Goal: Task Accomplishment & Management: Use online tool/utility

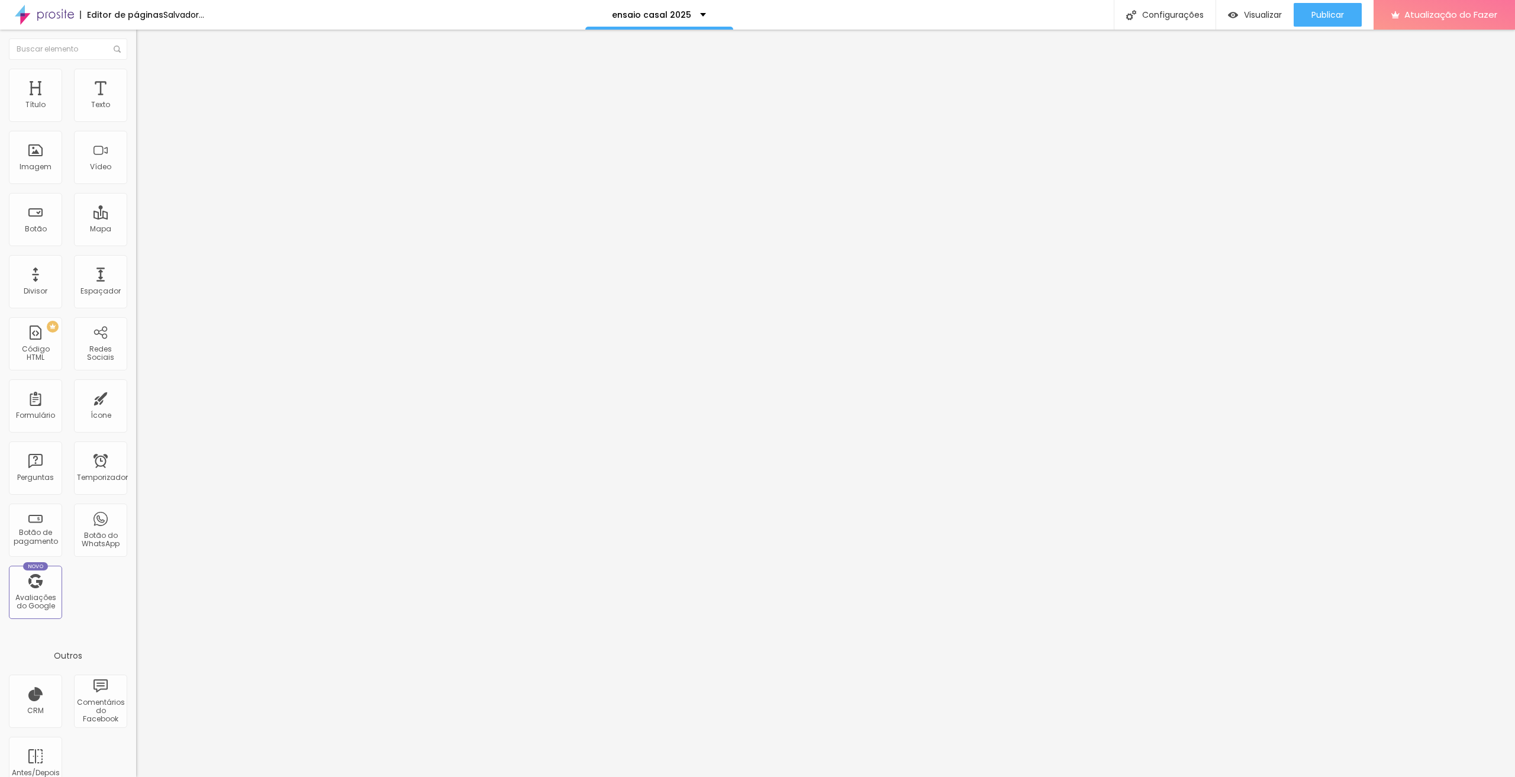
click at [136, 78] on li "Estilo" at bounding box center [204, 75] width 136 height 12
type input "146"
type input "200"
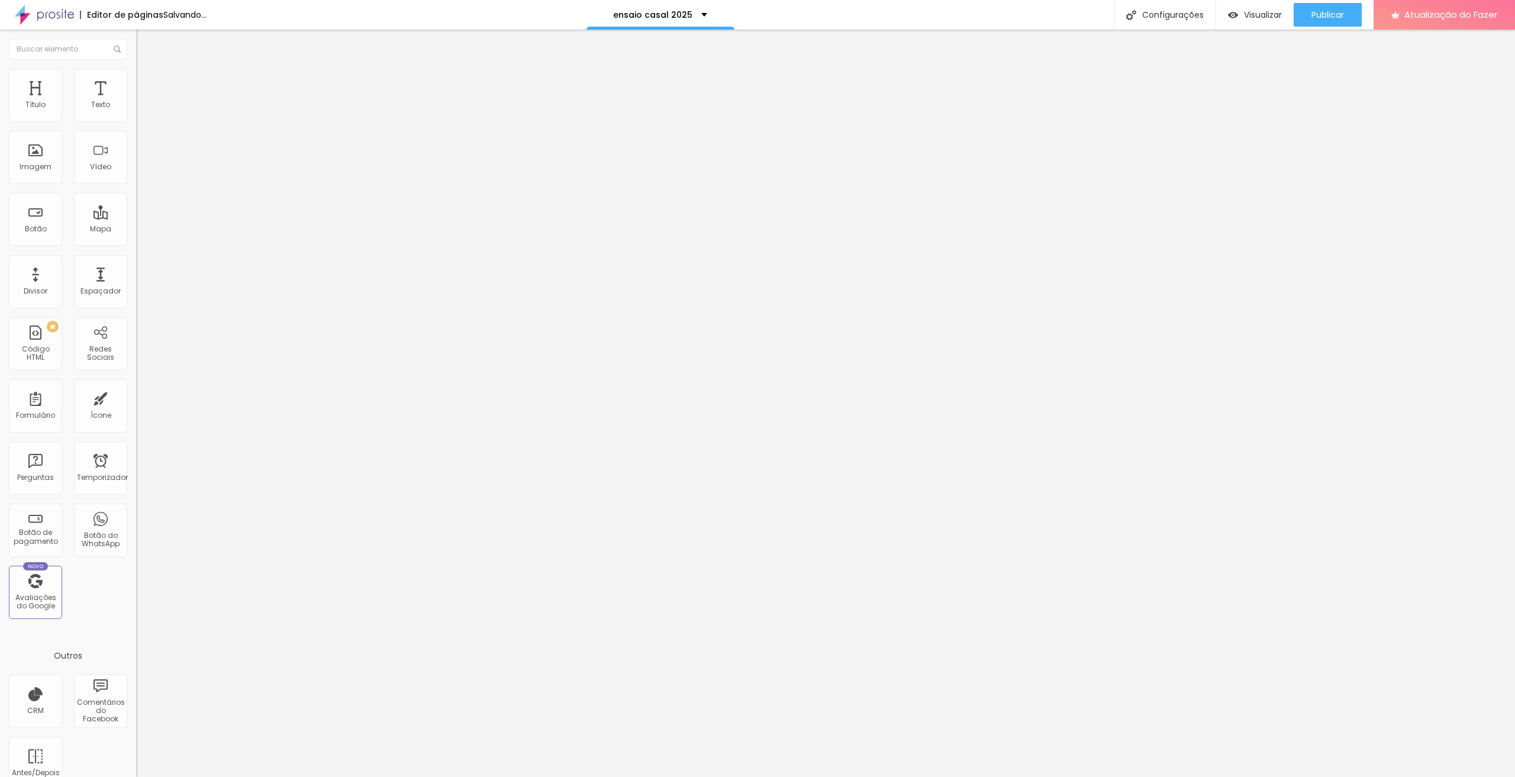
type input "198"
type input "189"
type input "188"
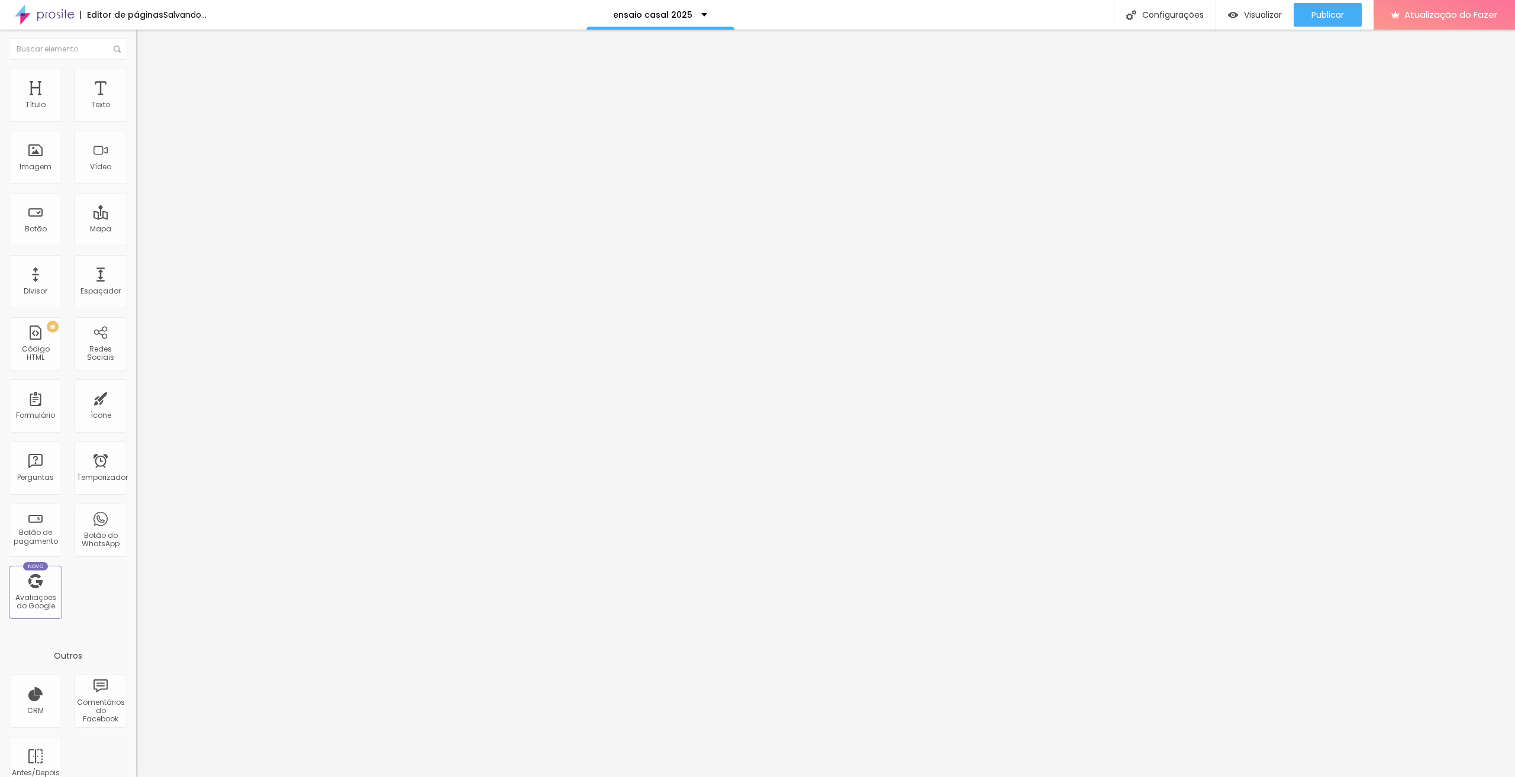
type input "188"
type input "186"
type input "176"
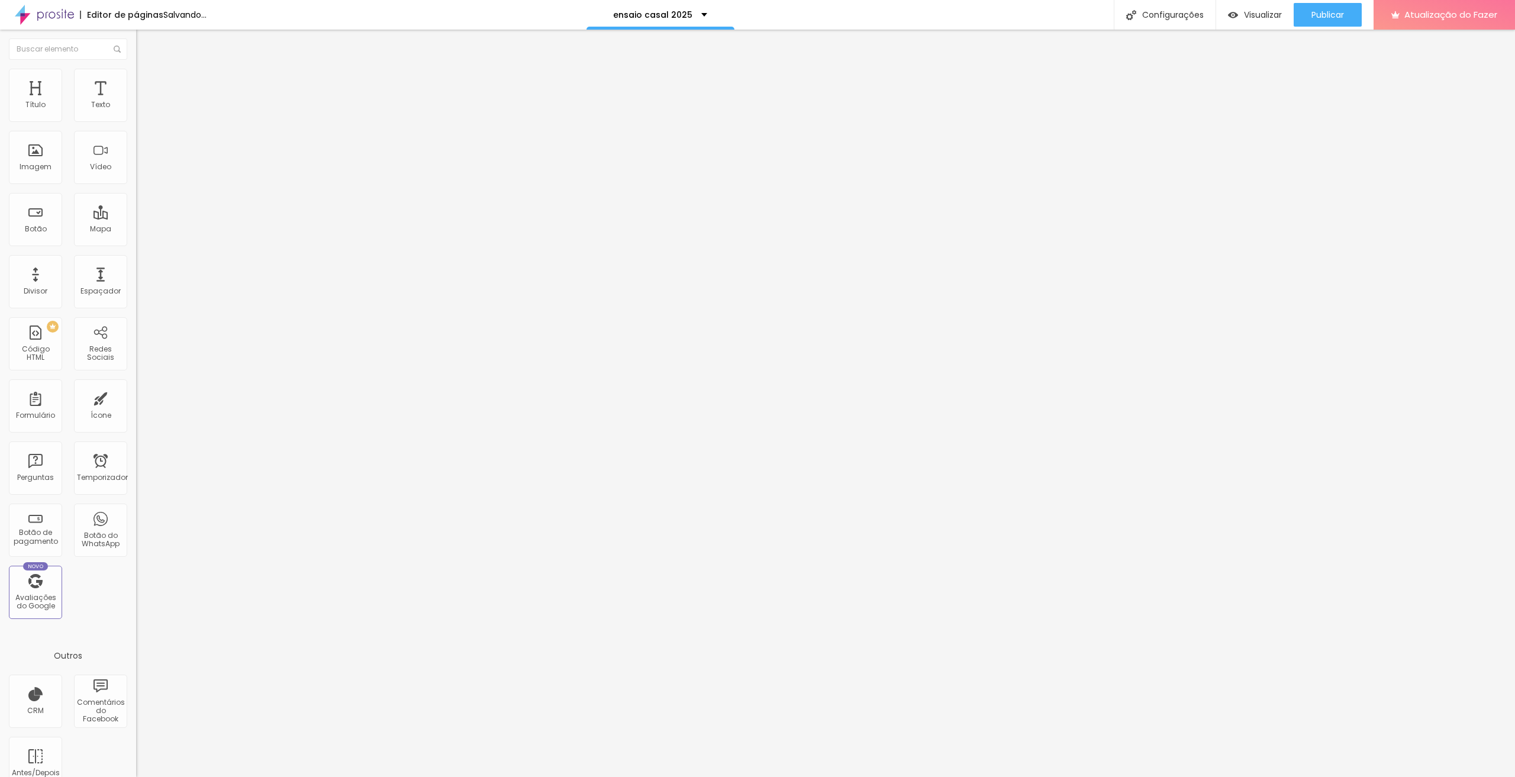
type input "173"
type input "168"
type input "166"
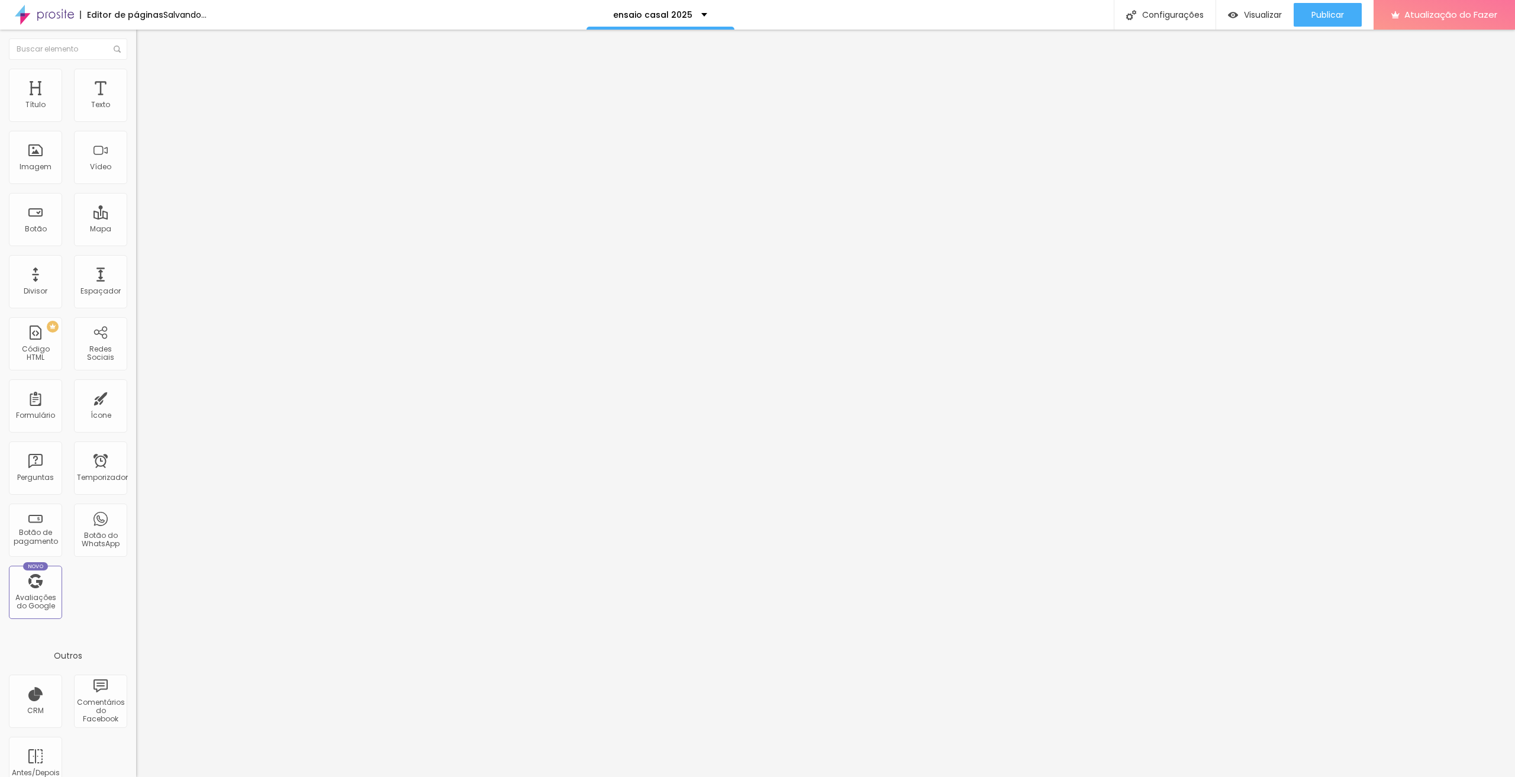
type input "166"
type input "158"
type input "150"
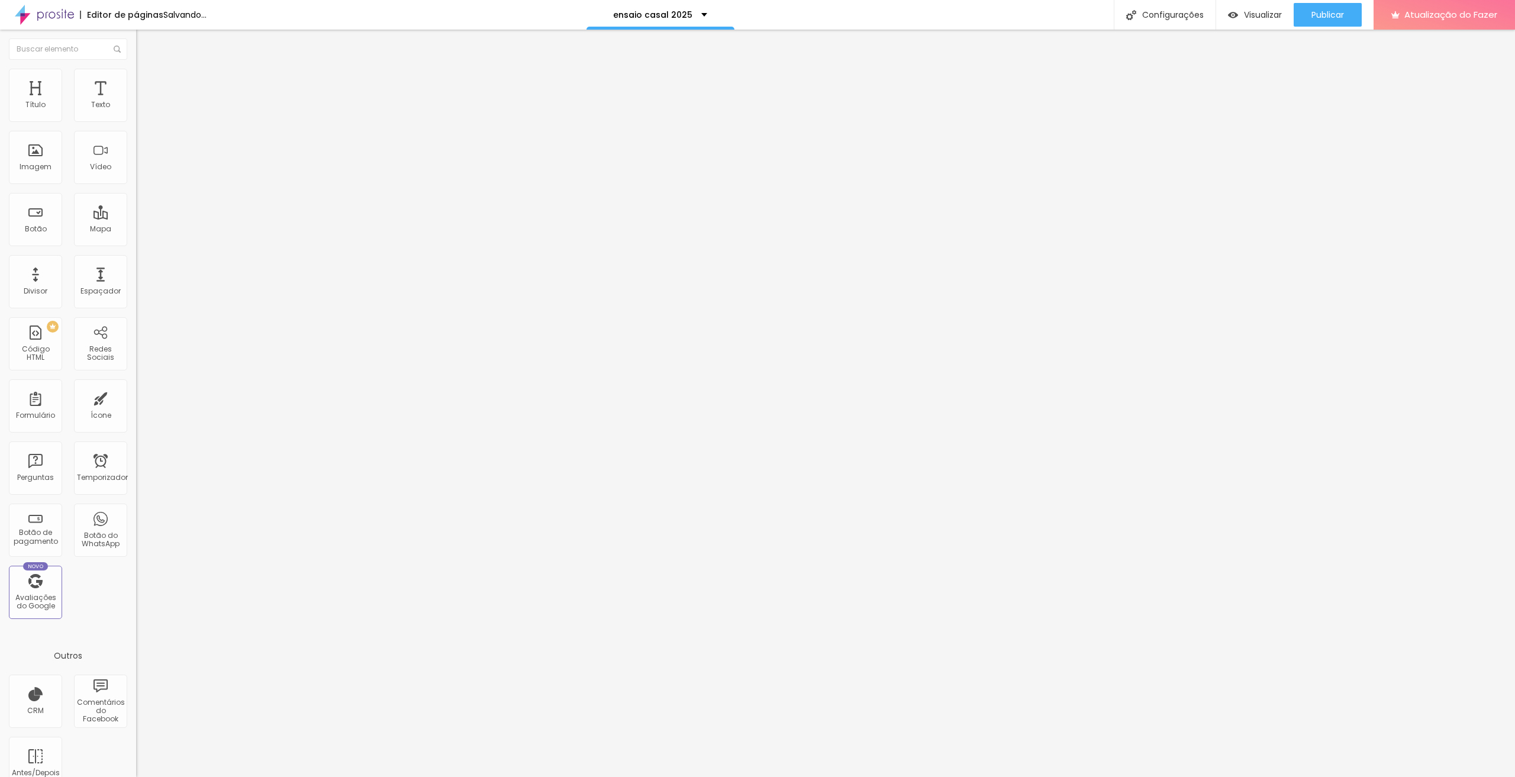
type input "138"
type input "132"
type input "118"
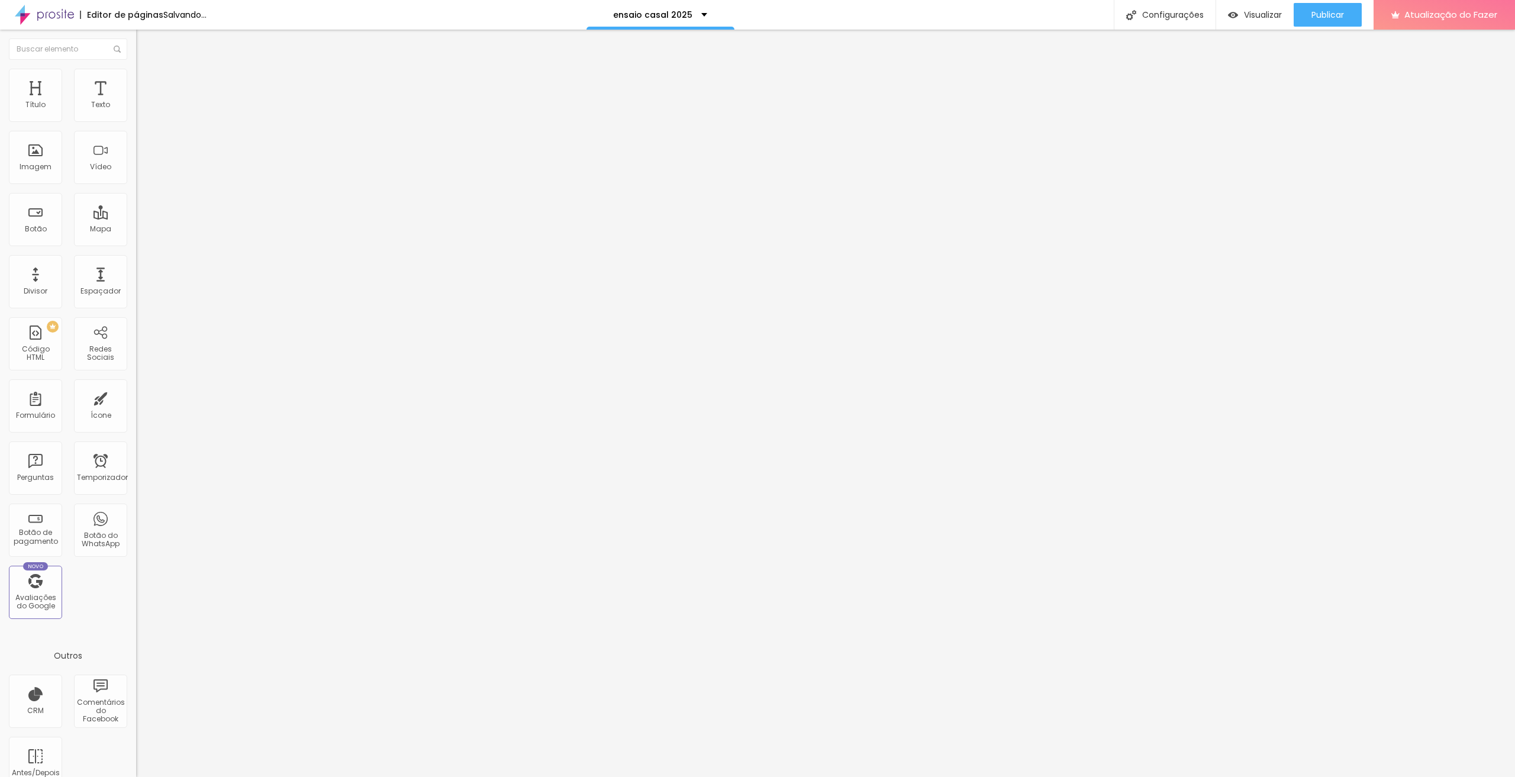
type input "118"
type input "109"
type input "97"
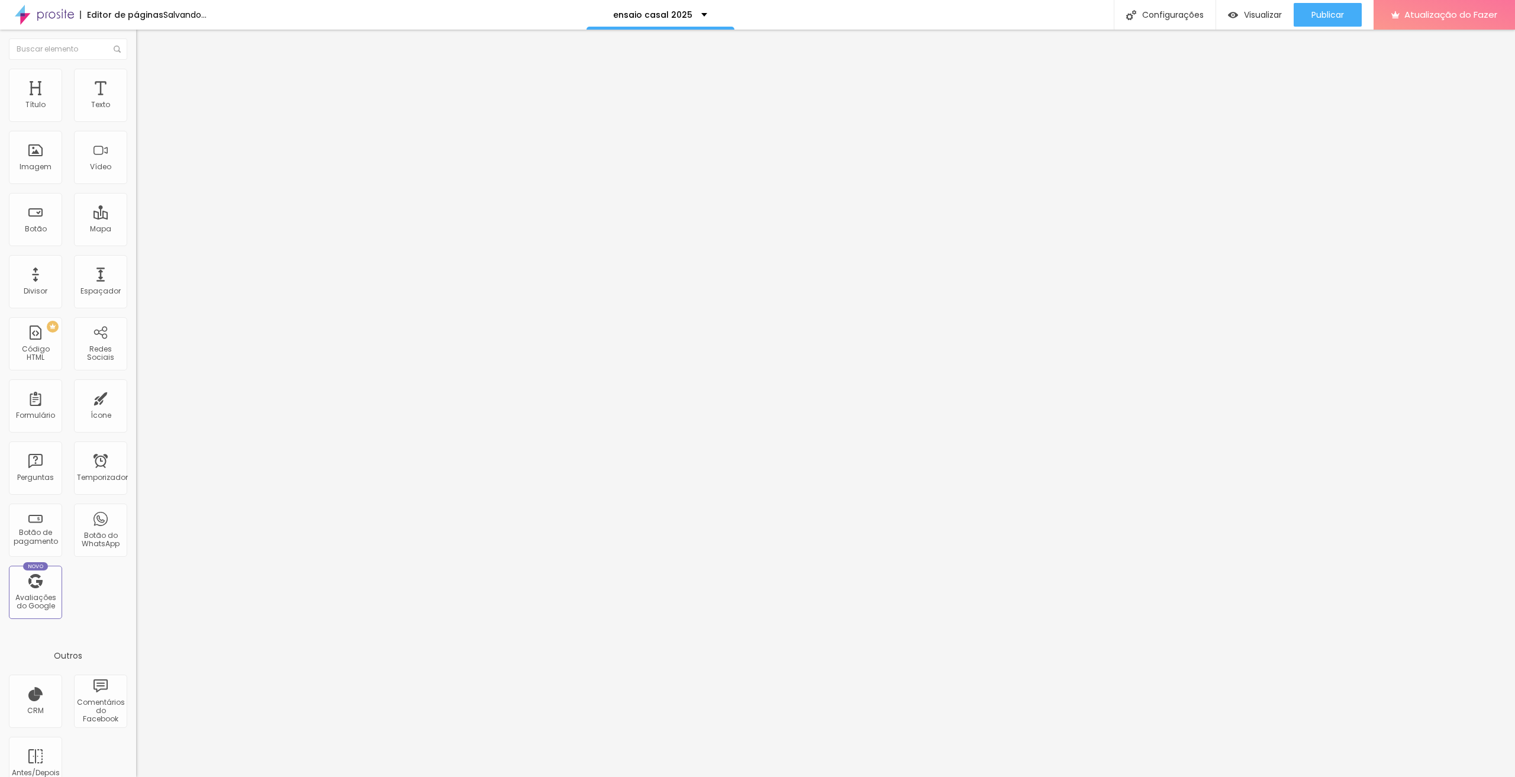
type input "92"
type input "86"
type input "81"
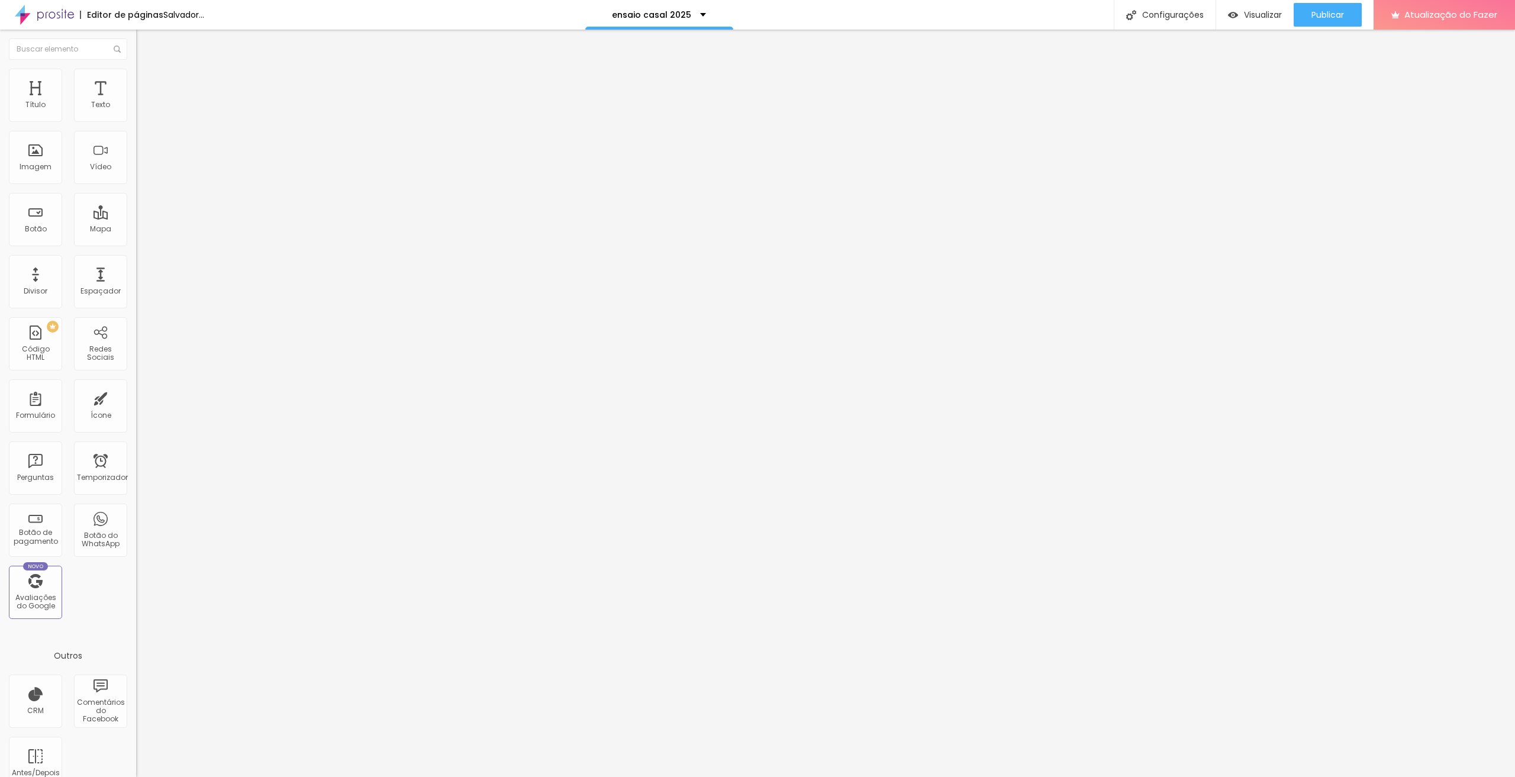
type input "81"
type input "79"
type input "77"
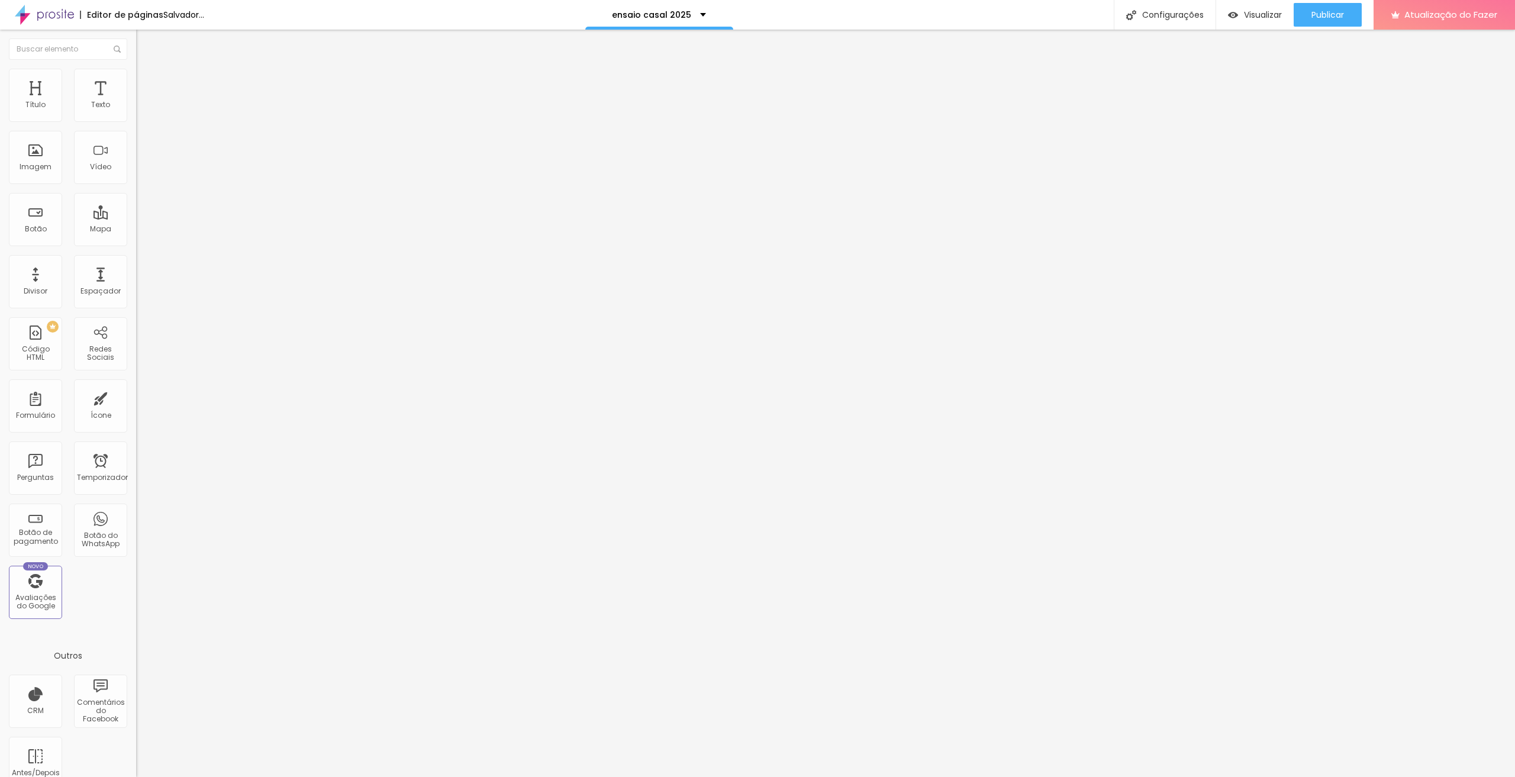
type input "74"
type input "72"
type input "59"
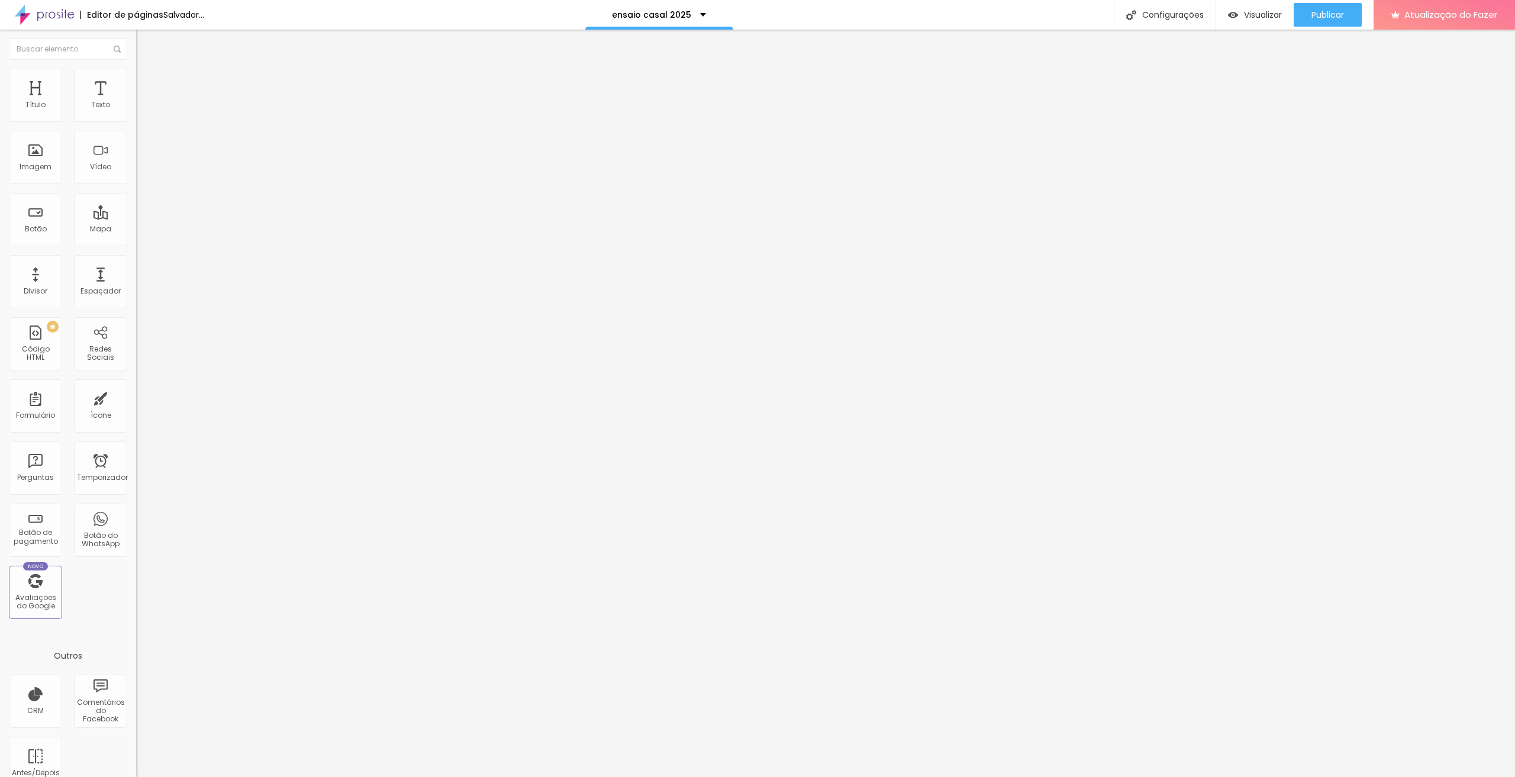
type input "59"
type input "51"
type input "44"
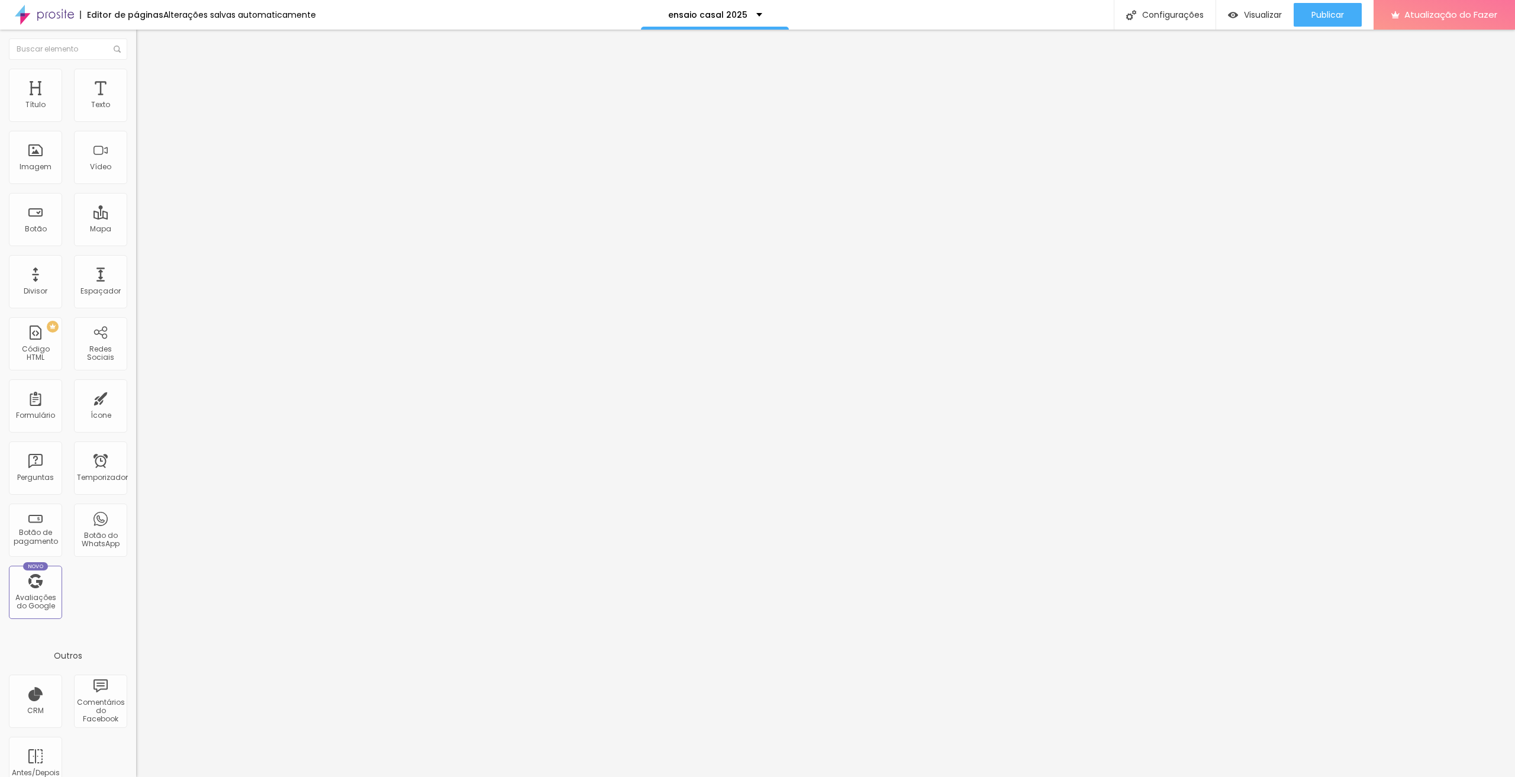
type input "39"
type input "31"
type input "23"
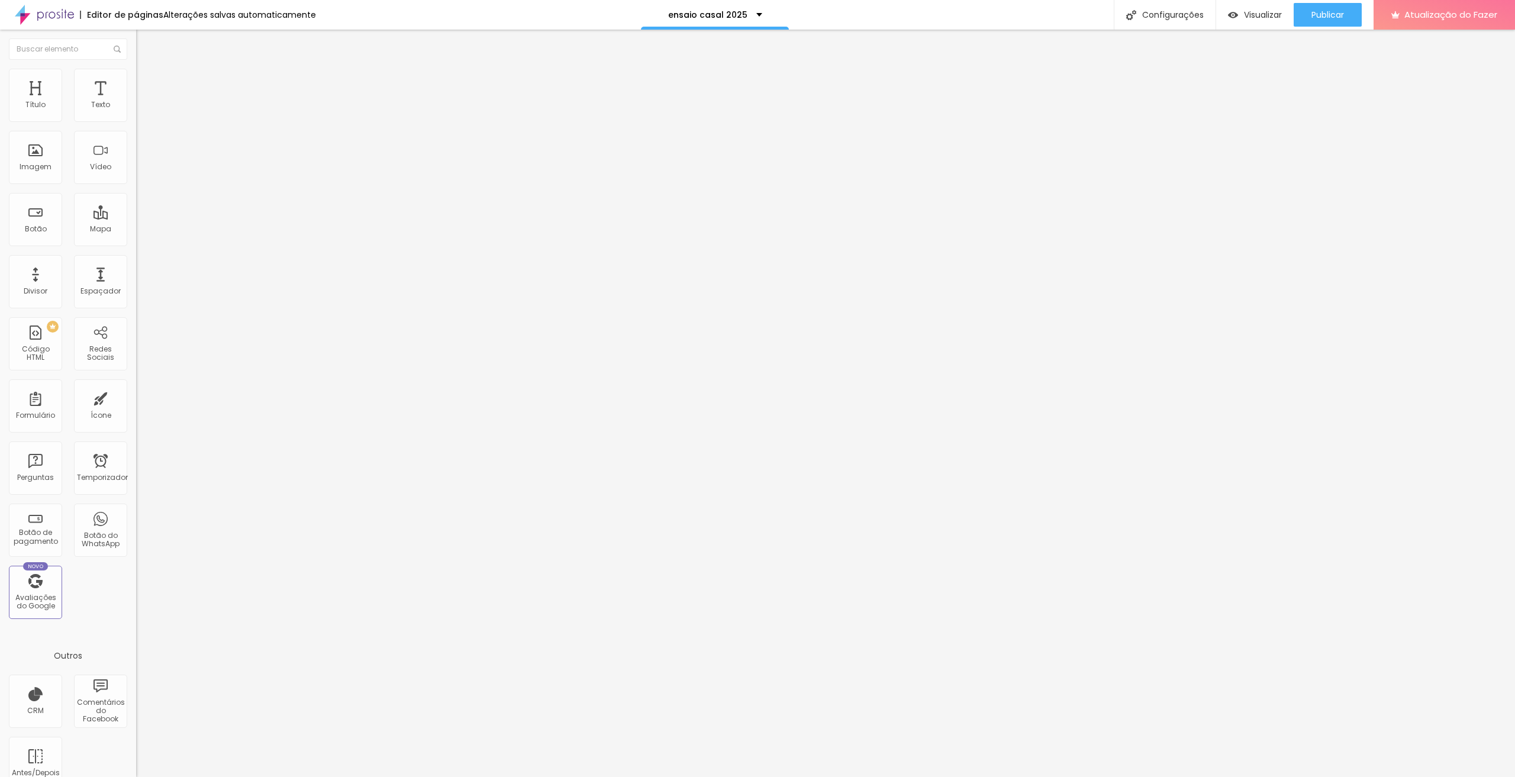
type input "23"
type input "15"
type input "7"
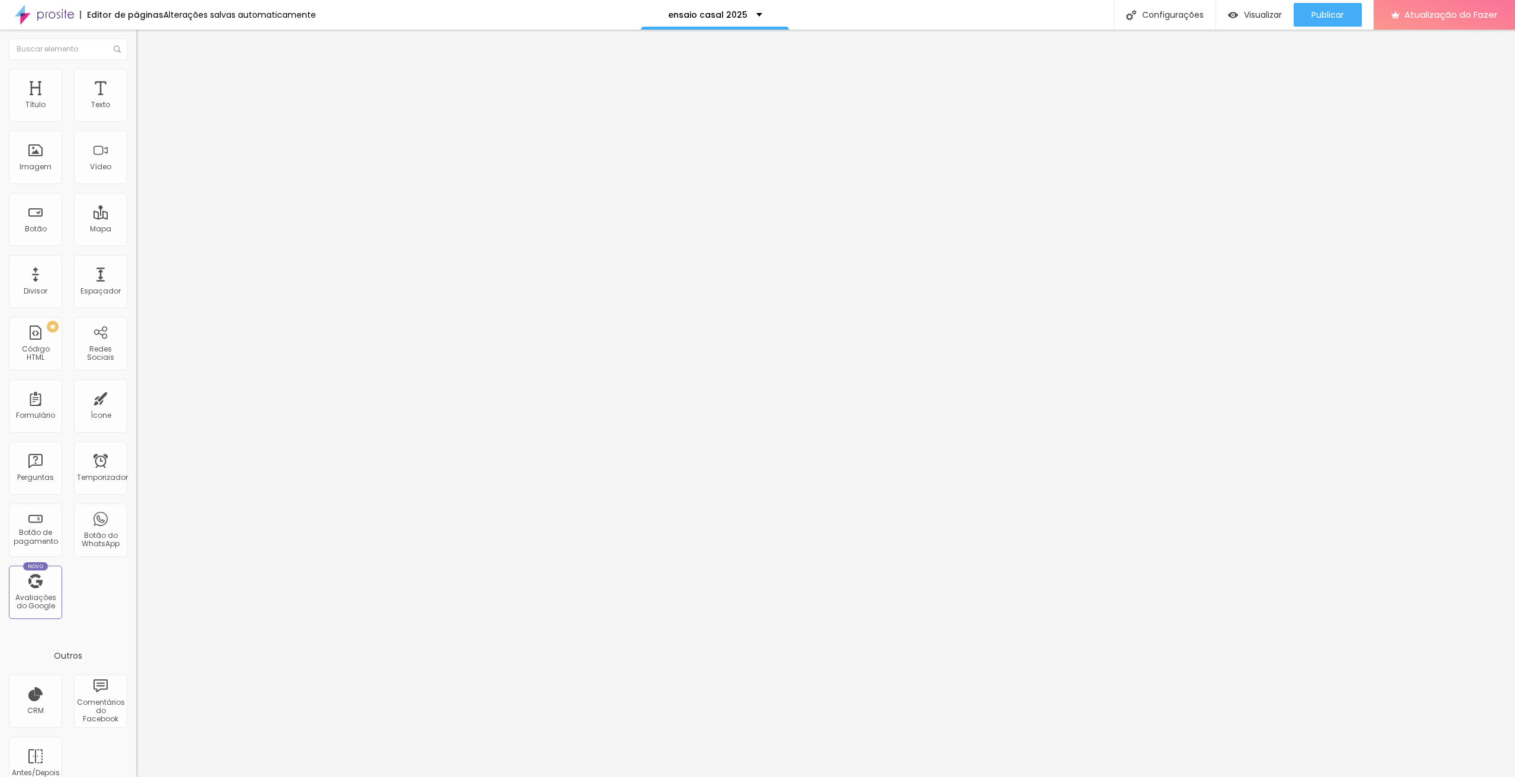
type input "0"
type input "2"
type input "3"
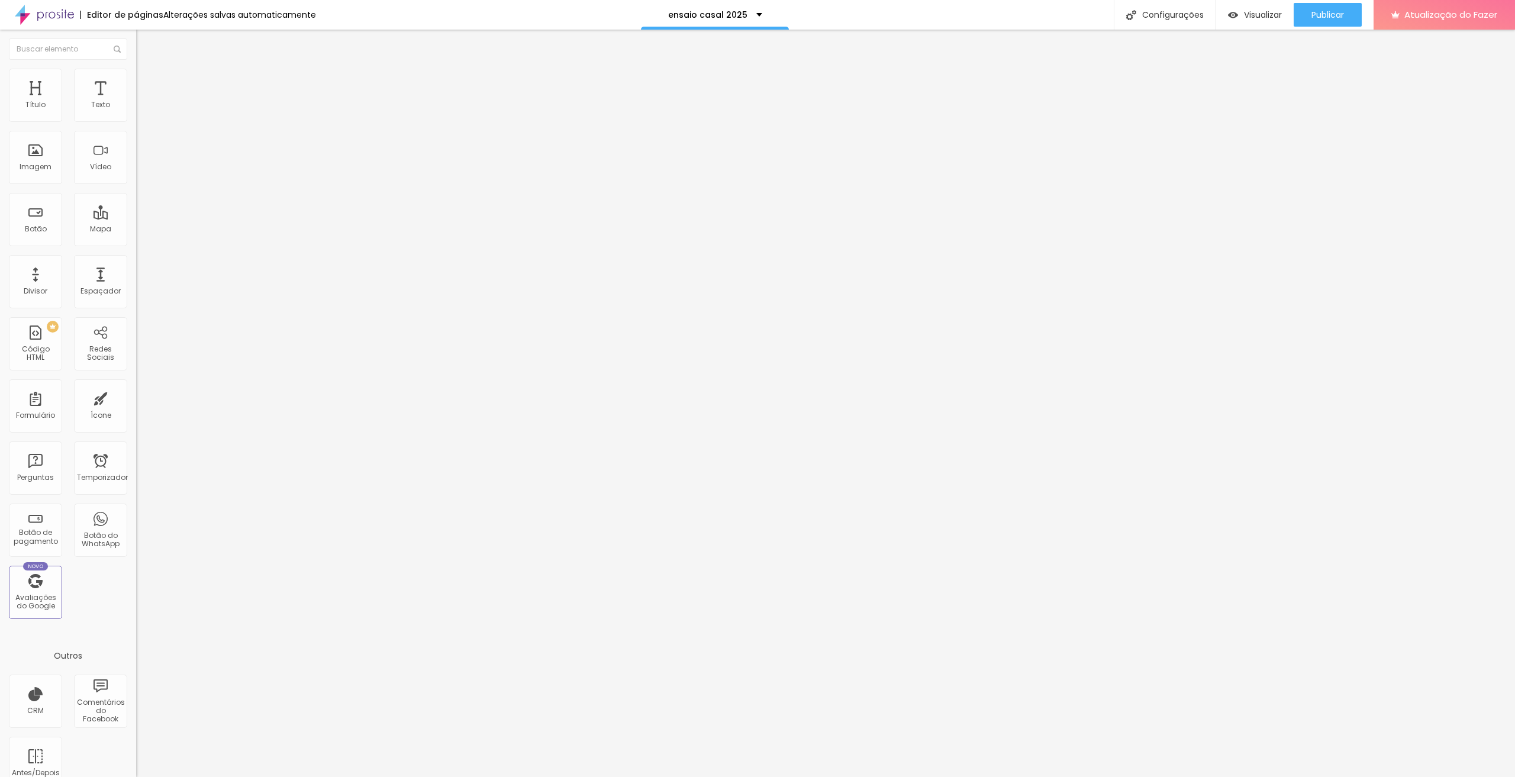
type input "3"
type input "5"
type input "7"
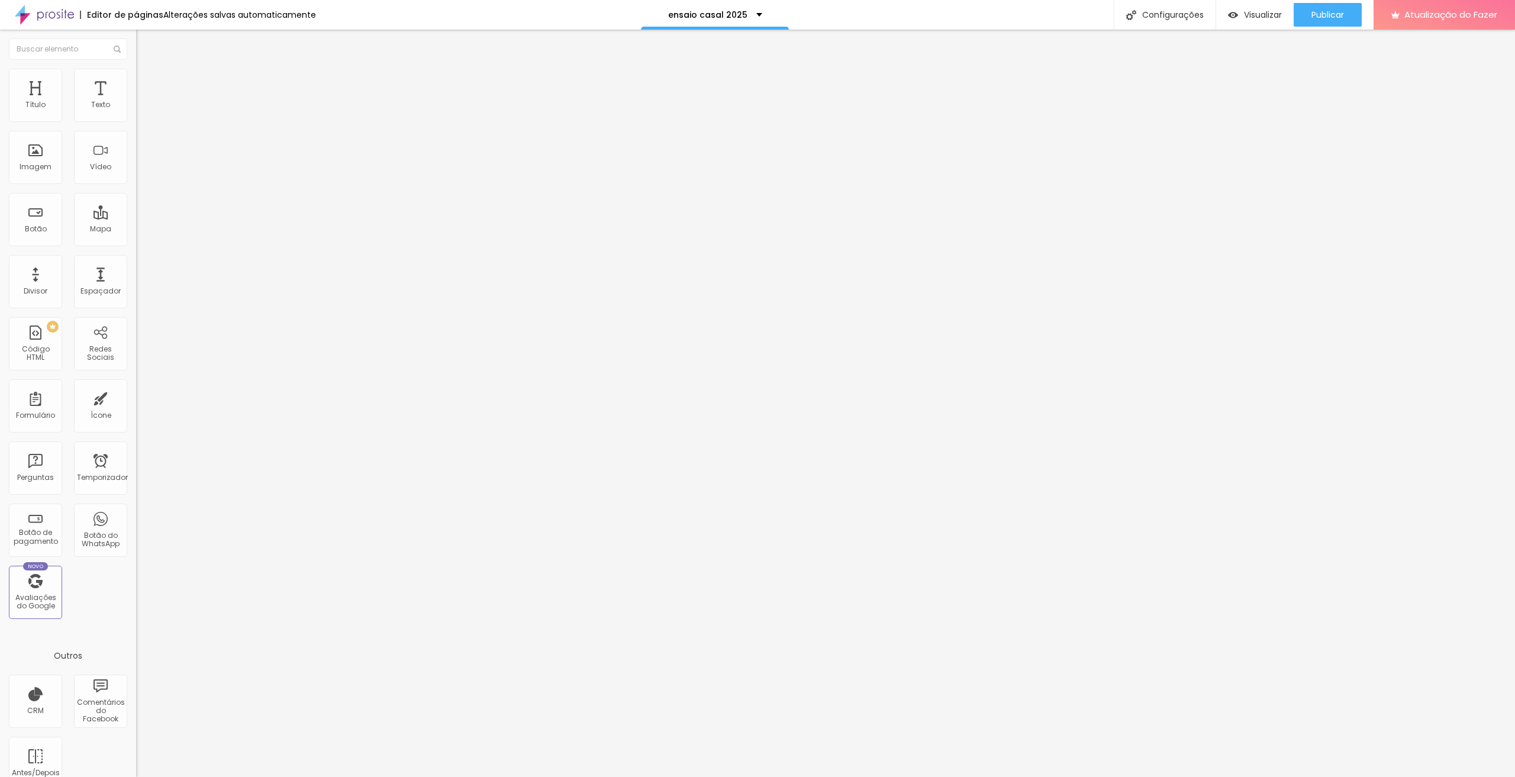
type input "8"
type input "13"
type input "16"
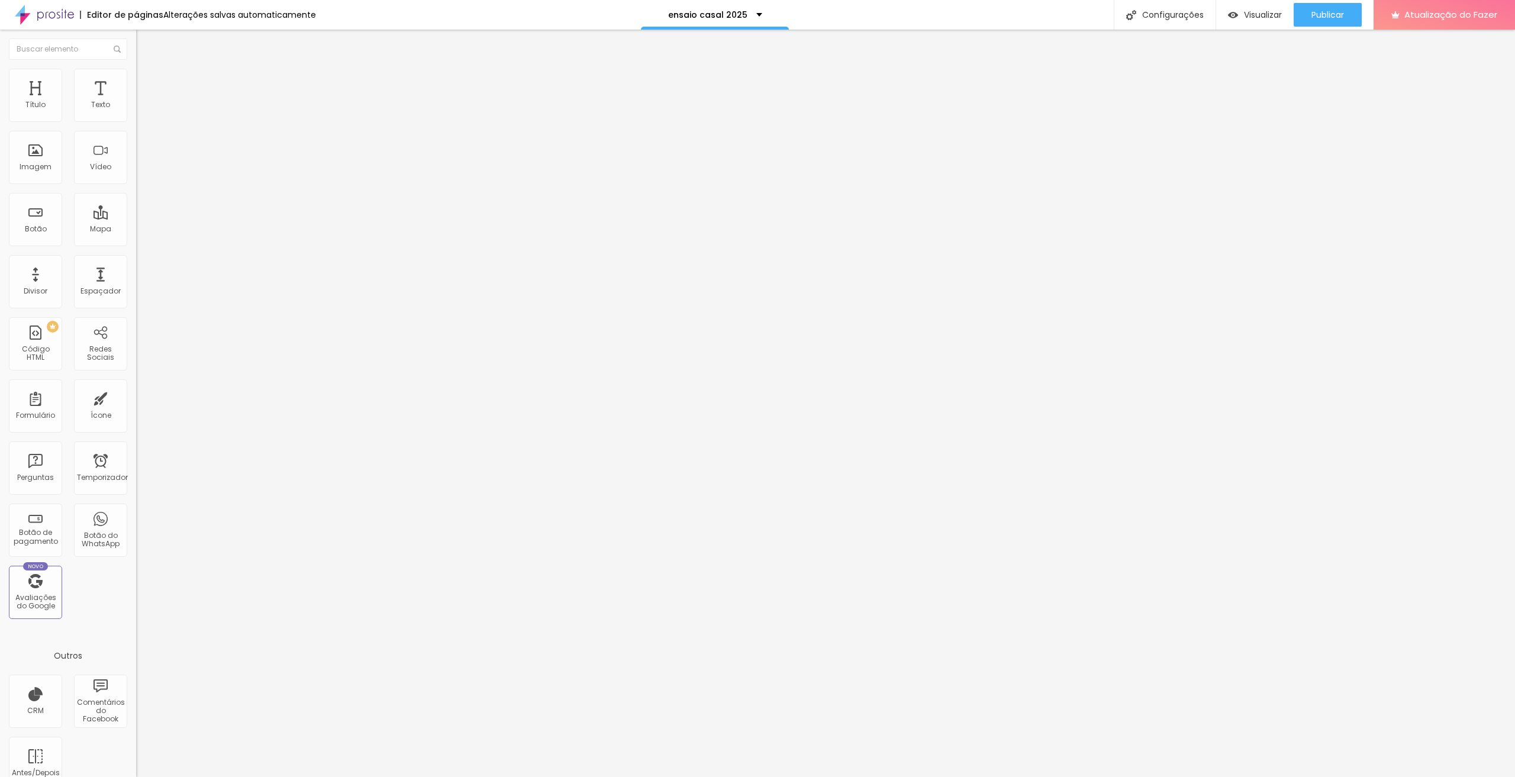
type input "16"
type input "20"
drag, startPoint x: 75, startPoint y: 149, endPoint x: 35, endPoint y: 152, distance: 40.4
click at [136, 260] on input "range" at bounding box center [174, 264] width 76 height 9
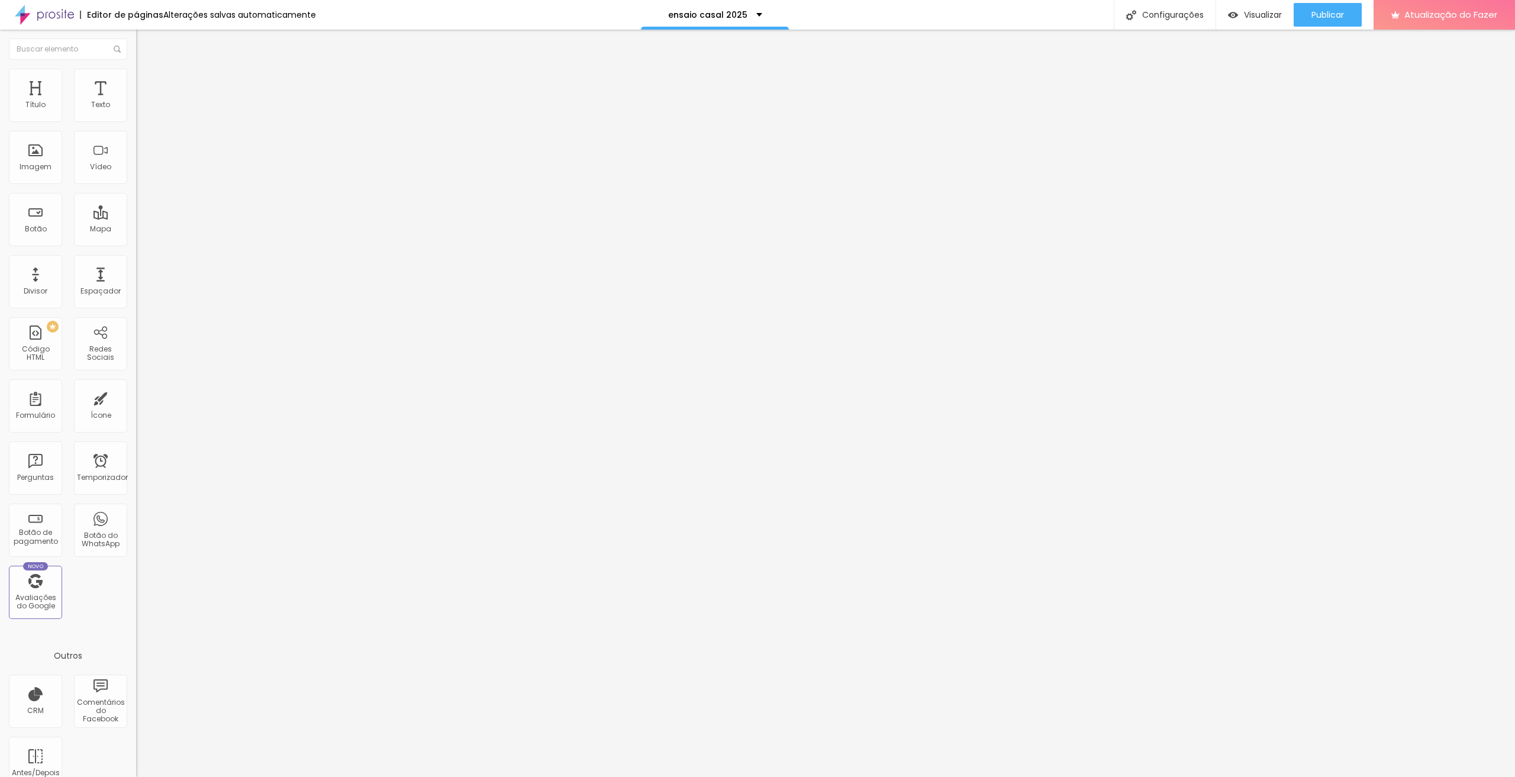
type input "23"
type input "28"
type input "30"
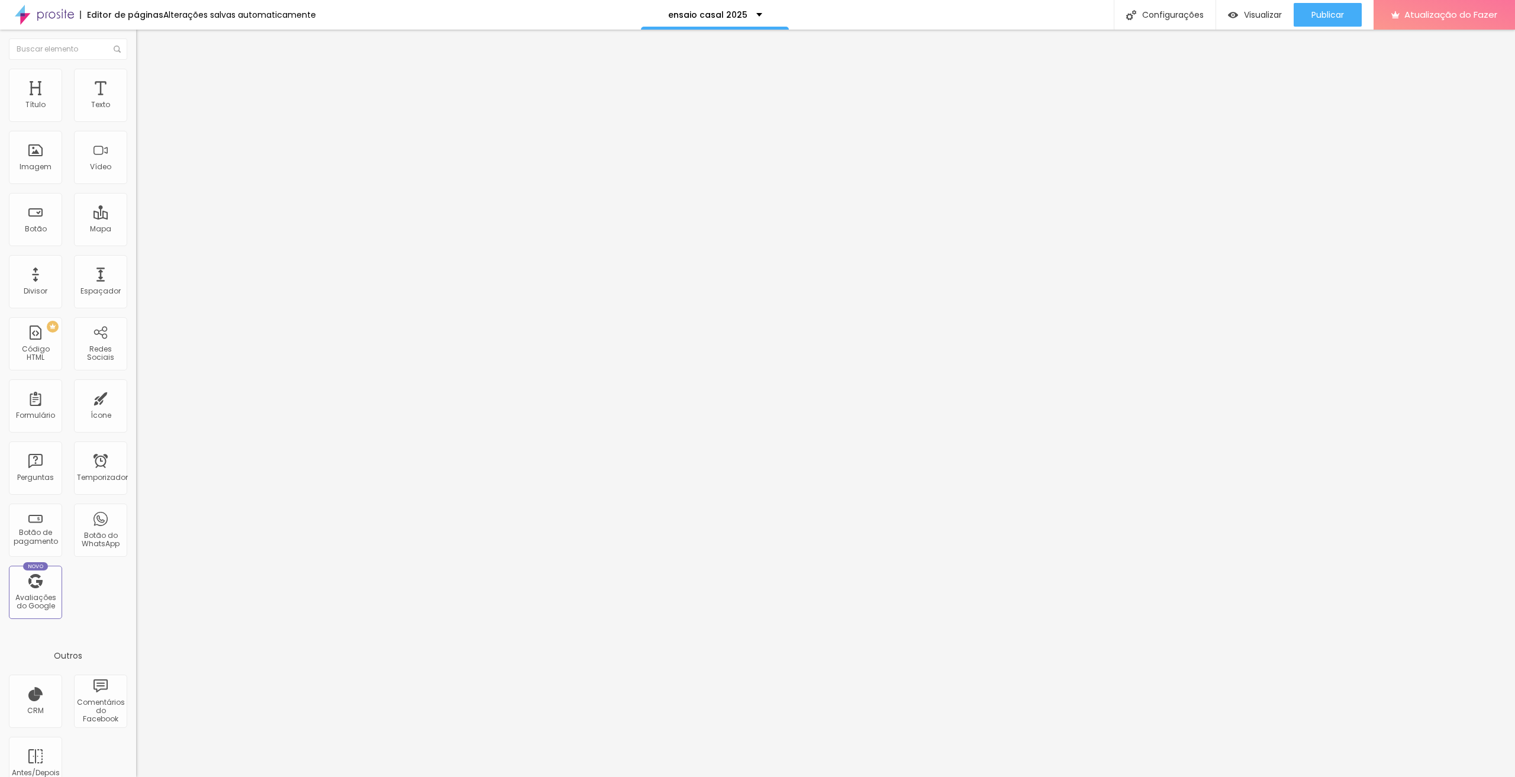
type input "30"
type input "33"
type input "36"
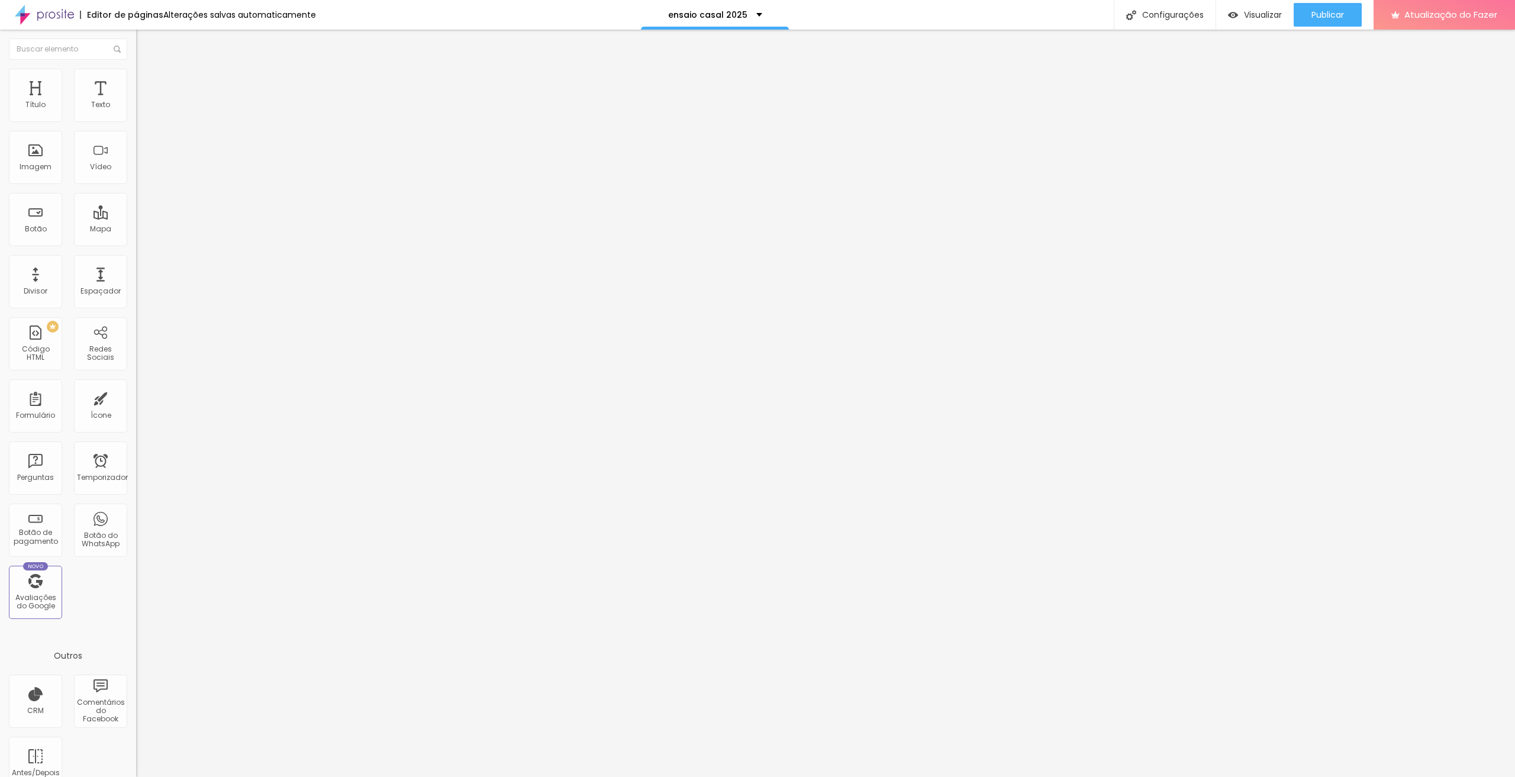
type input "39"
type input "49"
type input "51"
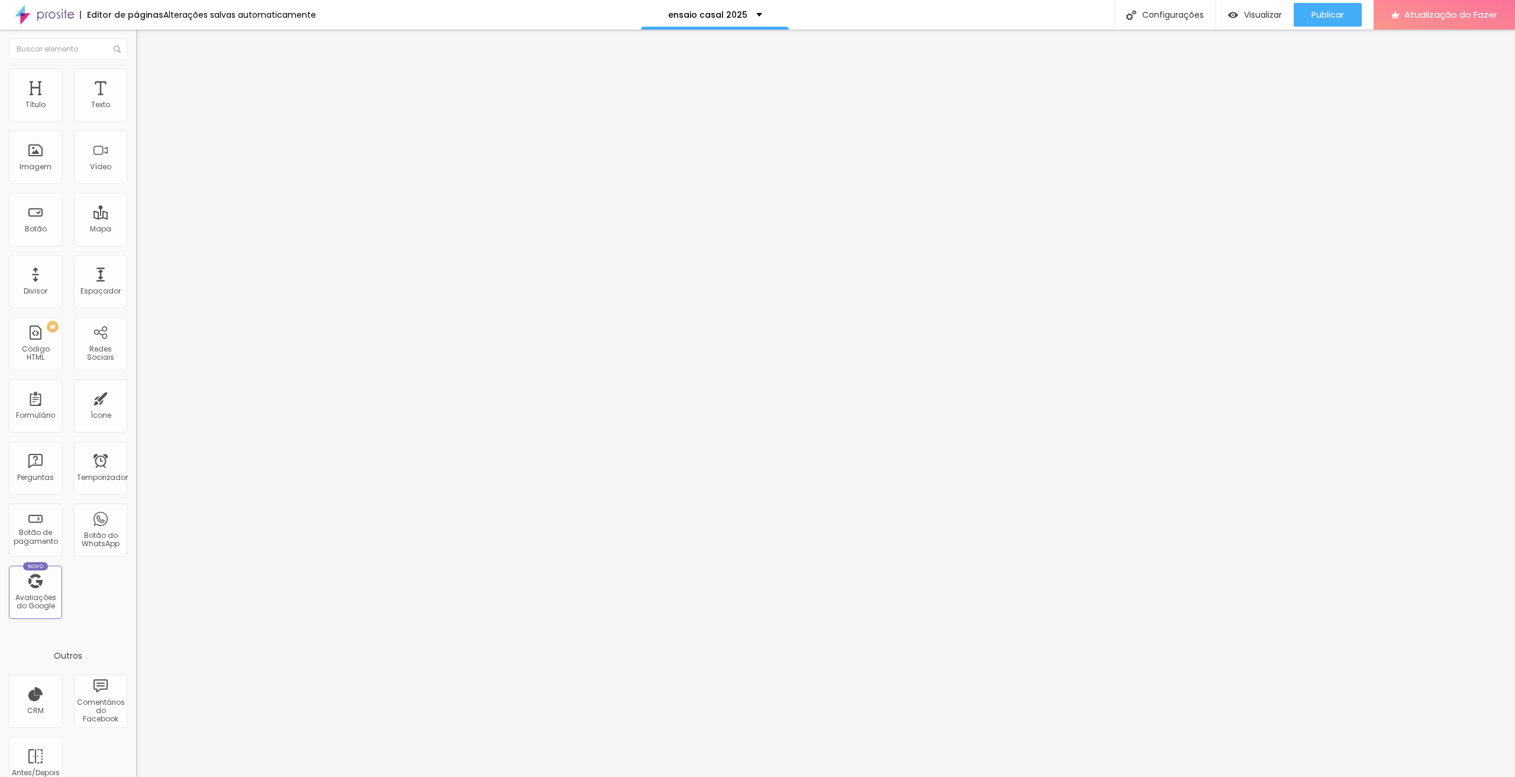
type input "51"
type input "49"
type input "46"
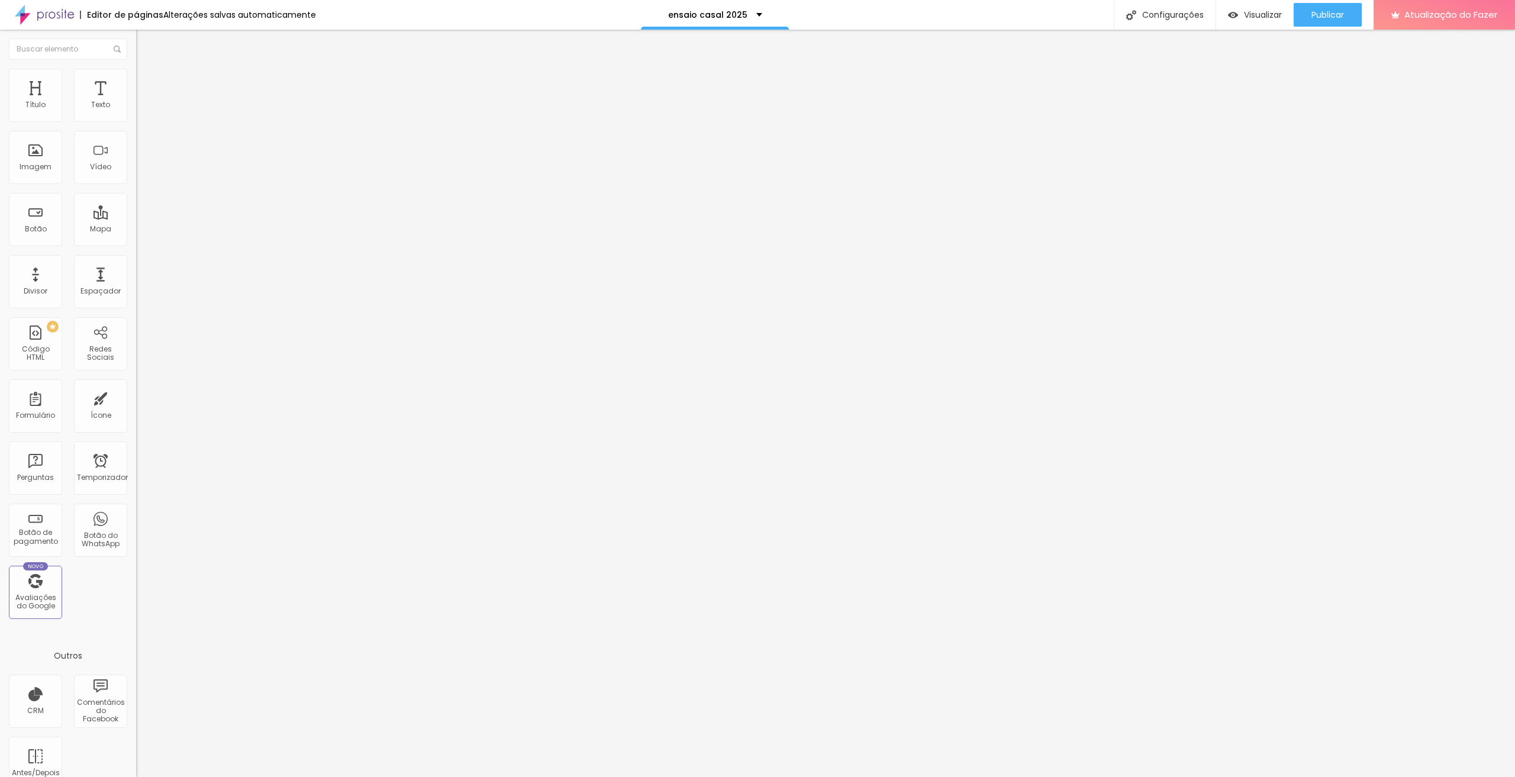
type input "44"
type input "43"
drag, startPoint x: 36, startPoint y: 150, endPoint x: 43, endPoint y: 150, distance: 7.7
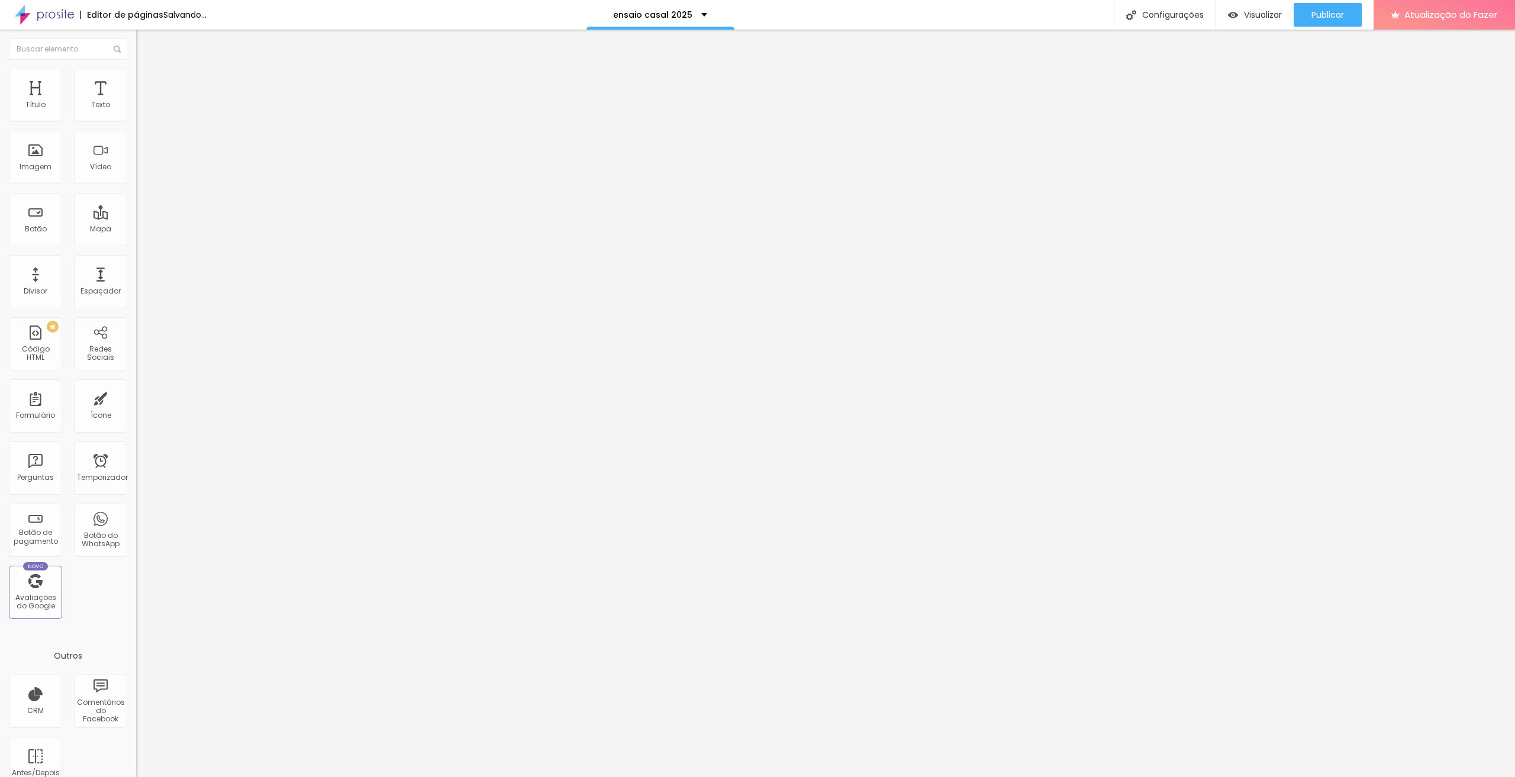
click at [136, 260] on input "range" at bounding box center [174, 264] width 76 height 9
click at [136, 270] on input "43" at bounding box center [161, 276] width 51 height 12
type input "4"
type input "45"
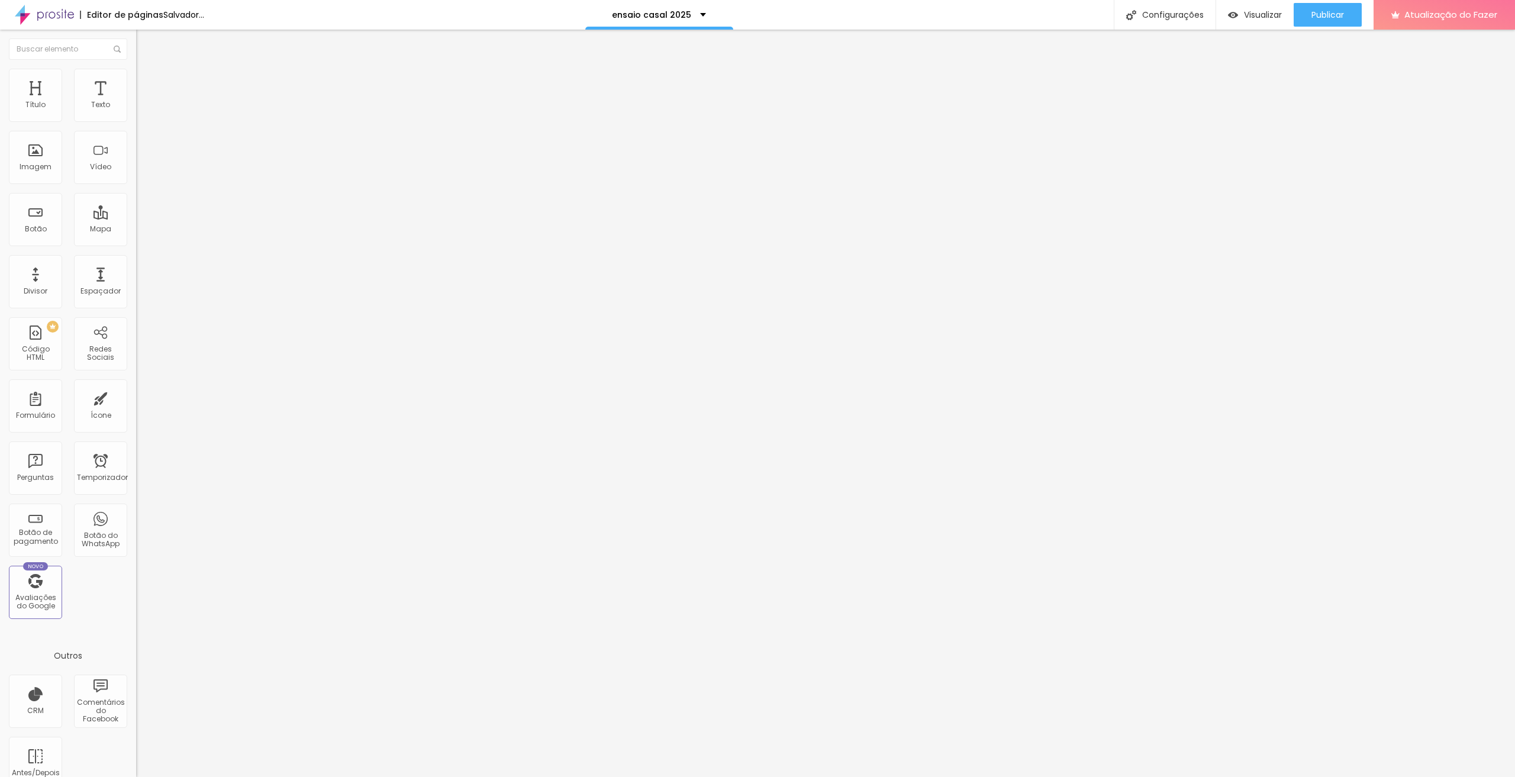
type input "45"
click at [136, 78] on li "Avançado" at bounding box center [204, 75] width 136 height 12
click at [136, 69] on li "Estilo" at bounding box center [204, 63] width 136 height 12
click at [136, 114] on button "button" at bounding box center [144, 107] width 17 height 12
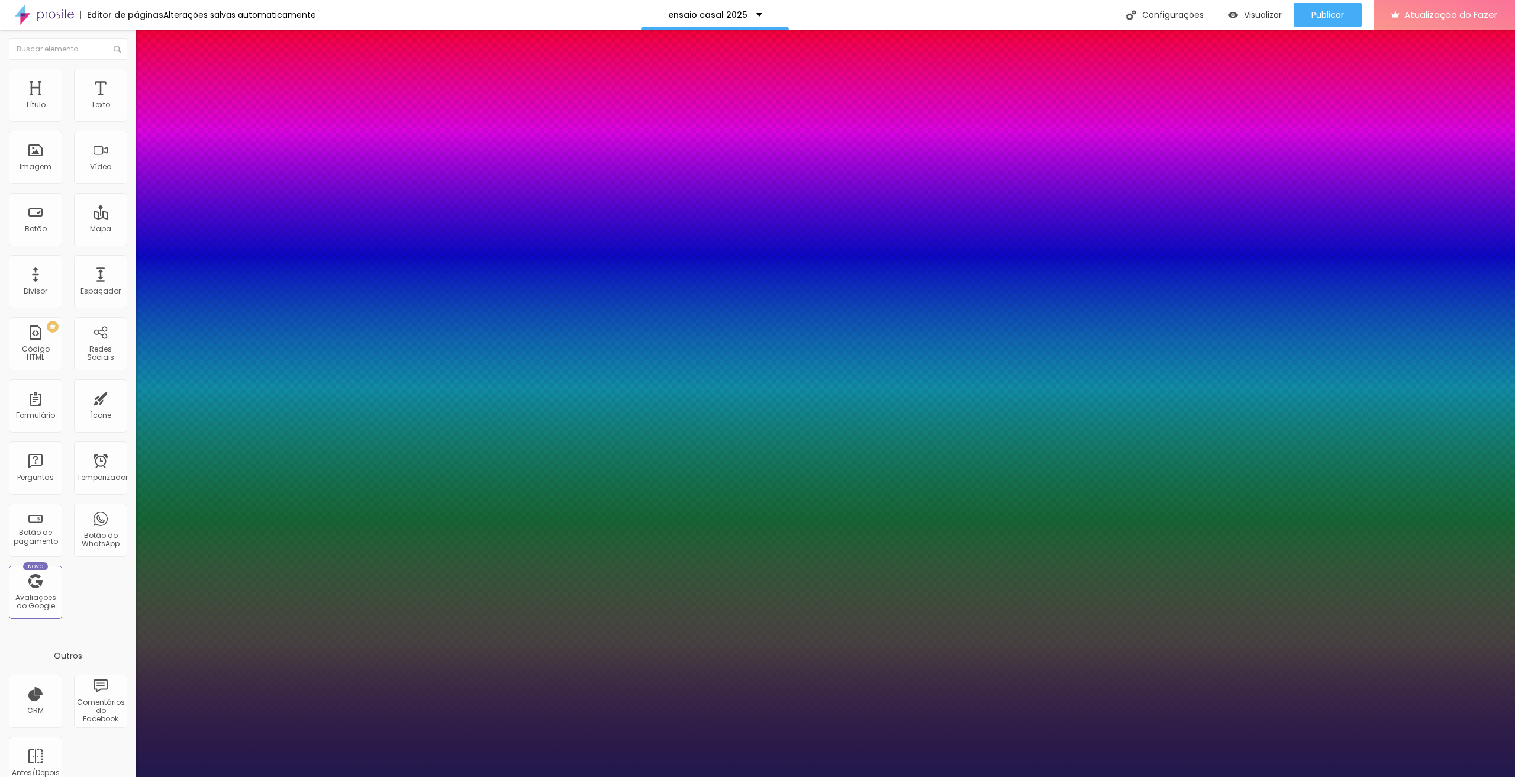
type input "1"
click at [112, 776] on div at bounding box center [757, 777] width 1515 height 0
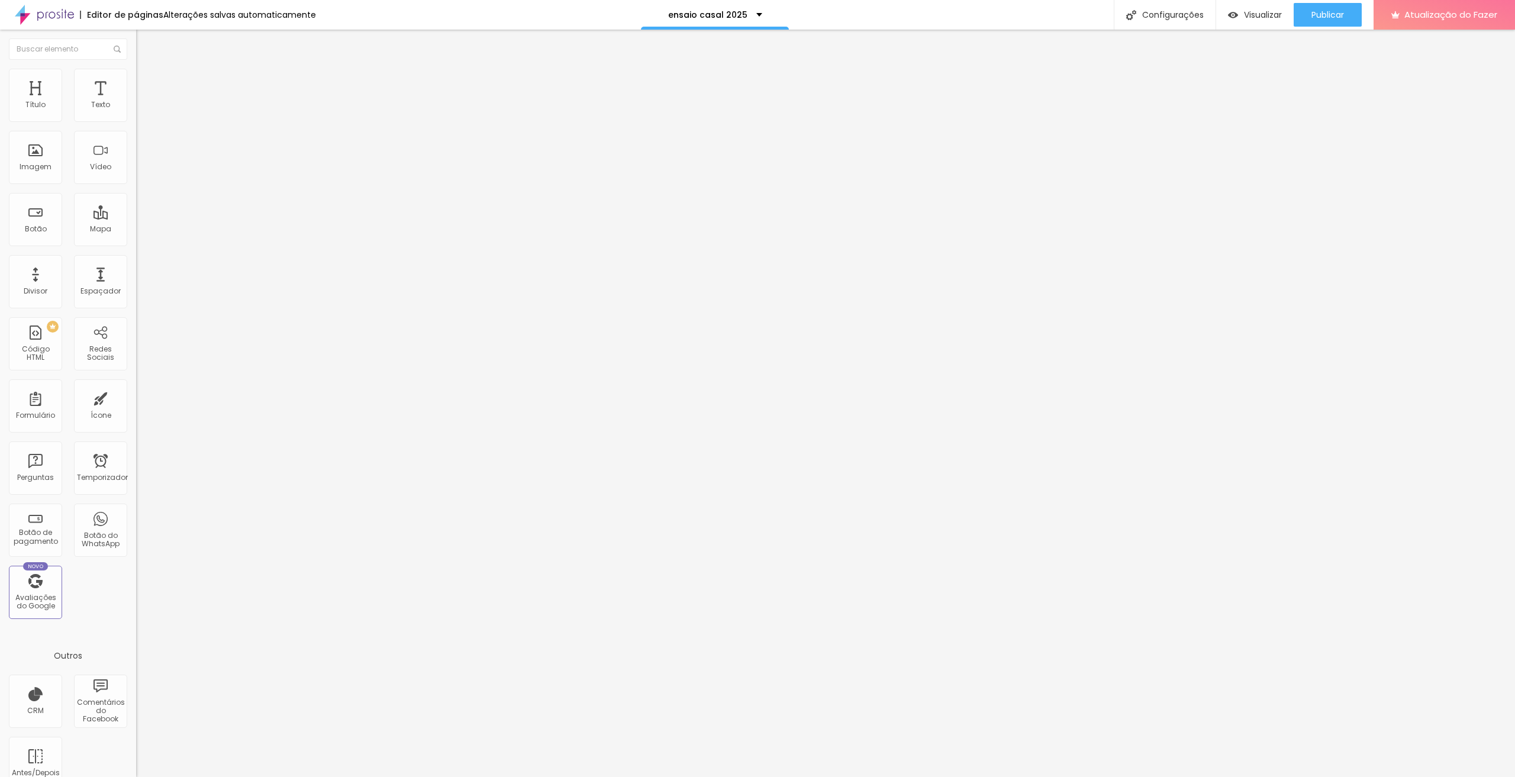
click at [136, 114] on button "button" at bounding box center [144, 107] width 17 height 12
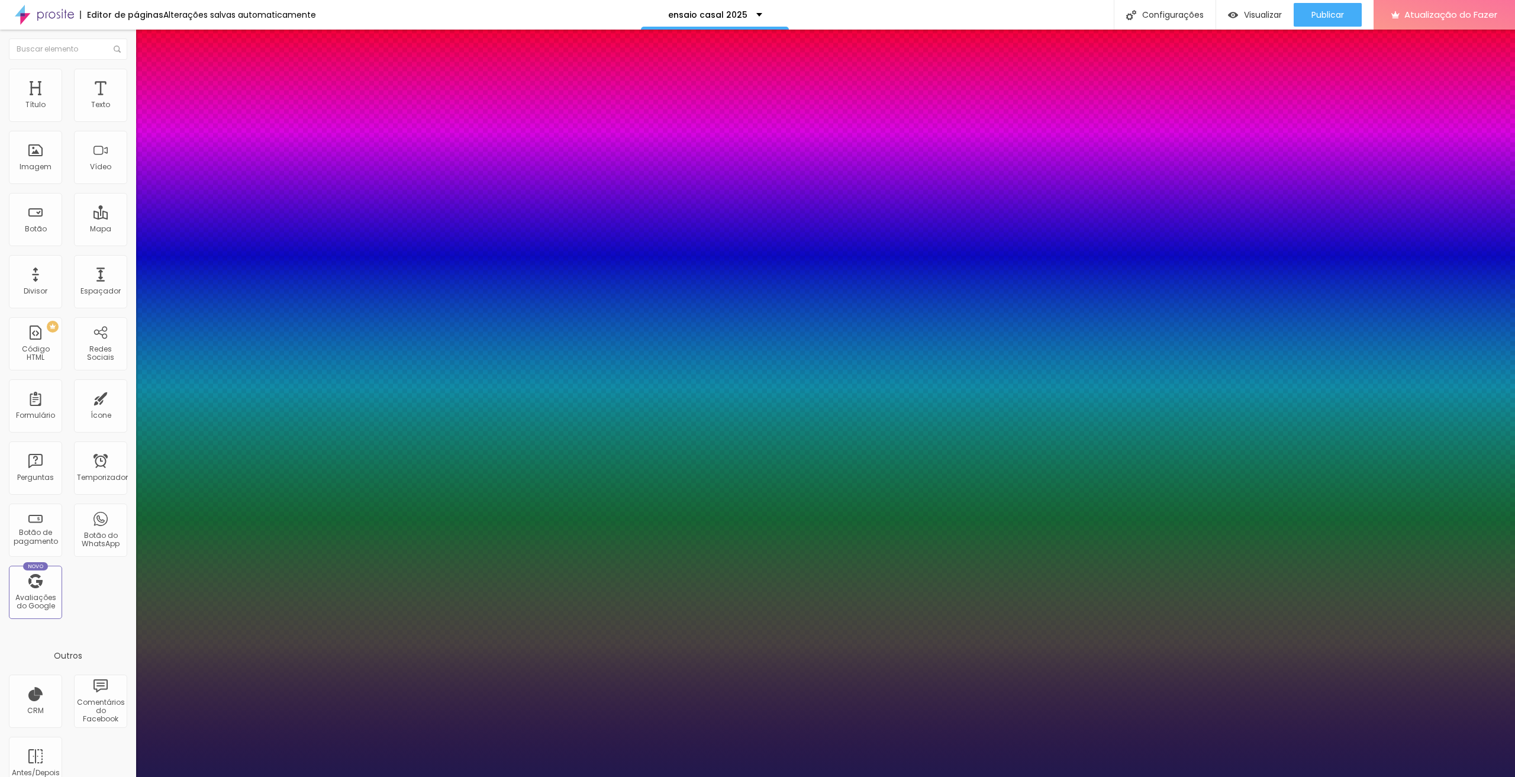
type input "1"
type input "19"
type input "1"
type input "19"
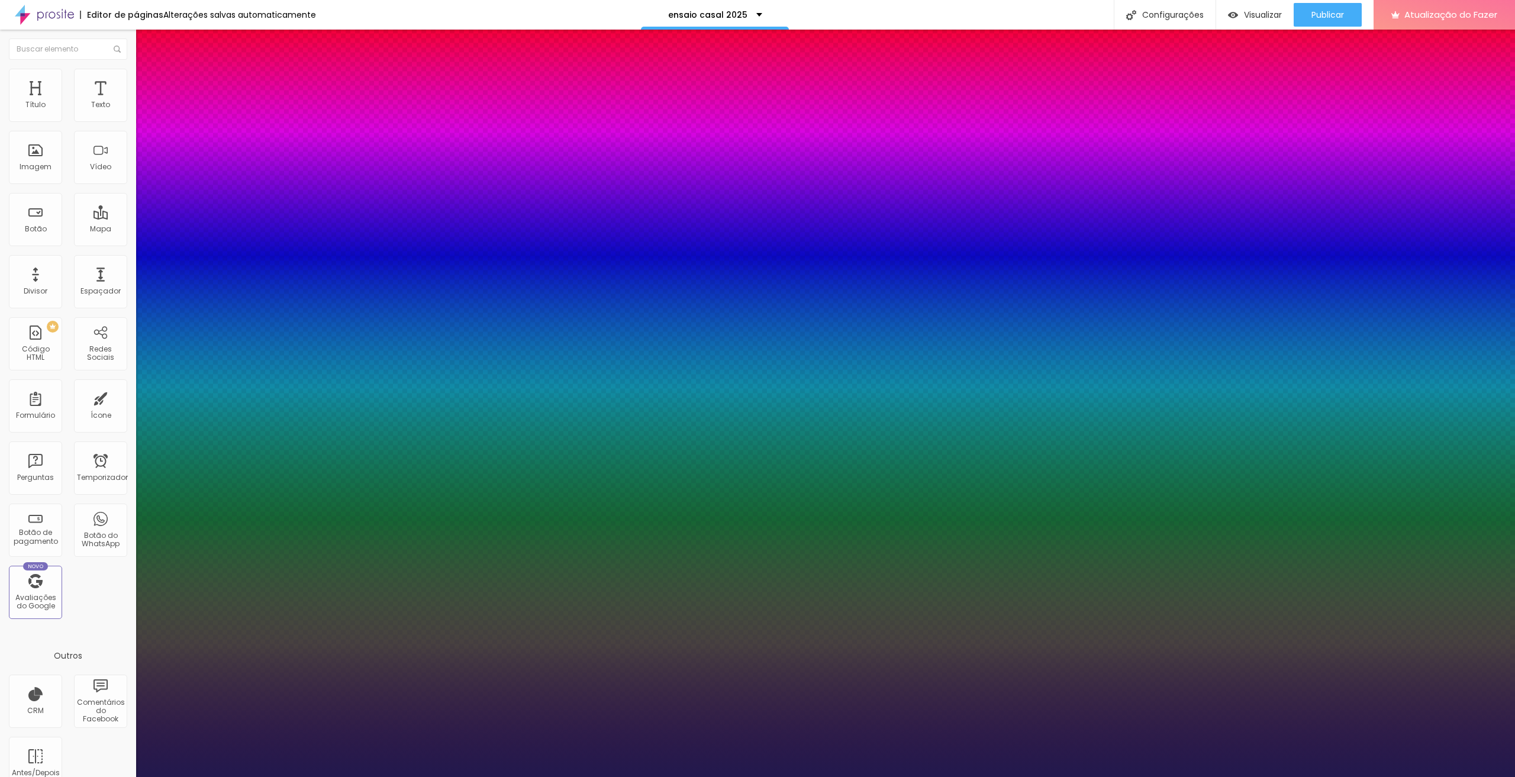
type input "1"
type input "17"
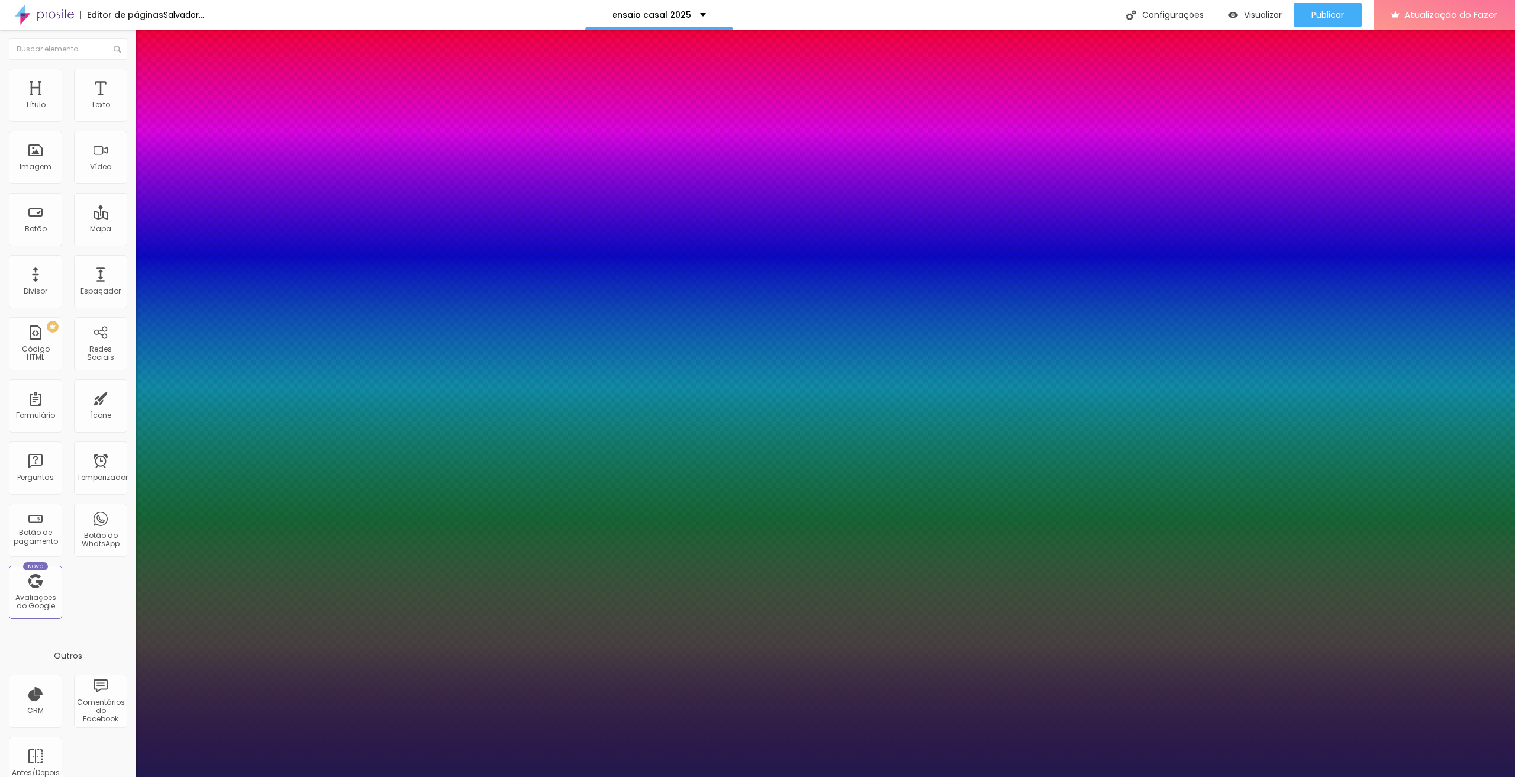
type input "1"
type input "16"
type input "1"
type input "18"
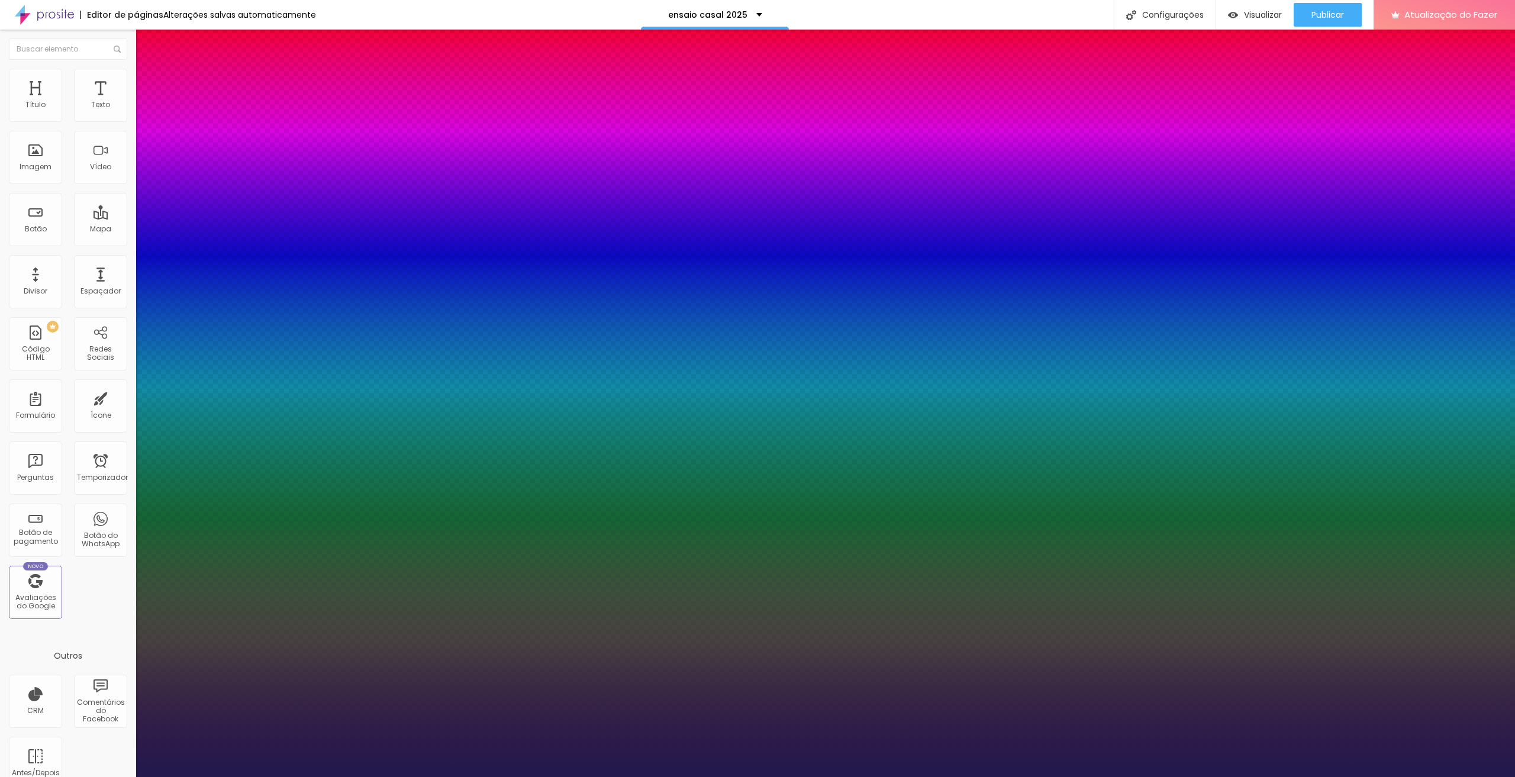
type input "18"
type input "1"
type input "19"
type input "1"
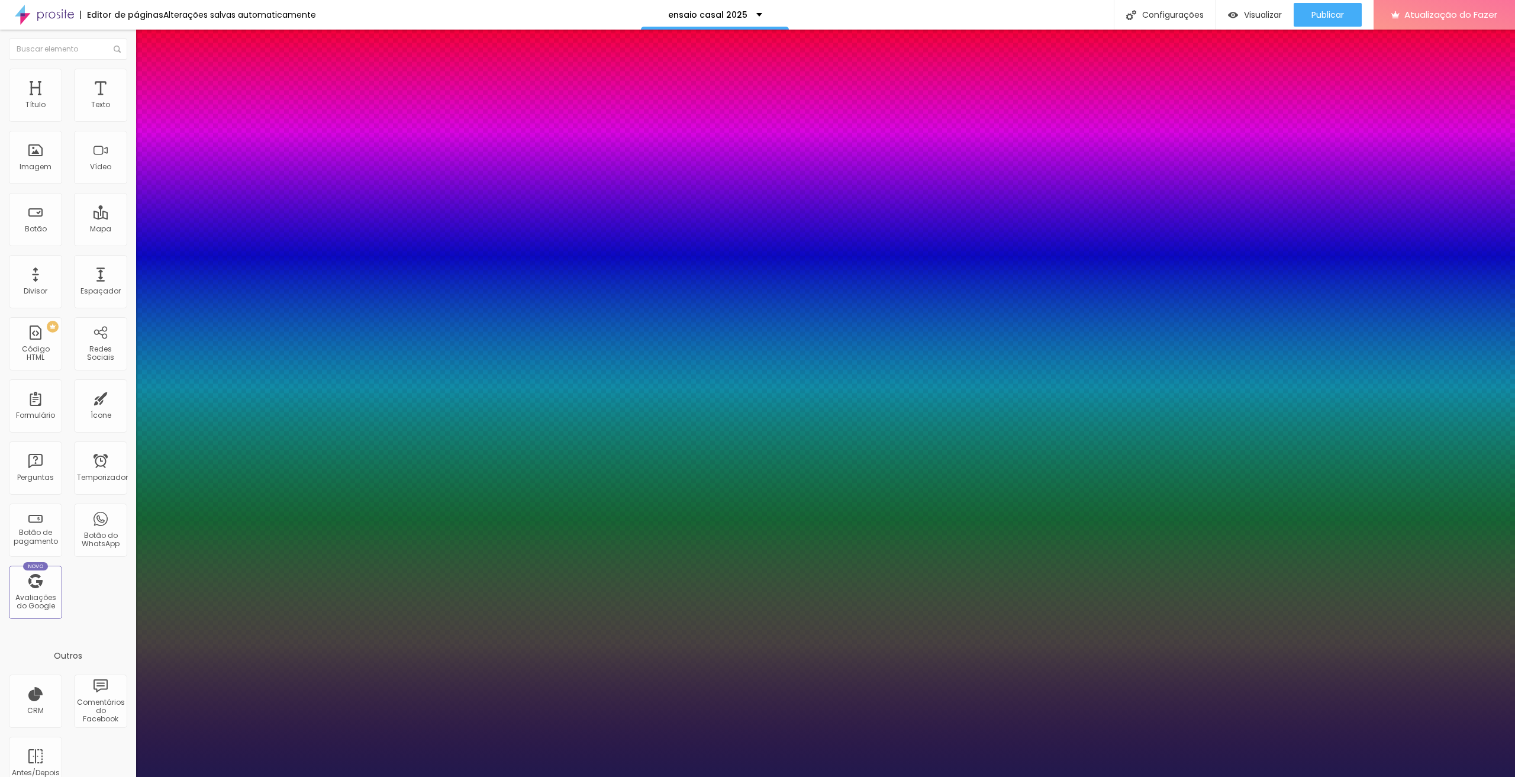
type input "18"
type input "1"
type input "18"
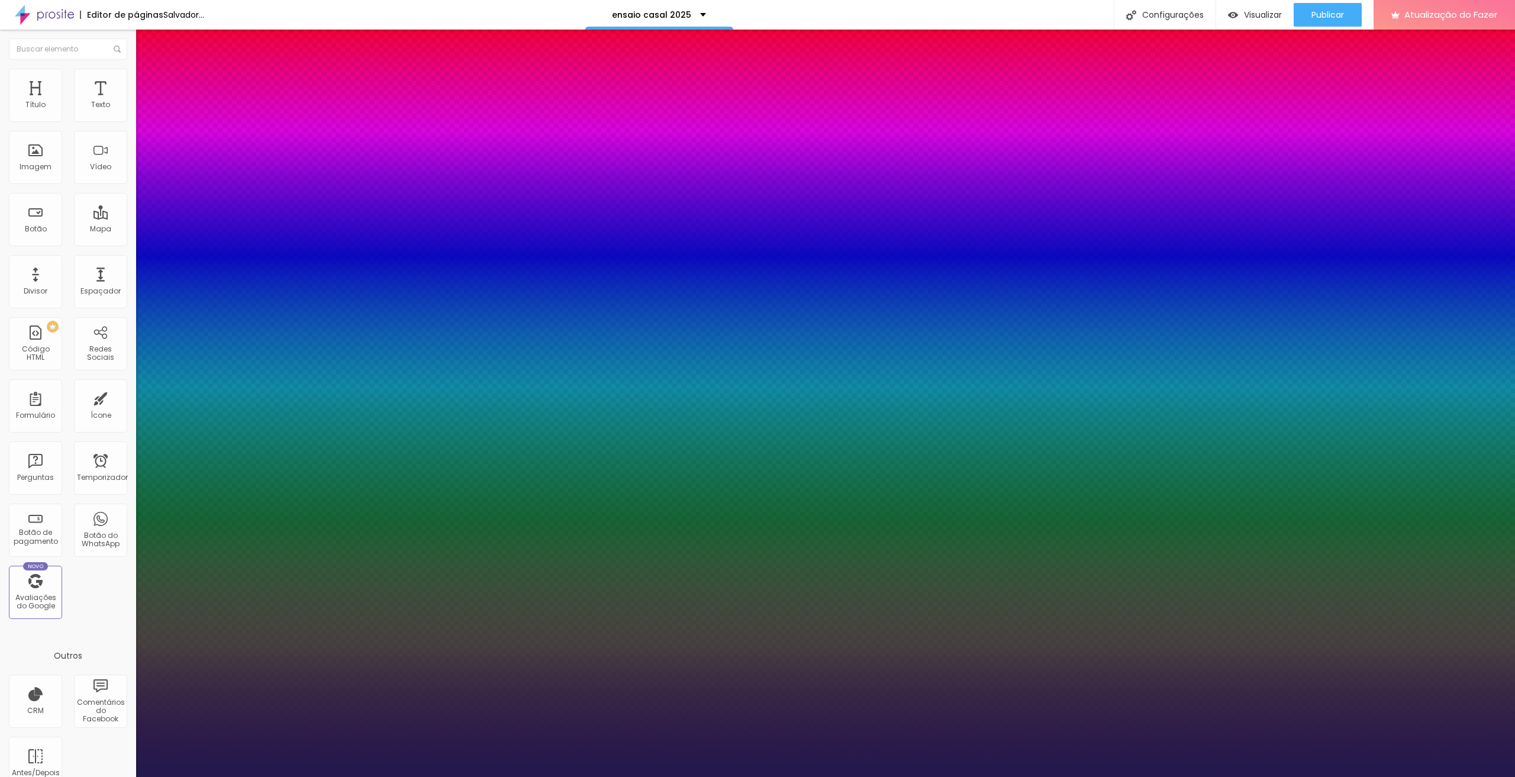
type input "1"
type input "0.1"
type input "1"
type input "0"
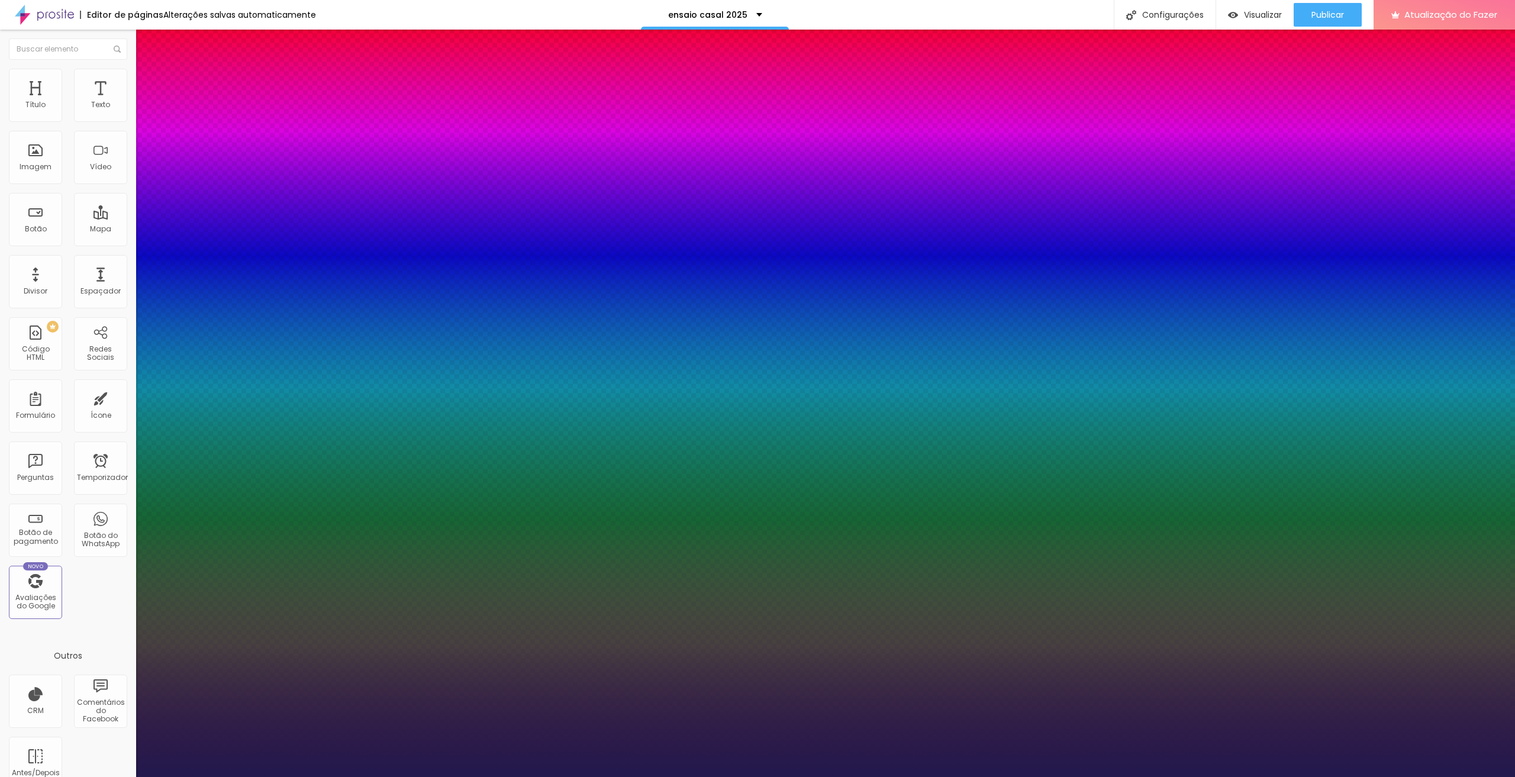
type input "0"
drag, startPoint x: 154, startPoint y: 227, endPoint x: 142, endPoint y: 227, distance: 11.8
type input "1"
type input "1.4"
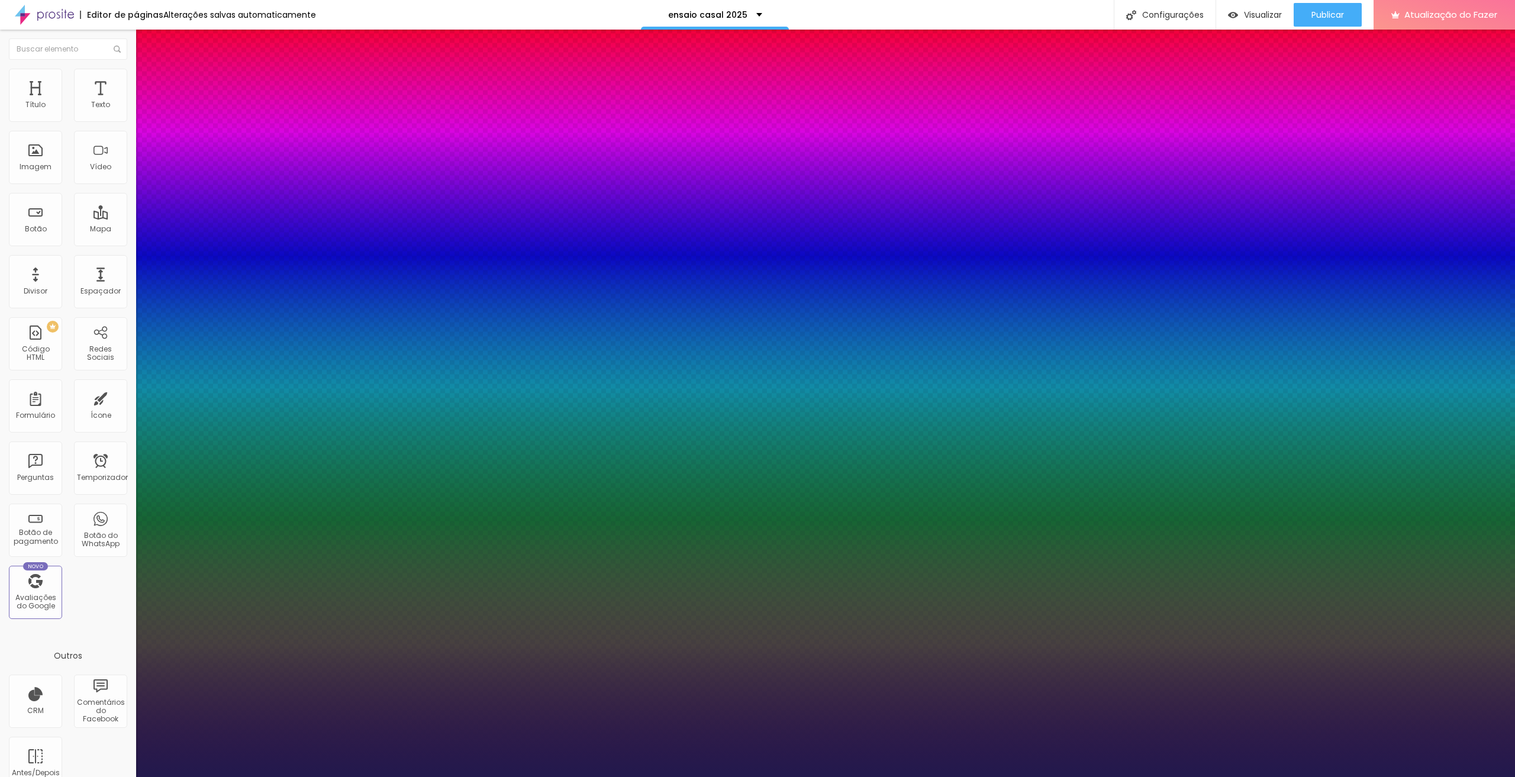
type input "1.4"
type input "1"
type input "1.5"
drag, startPoint x: 195, startPoint y: 285, endPoint x: 207, endPoint y: 286, distance: 11.9
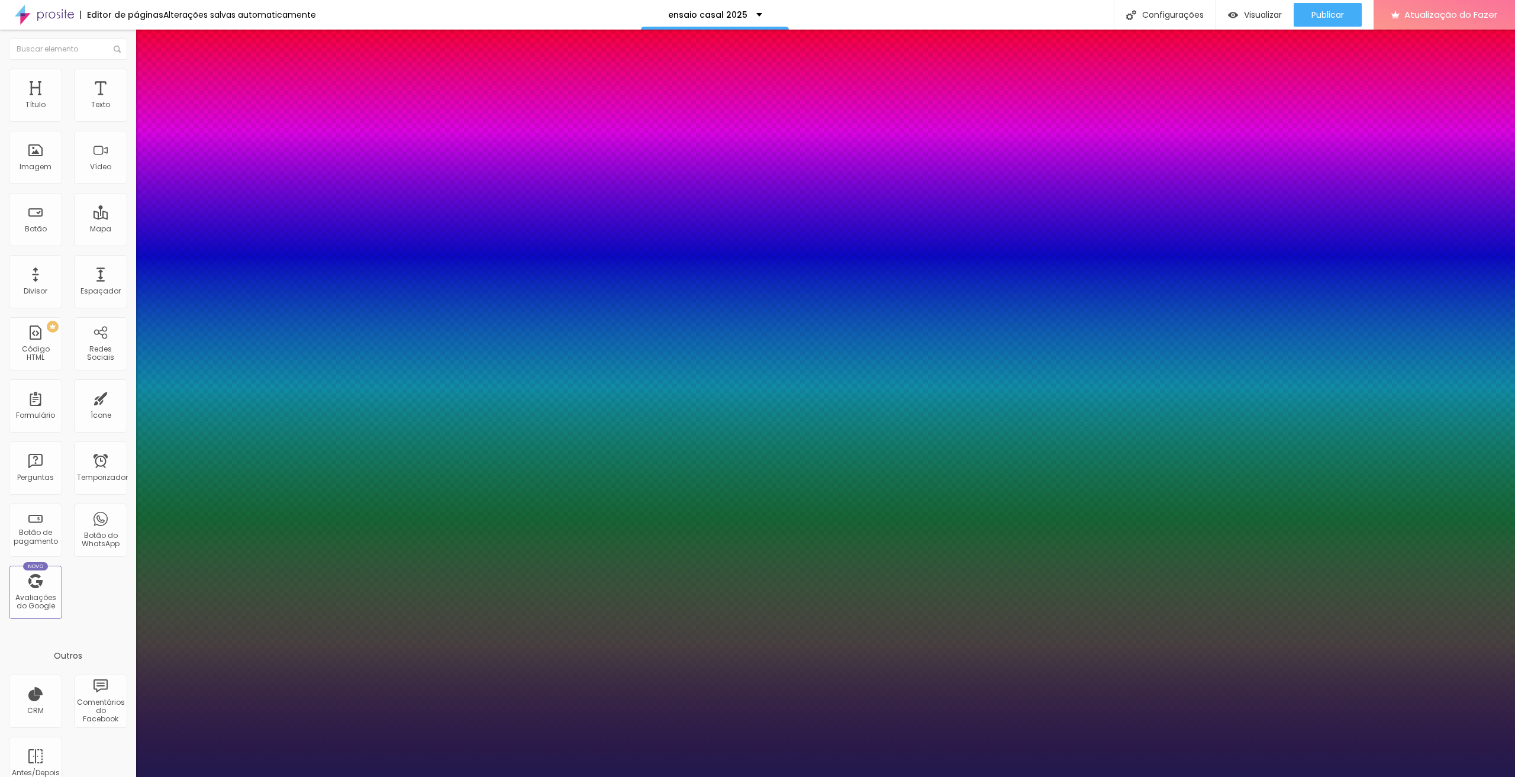
type input "1.5"
type input "1"
click at [960, 776] on div at bounding box center [757, 777] width 1515 height 0
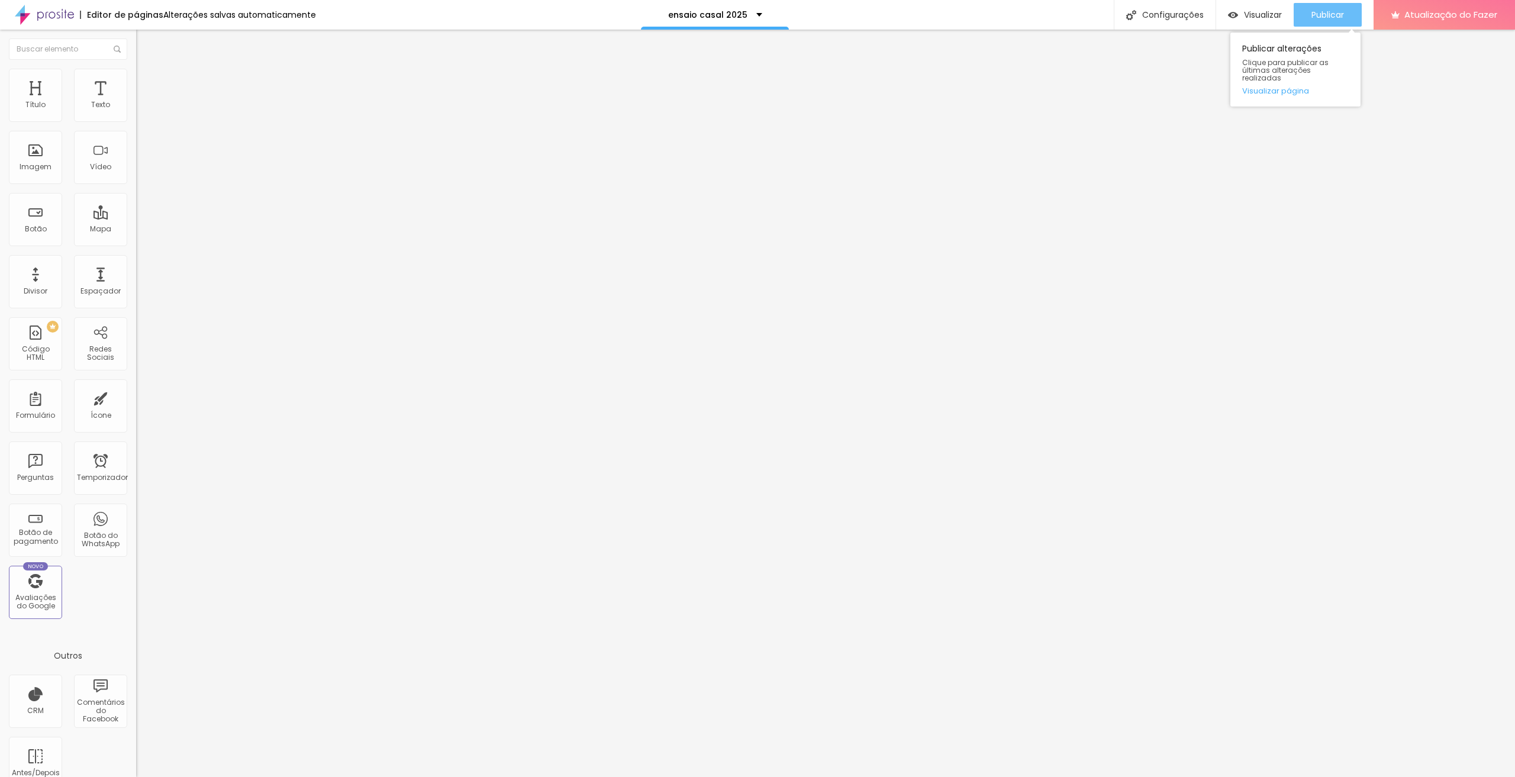
click at [1339, 18] on font "Publicar" at bounding box center [1327, 15] width 33 height 12
click at [136, 108] on font "Completo" at bounding box center [154, 103] width 36 height 10
click at [136, 115] on font "Encaixotado" at bounding box center [159, 110] width 46 height 10
click at [136, 108] on span "Completo" at bounding box center [154, 103] width 36 height 10
click at [136, 115] on font "Encaixotado" at bounding box center [159, 110] width 46 height 10
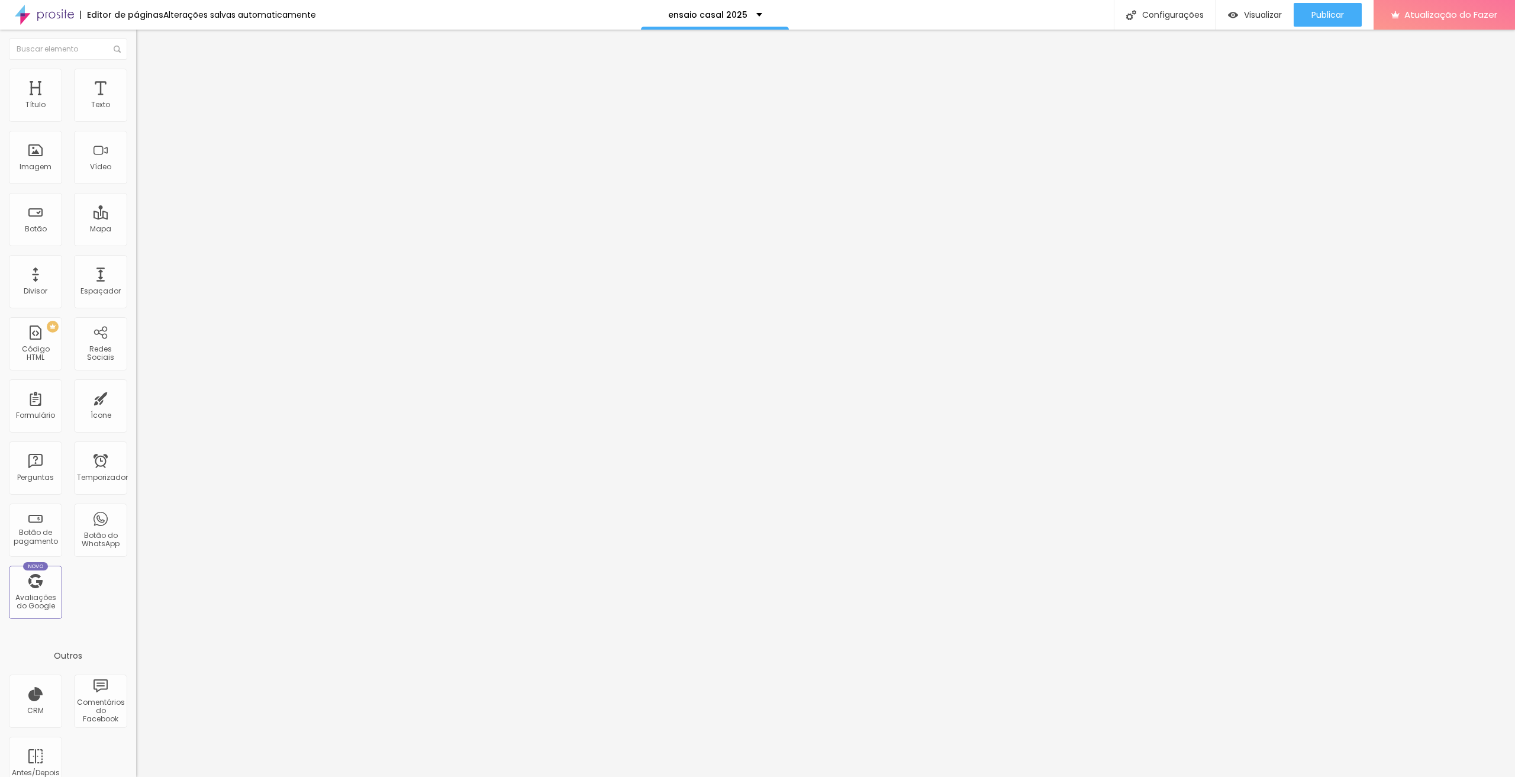
click at [136, 108] on font "Completo" at bounding box center [154, 103] width 36 height 10
click at [136, 114] on div "Encaixotado" at bounding box center [204, 110] width 136 height 7
click at [136, 185] on font "1:1 Quadrado" at bounding box center [159, 180] width 47 height 10
click at [136, 199] on span "Padrão" at bounding box center [149, 194] width 27 height 10
click at [136, 217] on div "Original" at bounding box center [204, 212] width 136 height 7
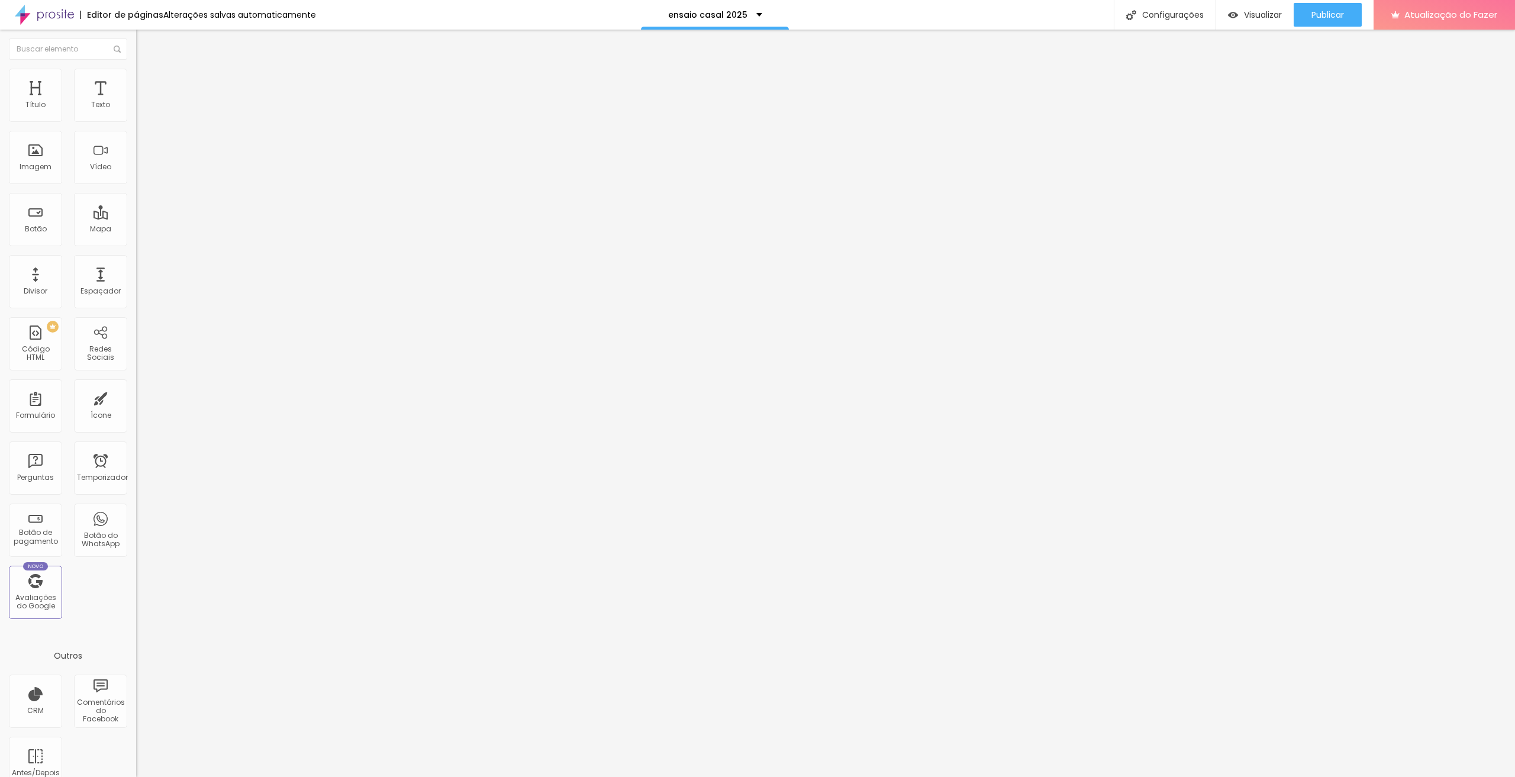
click at [136, 185] on font "1:1 Quadrado" at bounding box center [159, 180] width 47 height 10
click at [136, 217] on div "Original" at bounding box center [204, 212] width 136 height 7
click at [136, 185] on font "1:1 Quadrado" at bounding box center [159, 180] width 47 height 10
click at [136, 218] on font "Original" at bounding box center [150, 213] width 28 height 10
click at [143, 102] on font "Trocar imagem" at bounding box center [171, 97] width 57 height 10
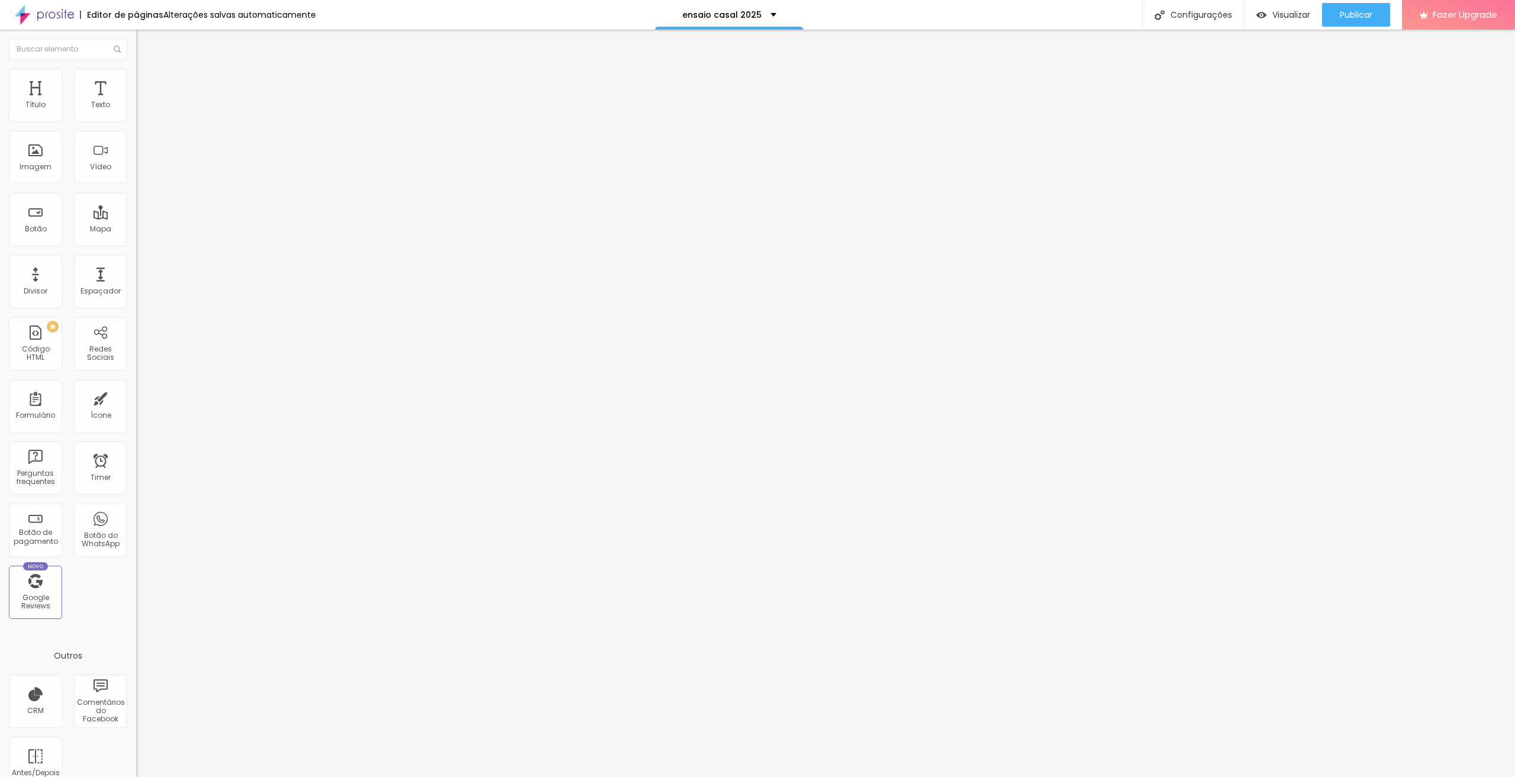
click at [136, 102] on span "Trocar imagem" at bounding box center [168, 97] width 65 height 10
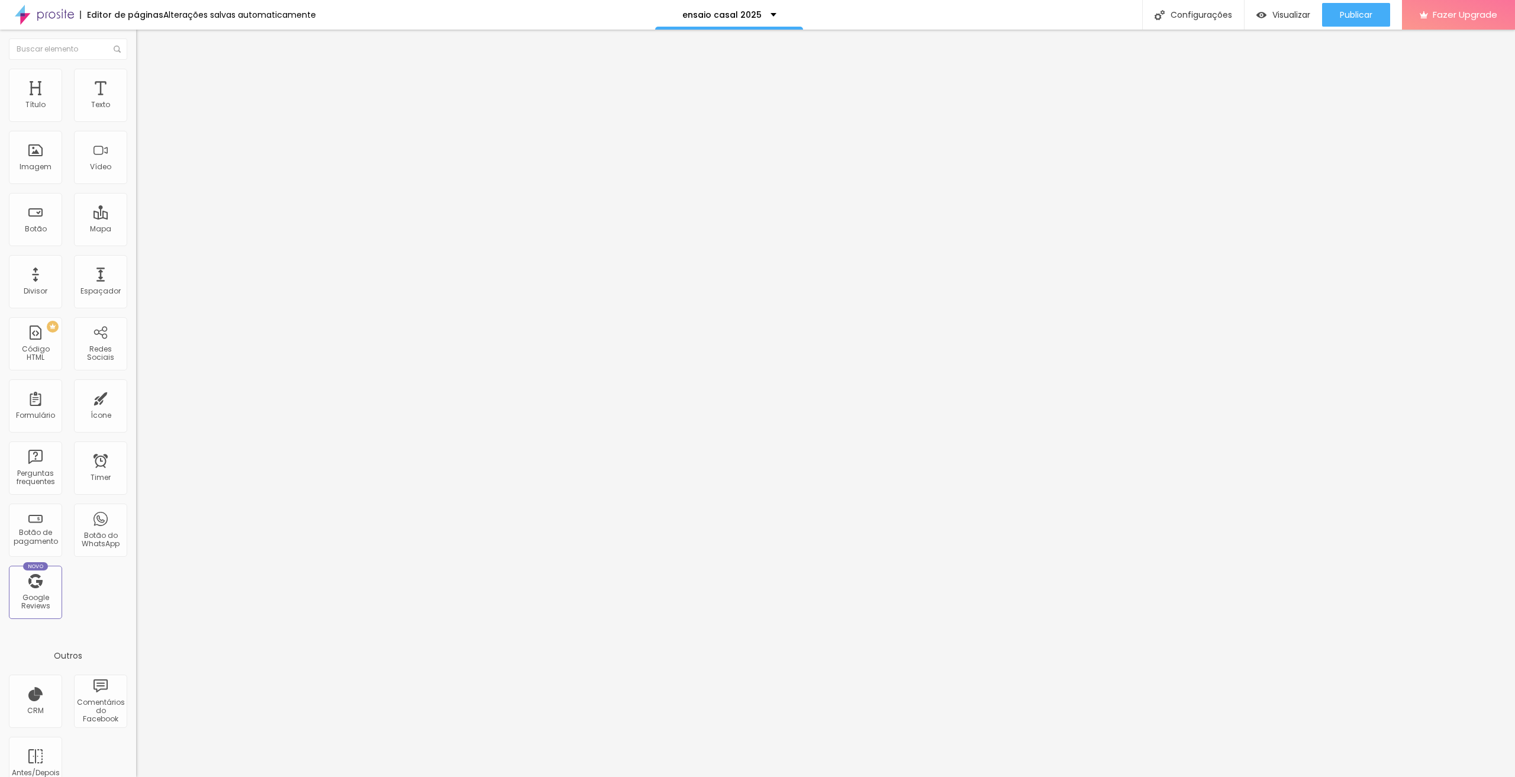
click at [136, 102] on span "Trocar imagem" at bounding box center [168, 97] width 65 height 10
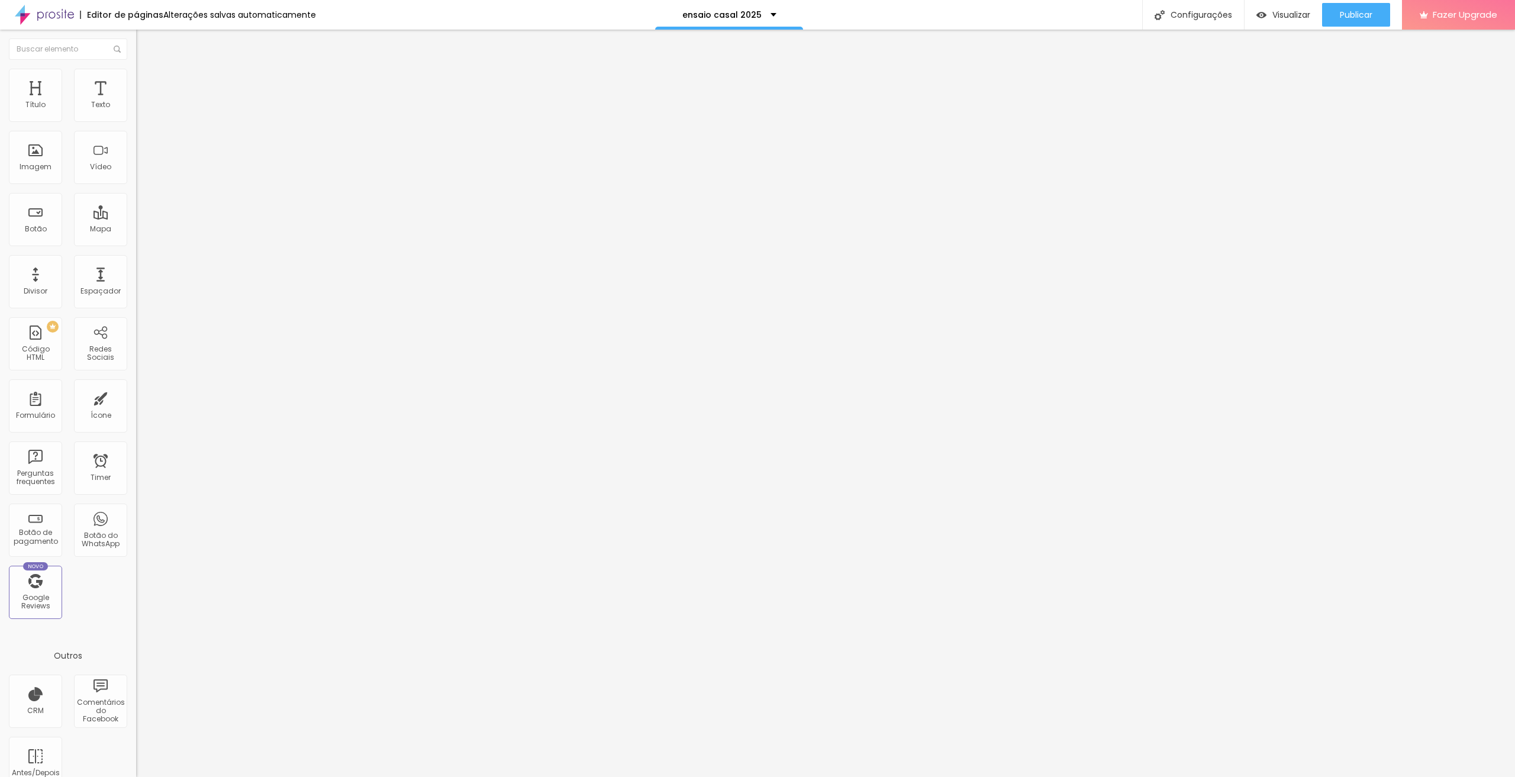
click at [136, 102] on span "Trocar imagem" at bounding box center [168, 97] width 65 height 10
click at [1409, 776] on div at bounding box center [757, 789] width 1515 height 11
click at [136, 102] on span "Trocar imagem" at bounding box center [168, 97] width 65 height 10
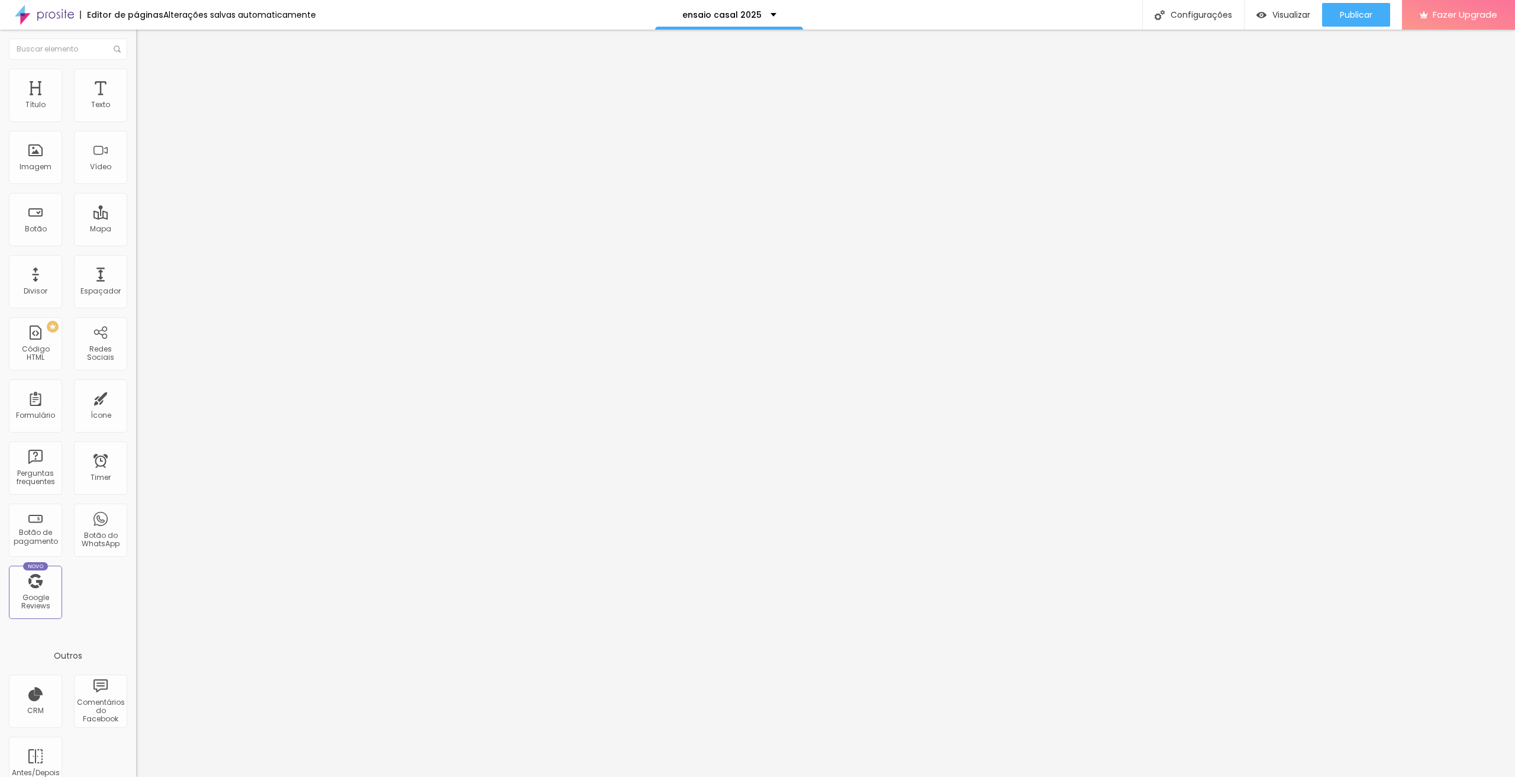
click at [136, 102] on span "Trocar imagem" at bounding box center [168, 97] width 65 height 10
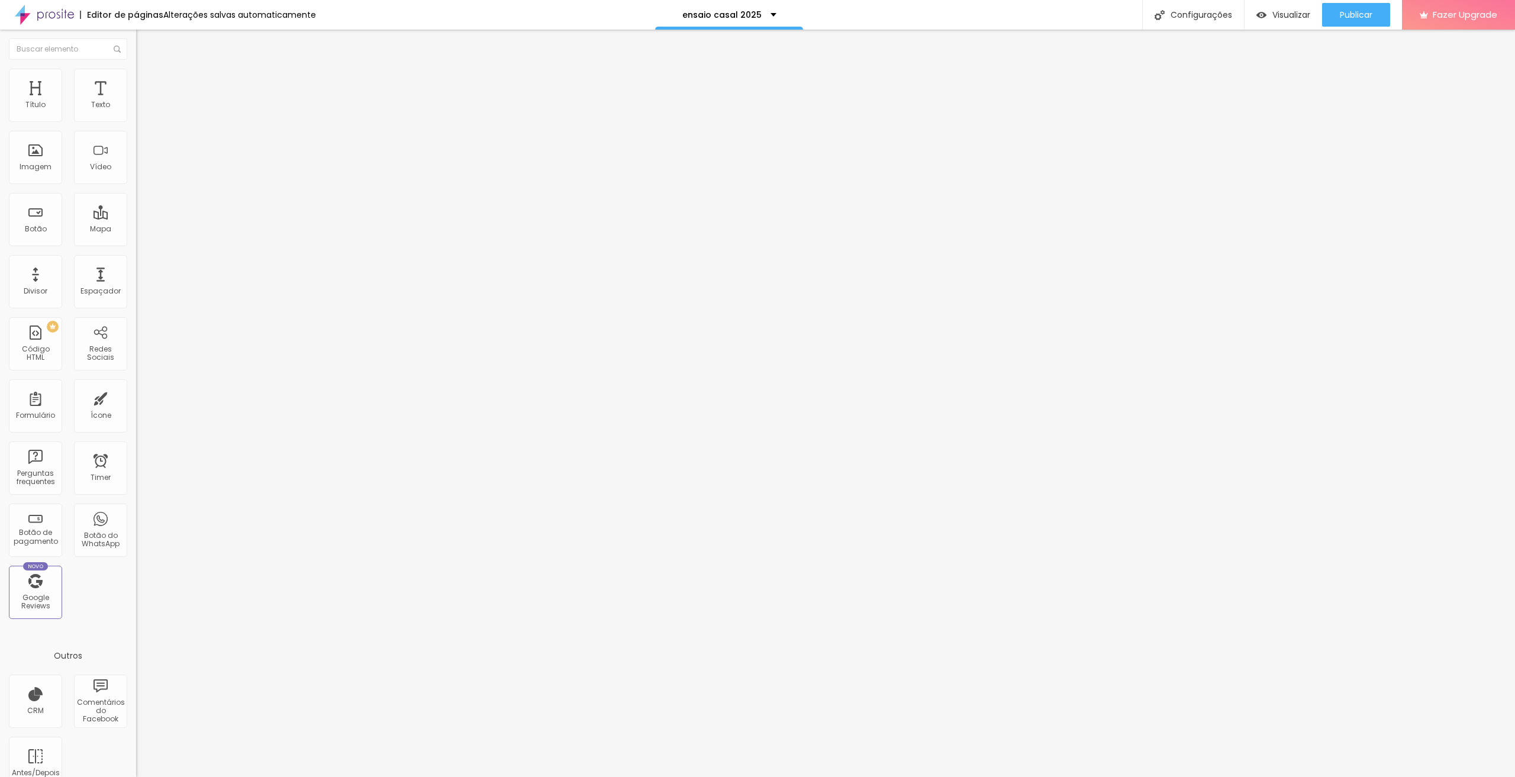
click at [136, 102] on span "Trocar imagem" at bounding box center [168, 97] width 65 height 10
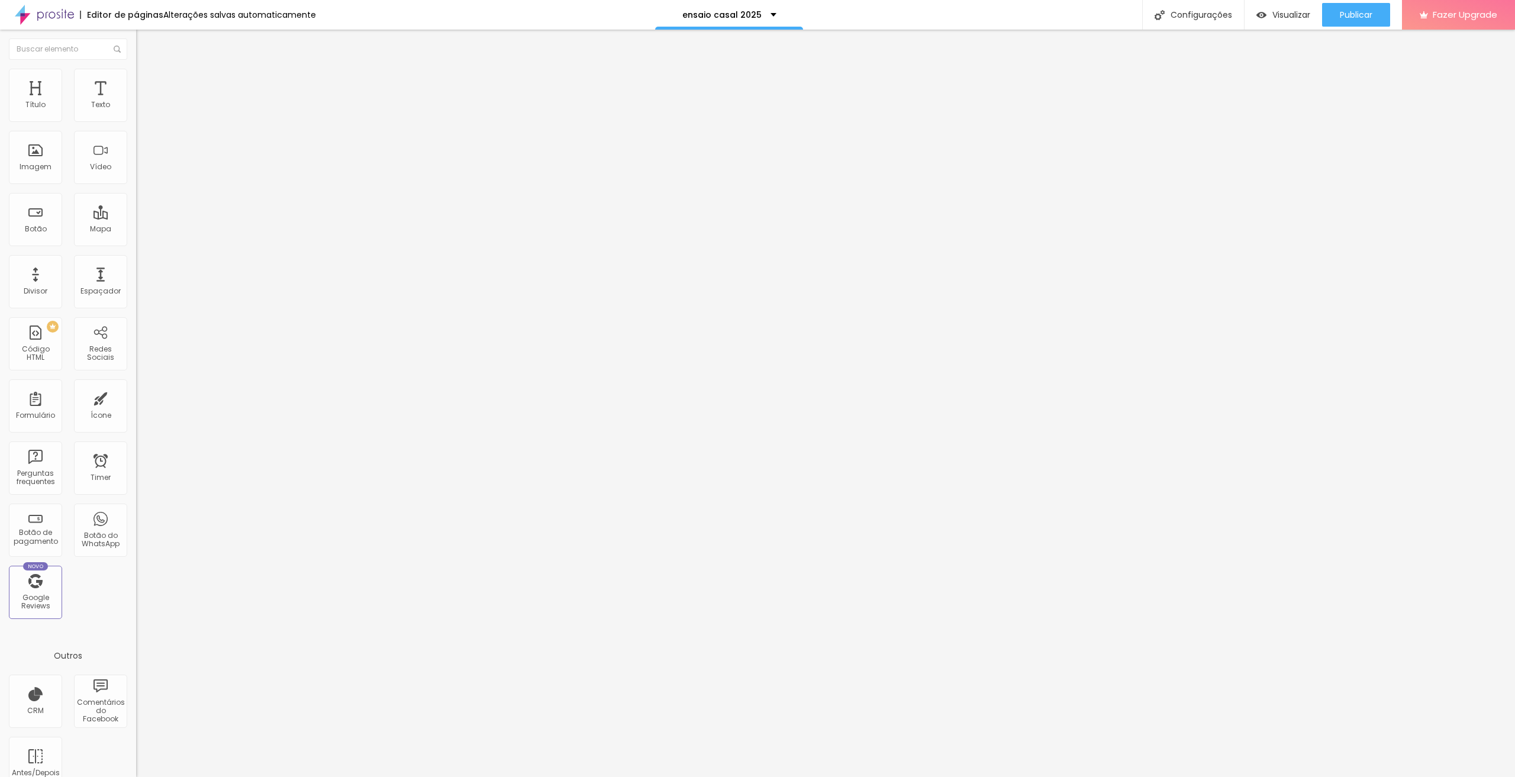
click at [1348, 7] on div "Publicar" at bounding box center [1356, 15] width 33 height 24
click at [1359, 12] on span "Publicar" at bounding box center [1356, 14] width 33 height 9
click at [136, 111] on span "Titulo 2" at bounding box center [155, 106] width 38 height 10
click at [136, 121] on div "Titulo 3 H3" at bounding box center [204, 115] width 136 height 9
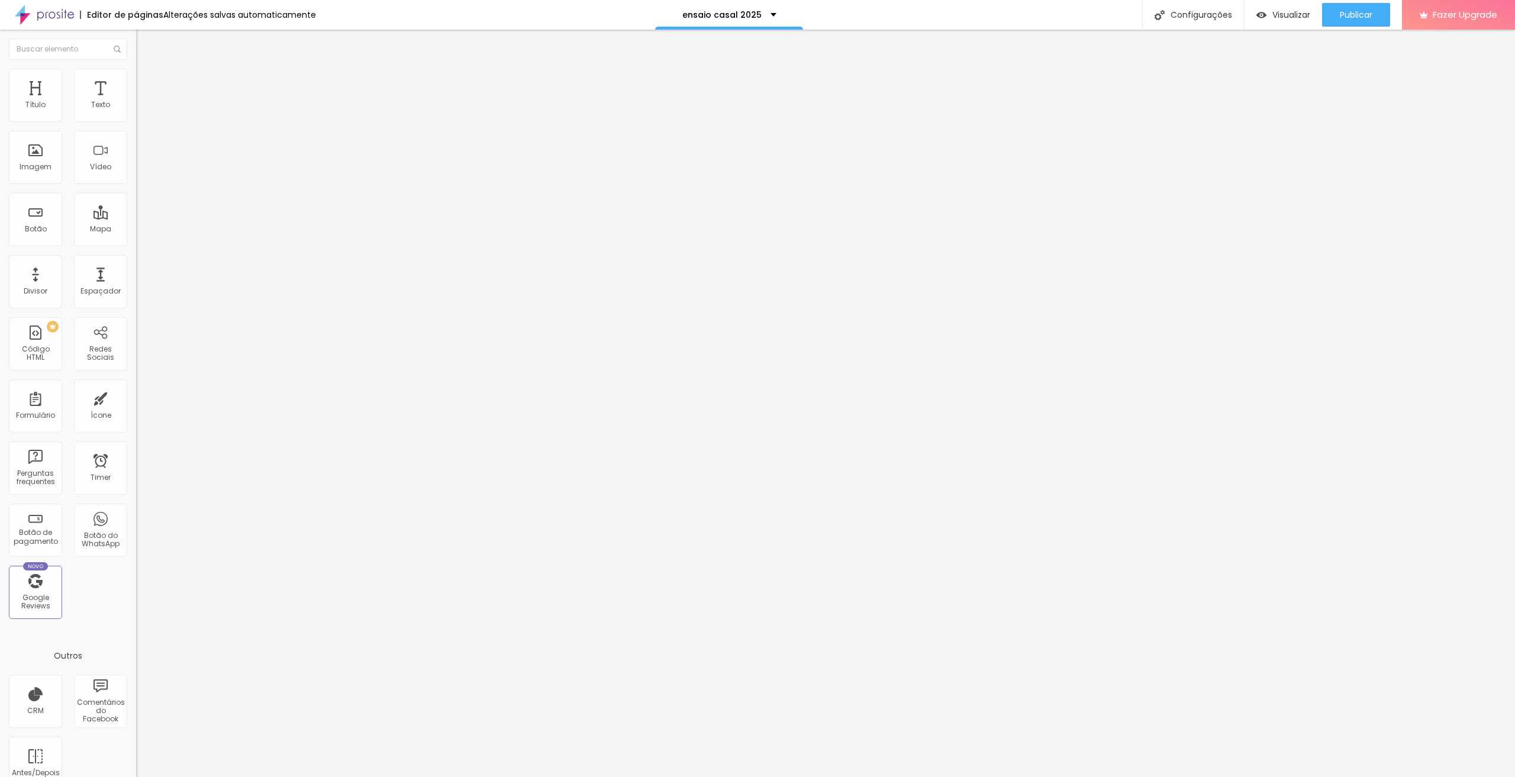
click at [136, 112] on span "Titulo 2" at bounding box center [155, 104] width 38 height 15
click at [136, 123] on span "Titulo 3" at bounding box center [152, 116] width 33 height 14
click at [142, 173] on icon "button" at bounding box center [144, 170] width 5 height 5
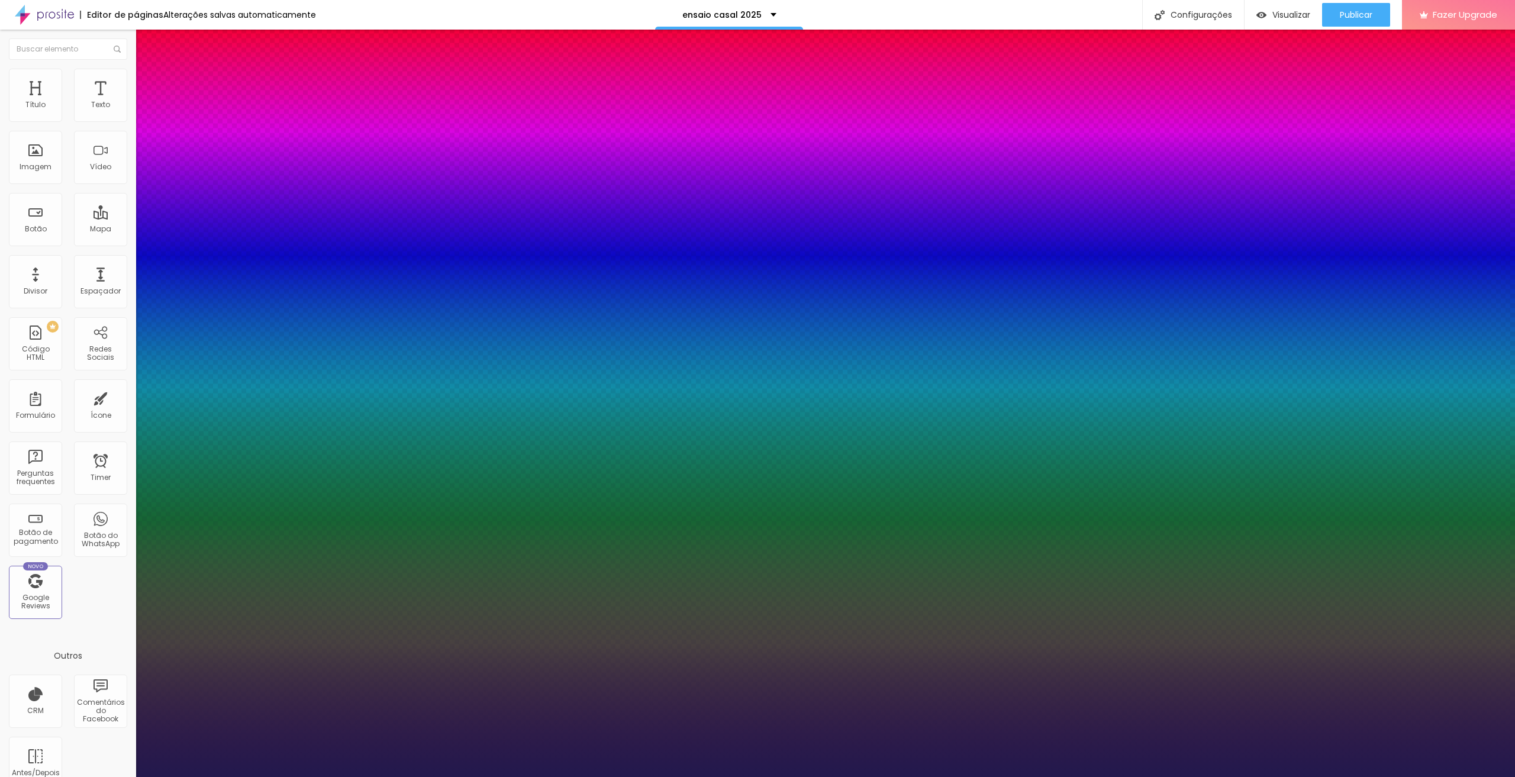
type input "1"
click at [85, 776] on div at bounding box center [757, 777] width 1515 height 0
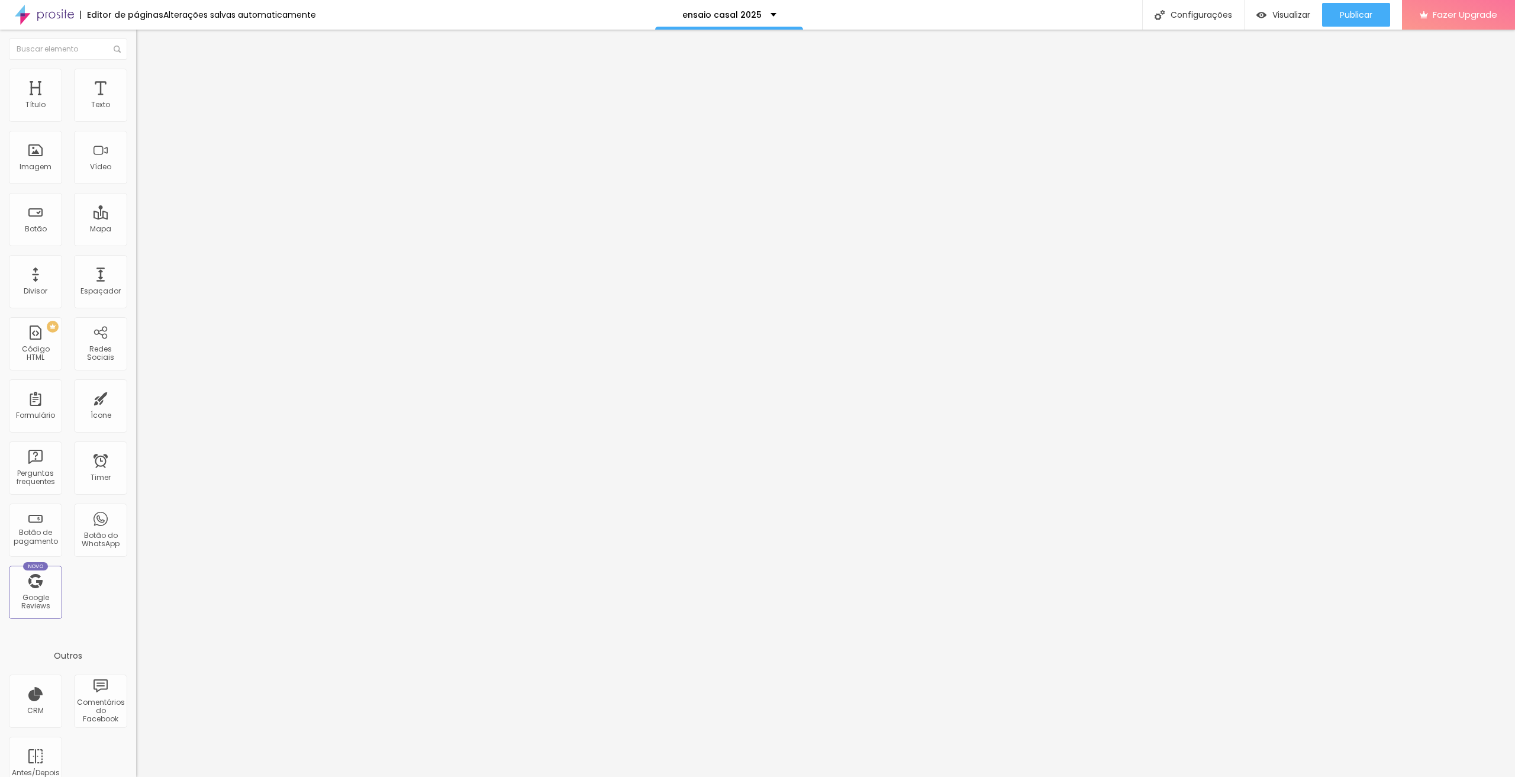
click at [136, 102] on span "Titulo 1" at bounding box center [155, 93] width 38 height 17
click at [136, 175] on button "button" at bounding box center [144, 169] width 17 height 12
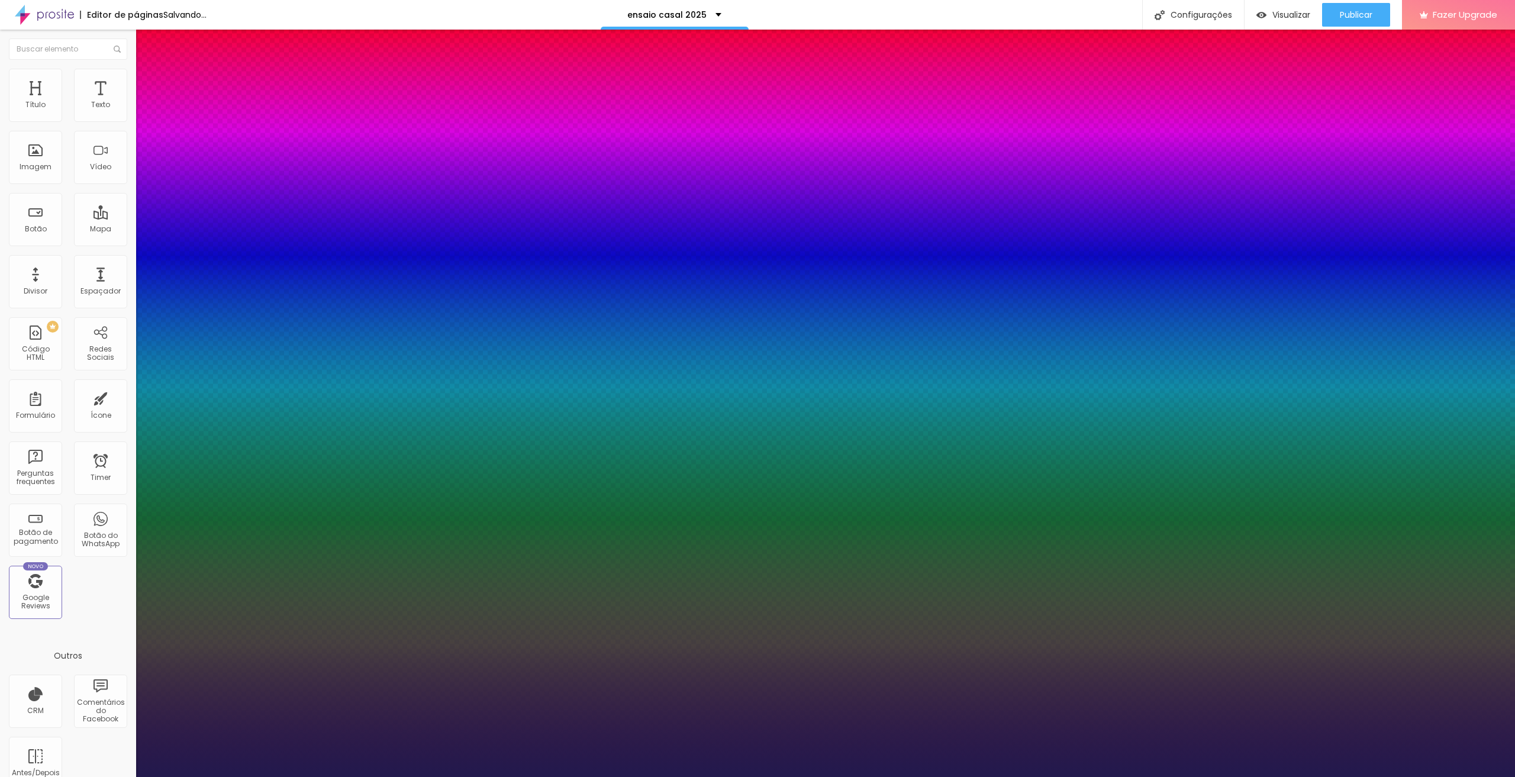
type input "1"
type input "44"
type input "1"
type input "42"
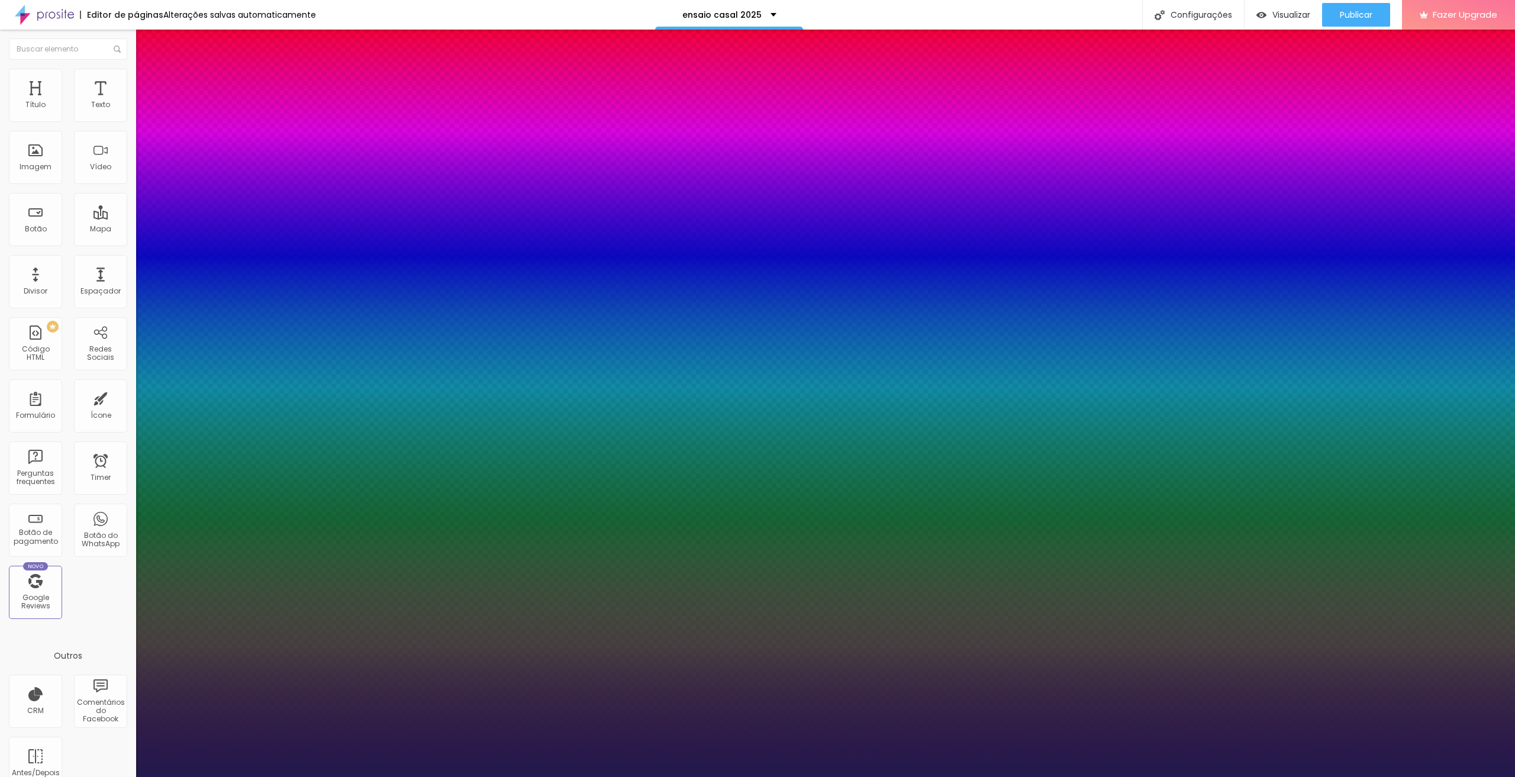
type input "42"
type input "1"
type input "41"
type input "1"
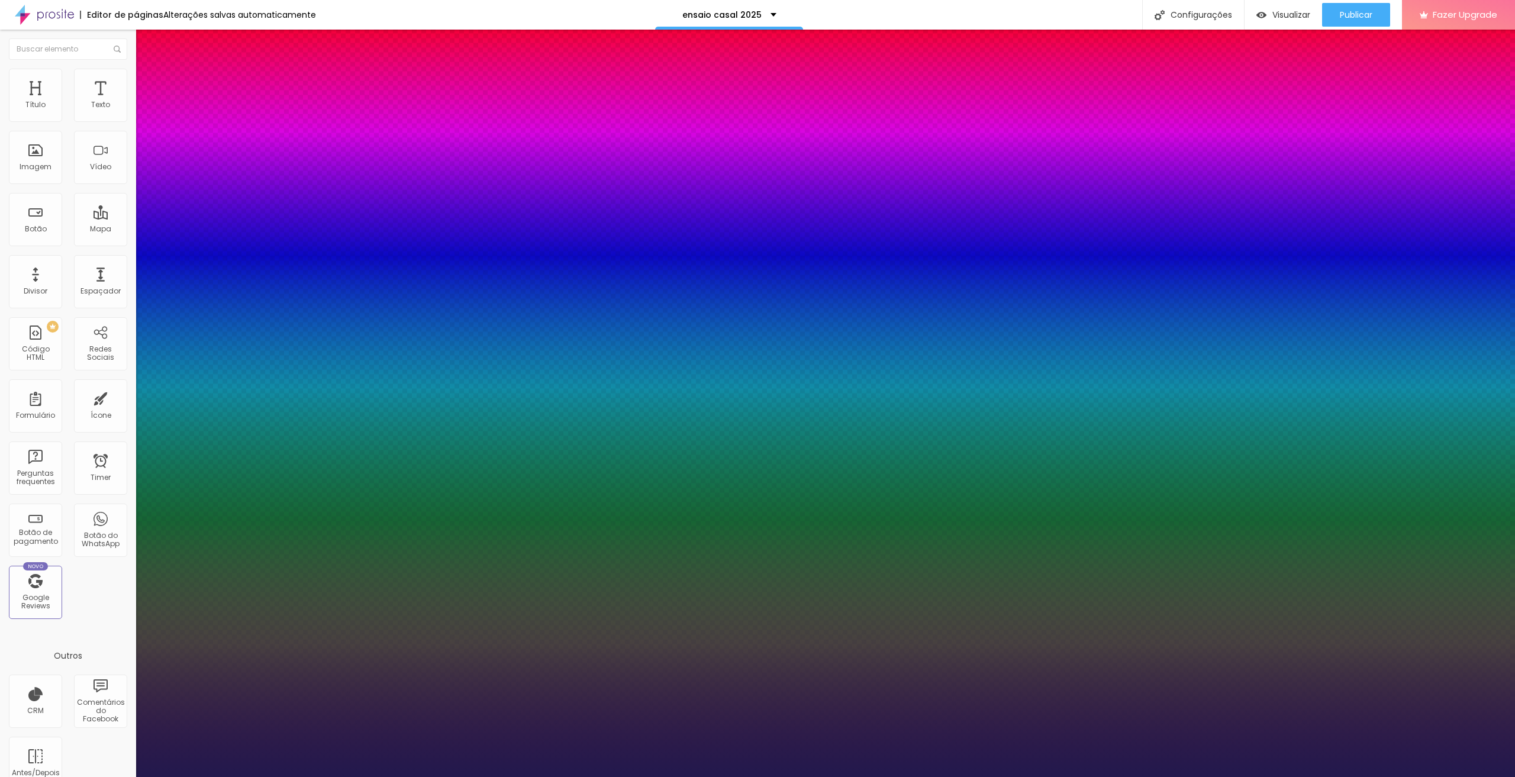
type input "40"
type input "1"
type input "39"
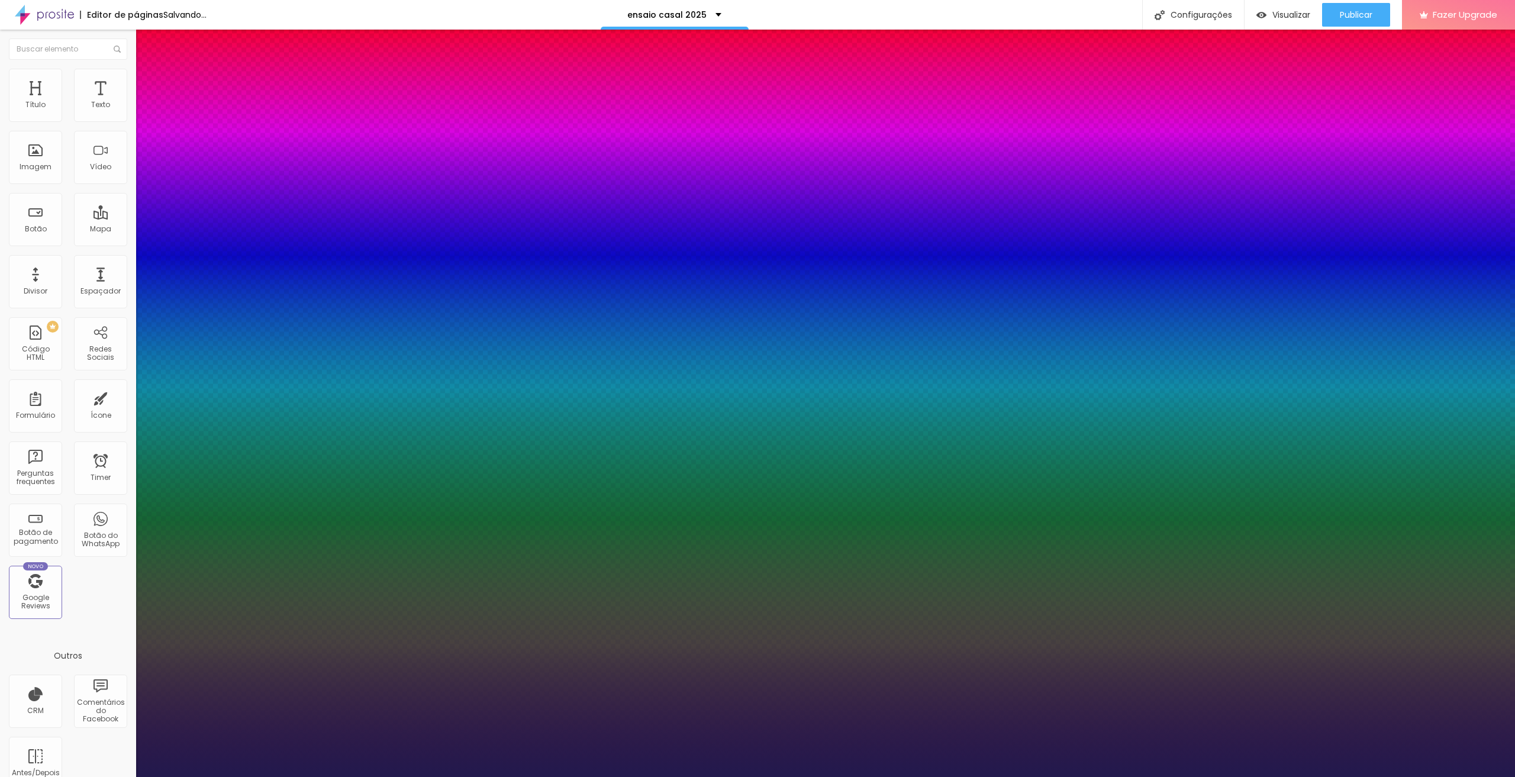
type input "1"
type input "38"
type input "1"
type input "36"
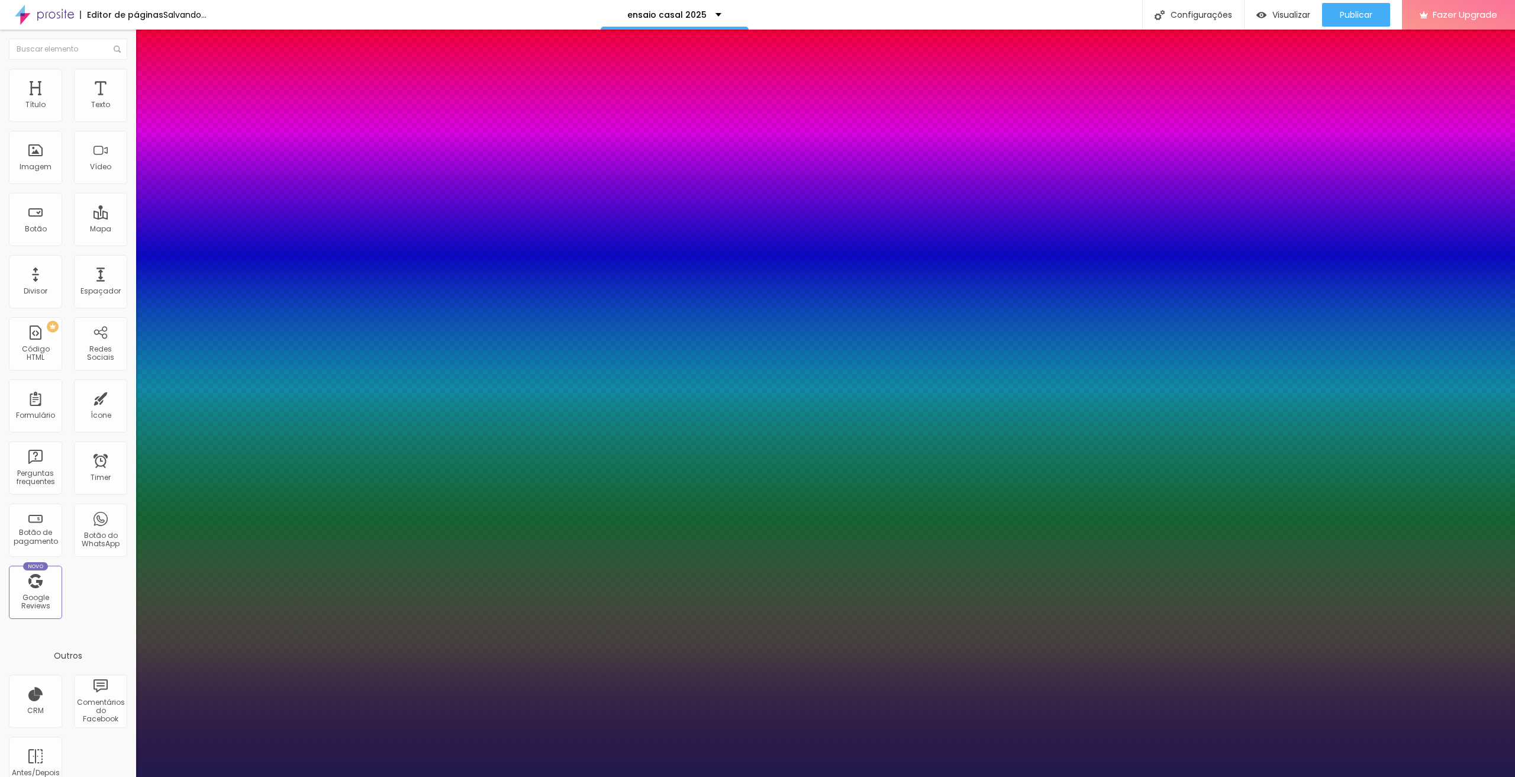
type input "36"
type input "1"
type input "35"
type input "1"
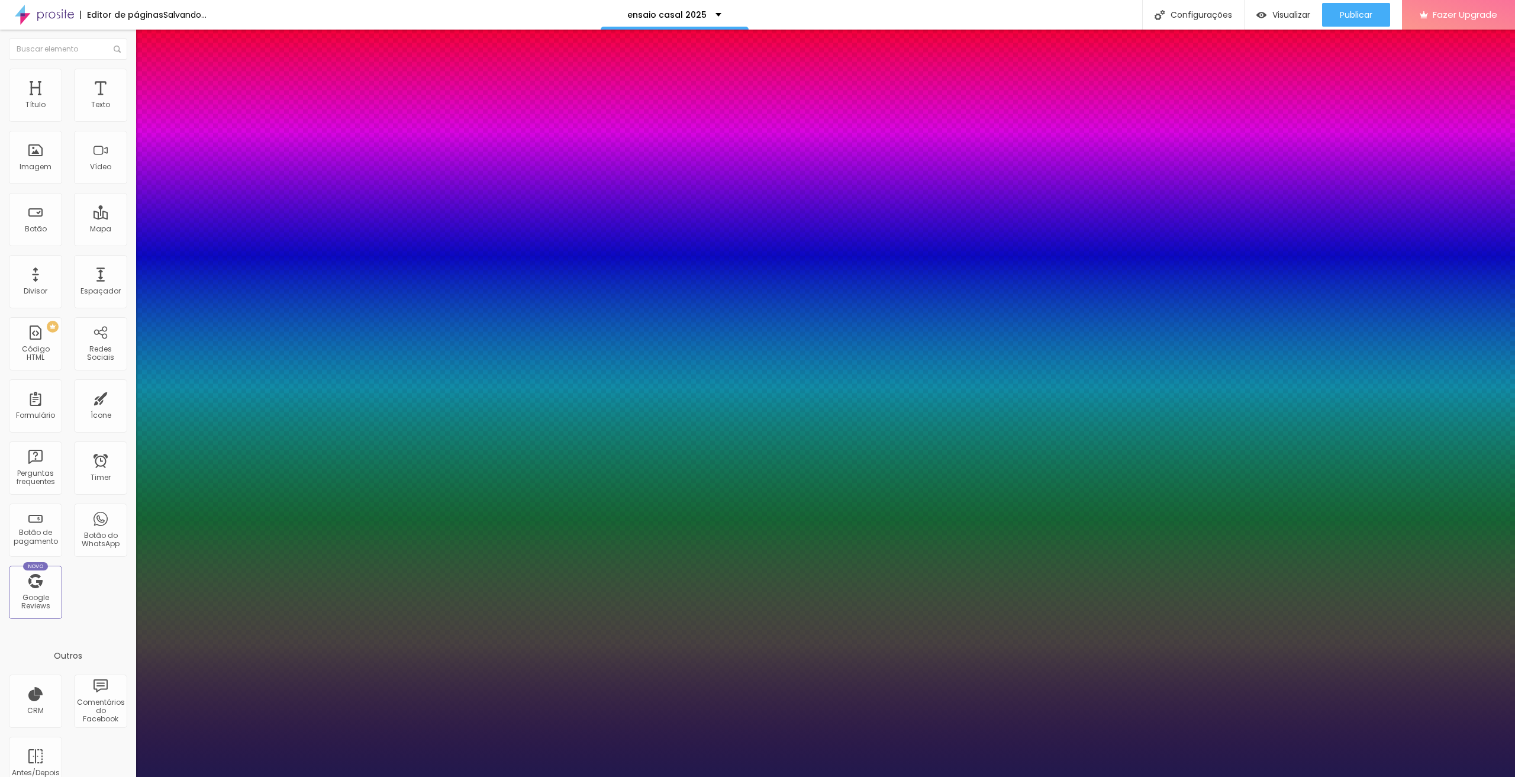
drag, startPoint x: 186, startPoint y: 336, endPoint x: 178, endPoint y: 338, distance: 8.5
type input "35"
type input "1"
click at [1367, 776] on div at bounding box center [757, 777] width 1515 height 0
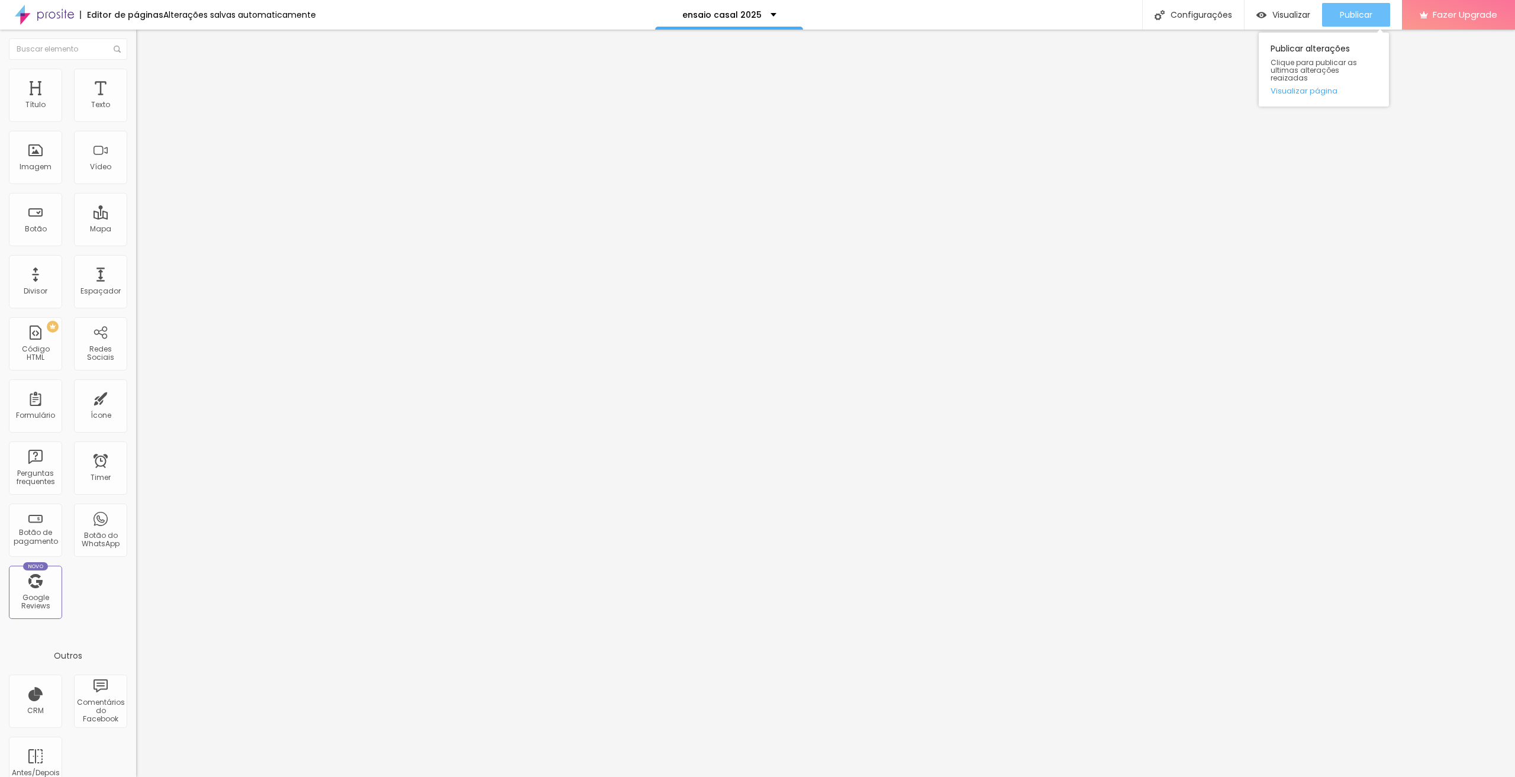
click at [1360, 17] on span "Publicar" at bounding box center [1356, 14] width 33 height 9
click at [146, 102] on span "Titulo 1" at bounding box center [165, 93] width 38 height 17
click at [136, 175] on button "button" at bounding box center [144, 169] width 17 height 12
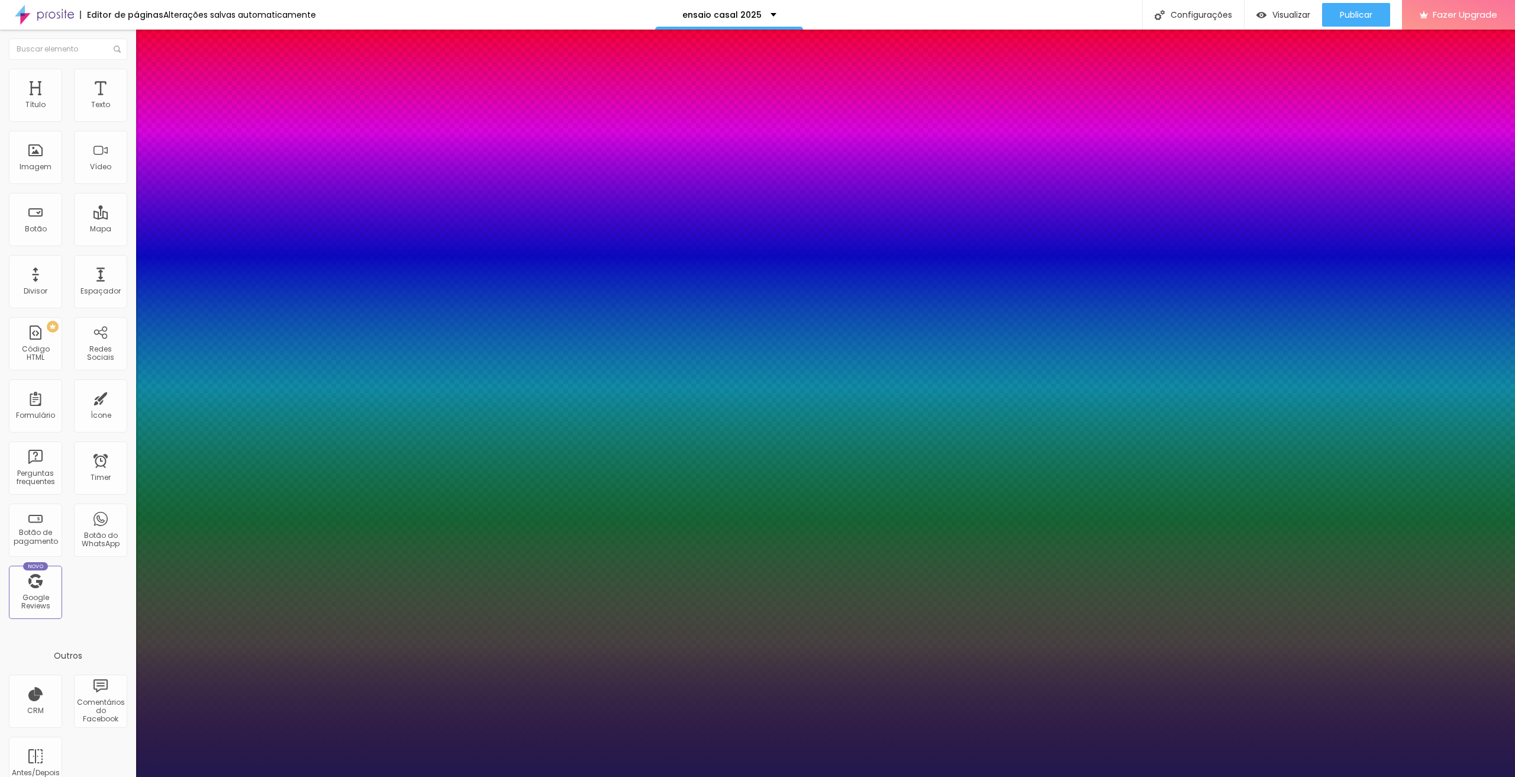
type input "1"
click at [51, 776] on div at bounding box center [757, 777] width 1515 height 0
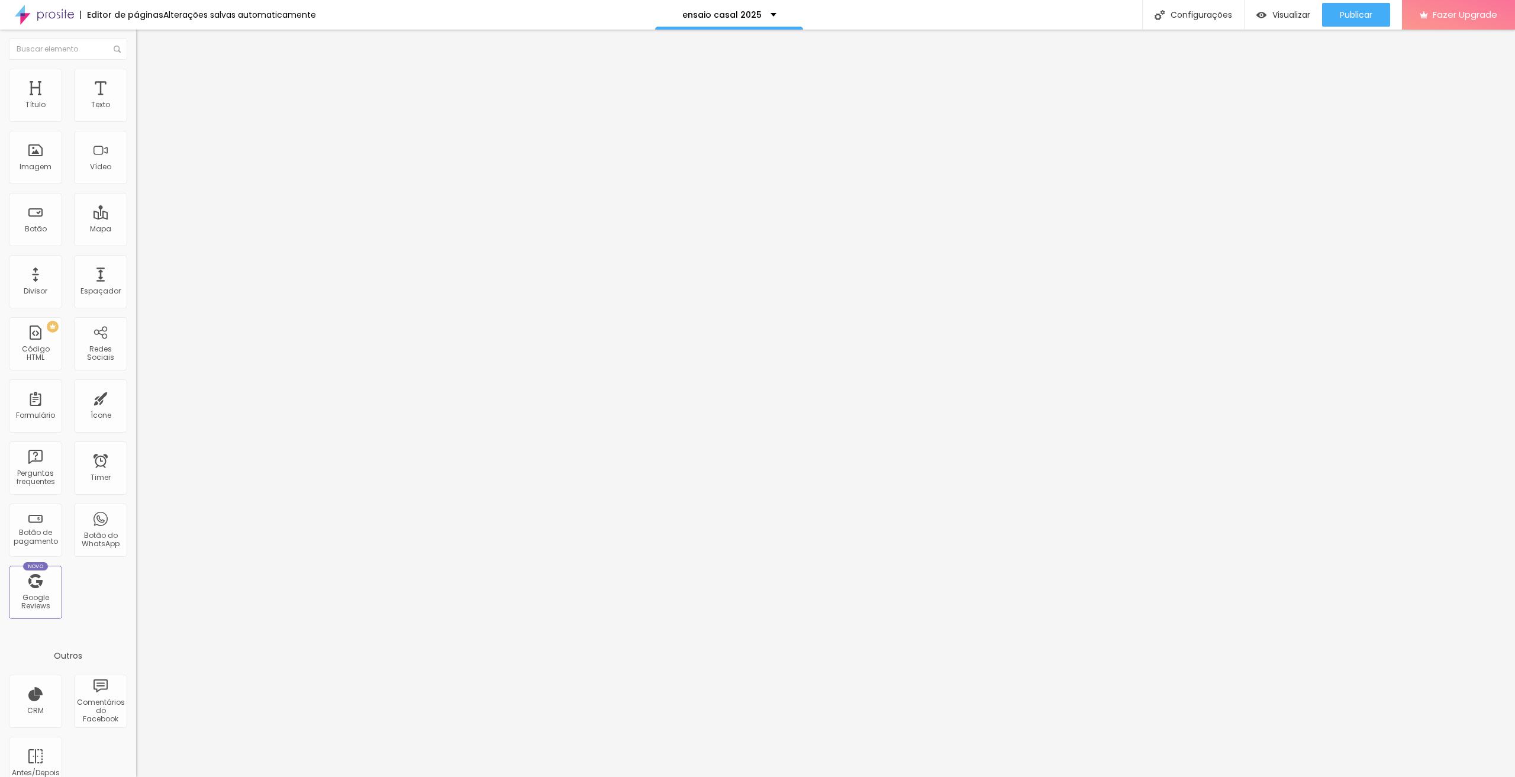
click at [141, 172] on icon "button" at bounding box center [144, 168] width 7 height 7
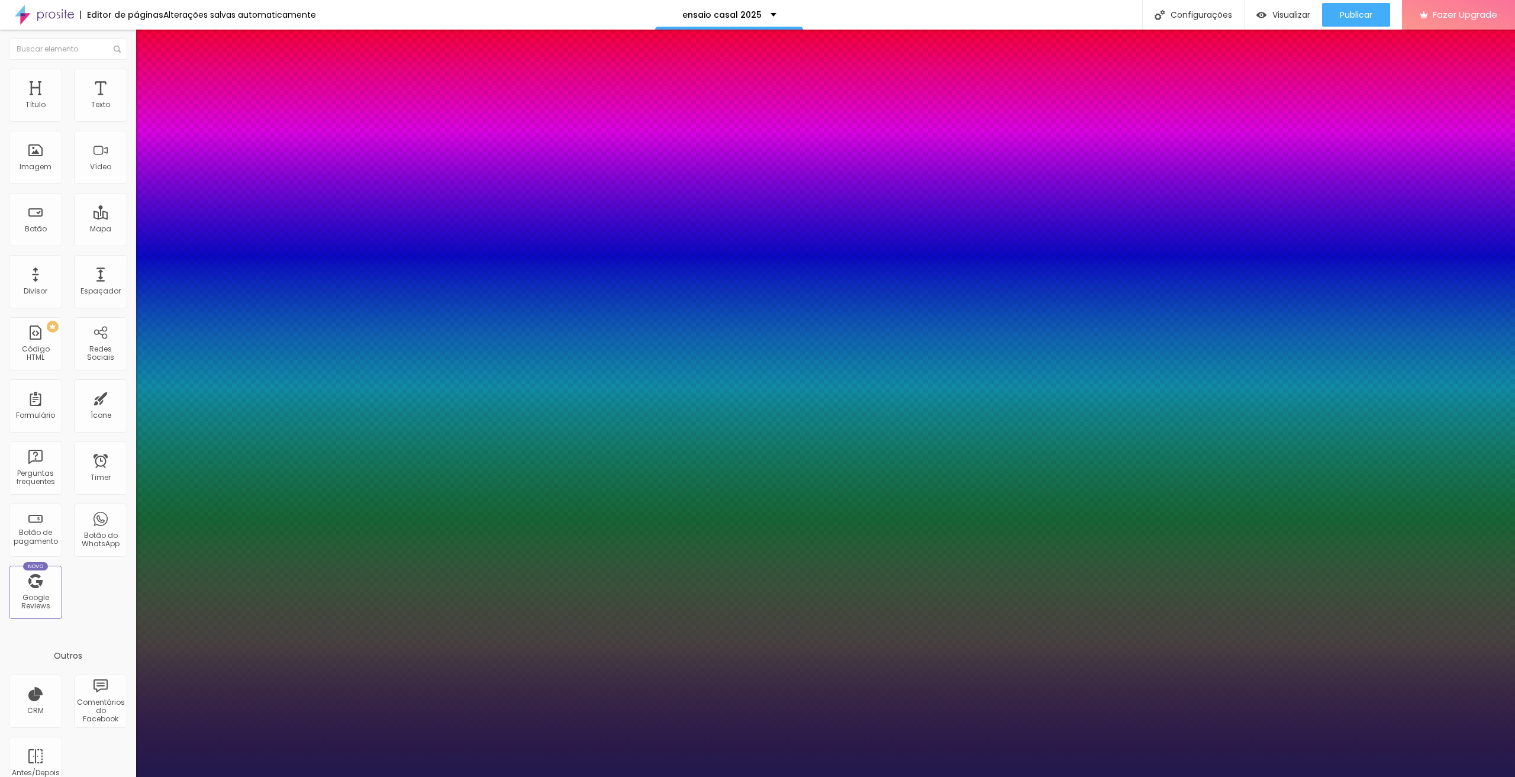
type input "1"
click at [127, 776] on select "AbrilFatface-Regular Actor-Regular Alegreya AlegreyaBlack [PERSON_NAME] [PERSON…" at bounding box center [63, 790] width 127 height 12
click at [805, 776] on div at bounding box center [757, 777] width 1515 height 0
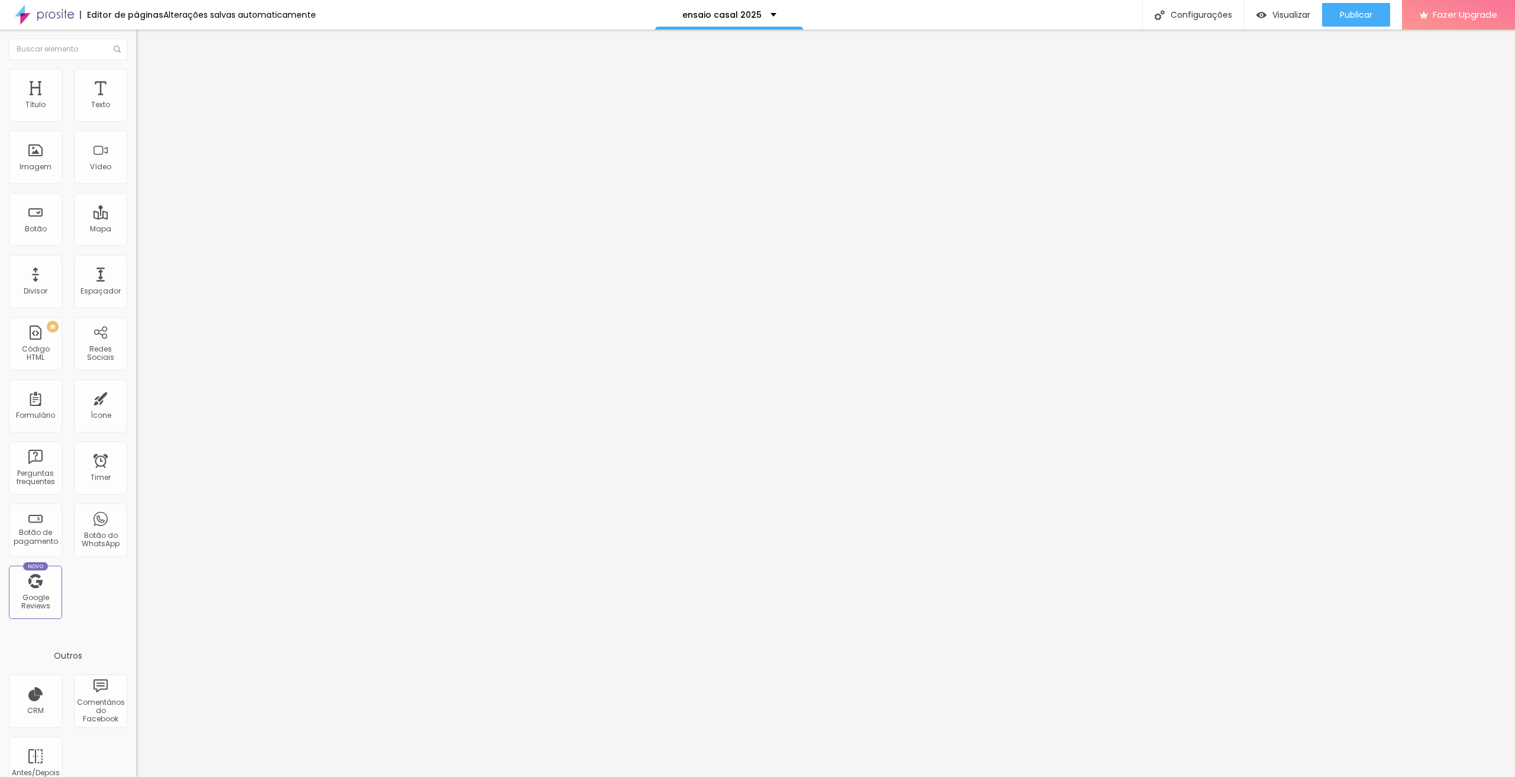
click at [141, 110] on icon "button" at bounding box center [144, 106] width 7 height 7
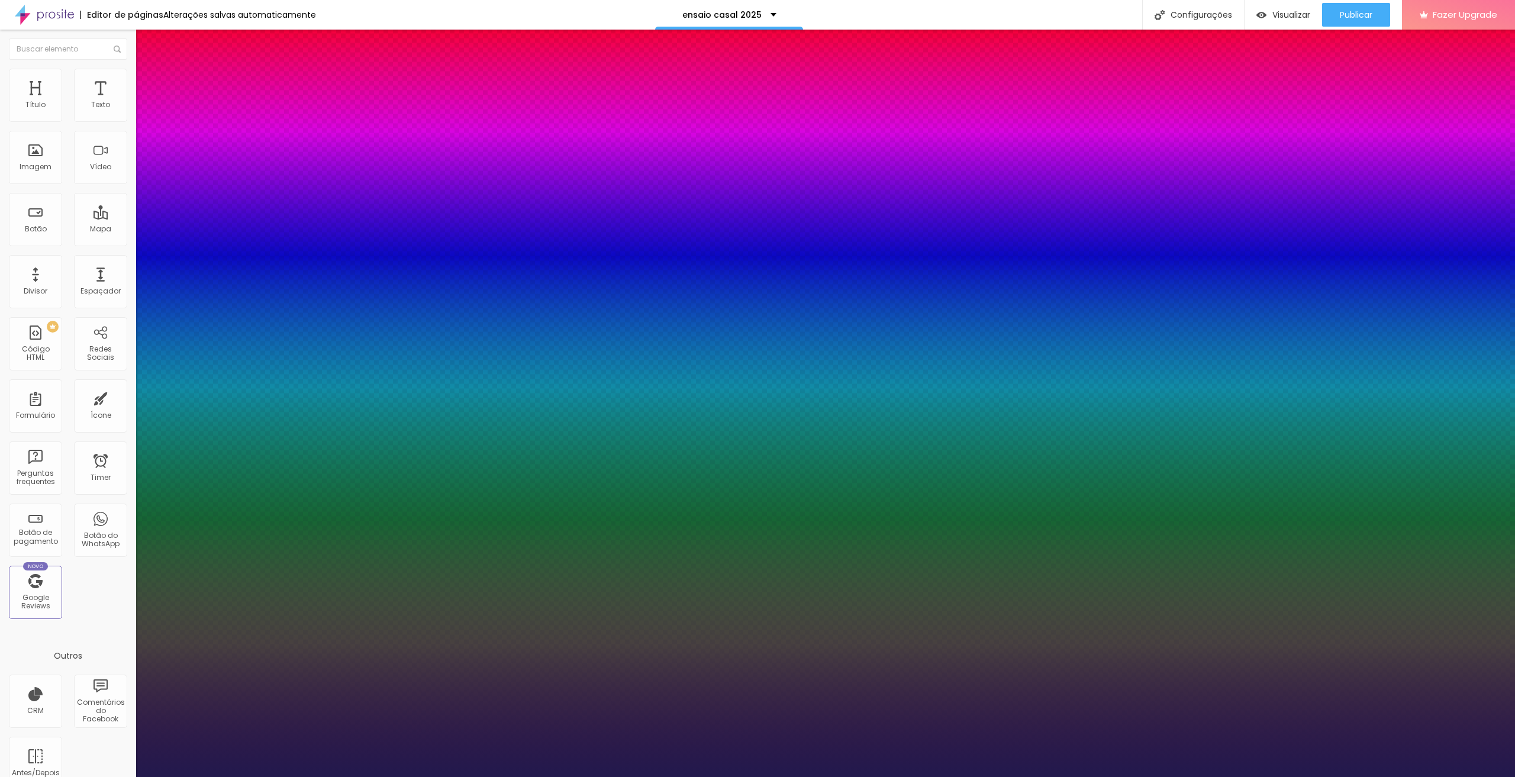
type input "1"
click at [117, 776] on div at bounding box center [757, 777] width 1515 height 0
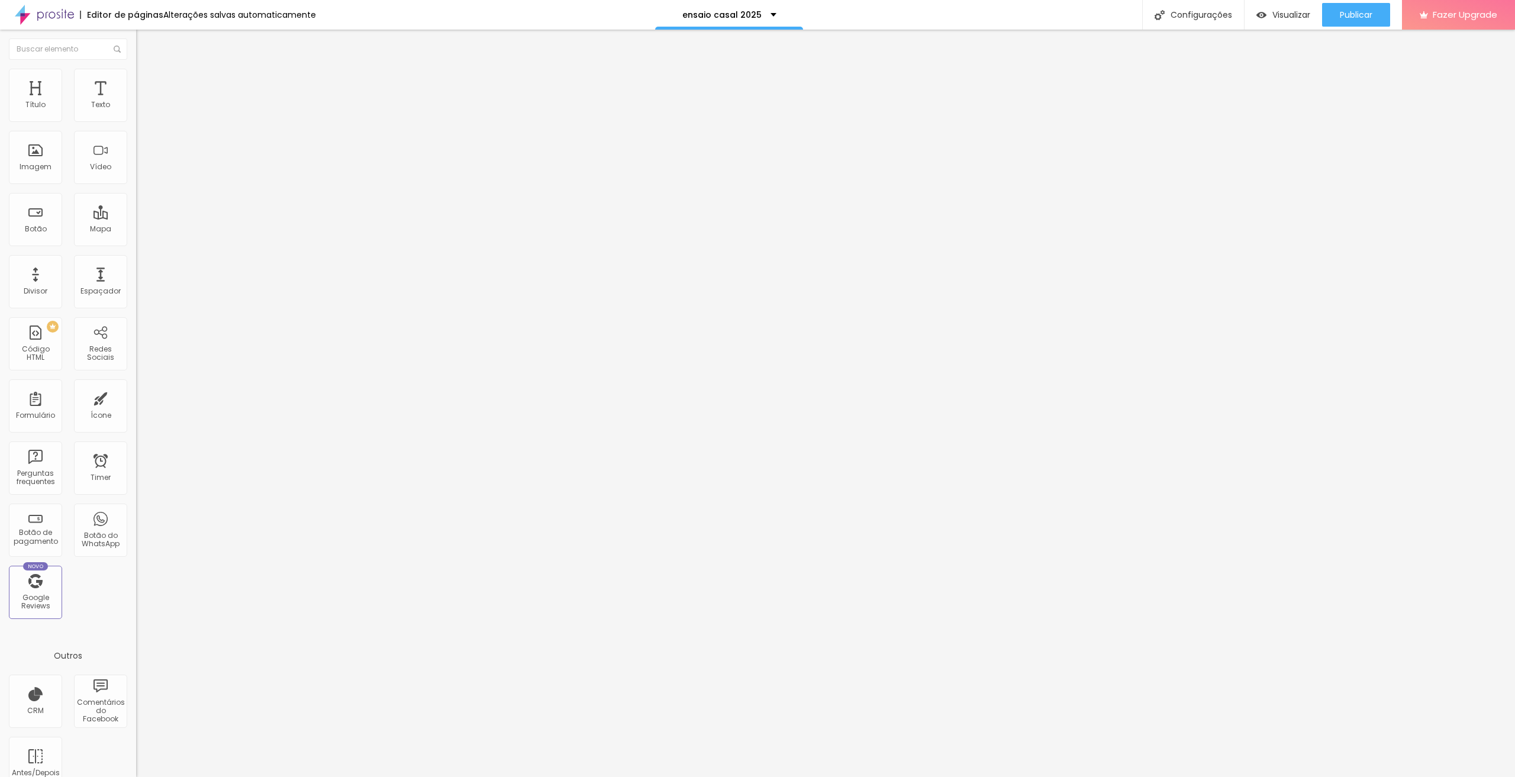
click at [136, 175] on button "button" at bounding box center [144, 169] width 17 height 12
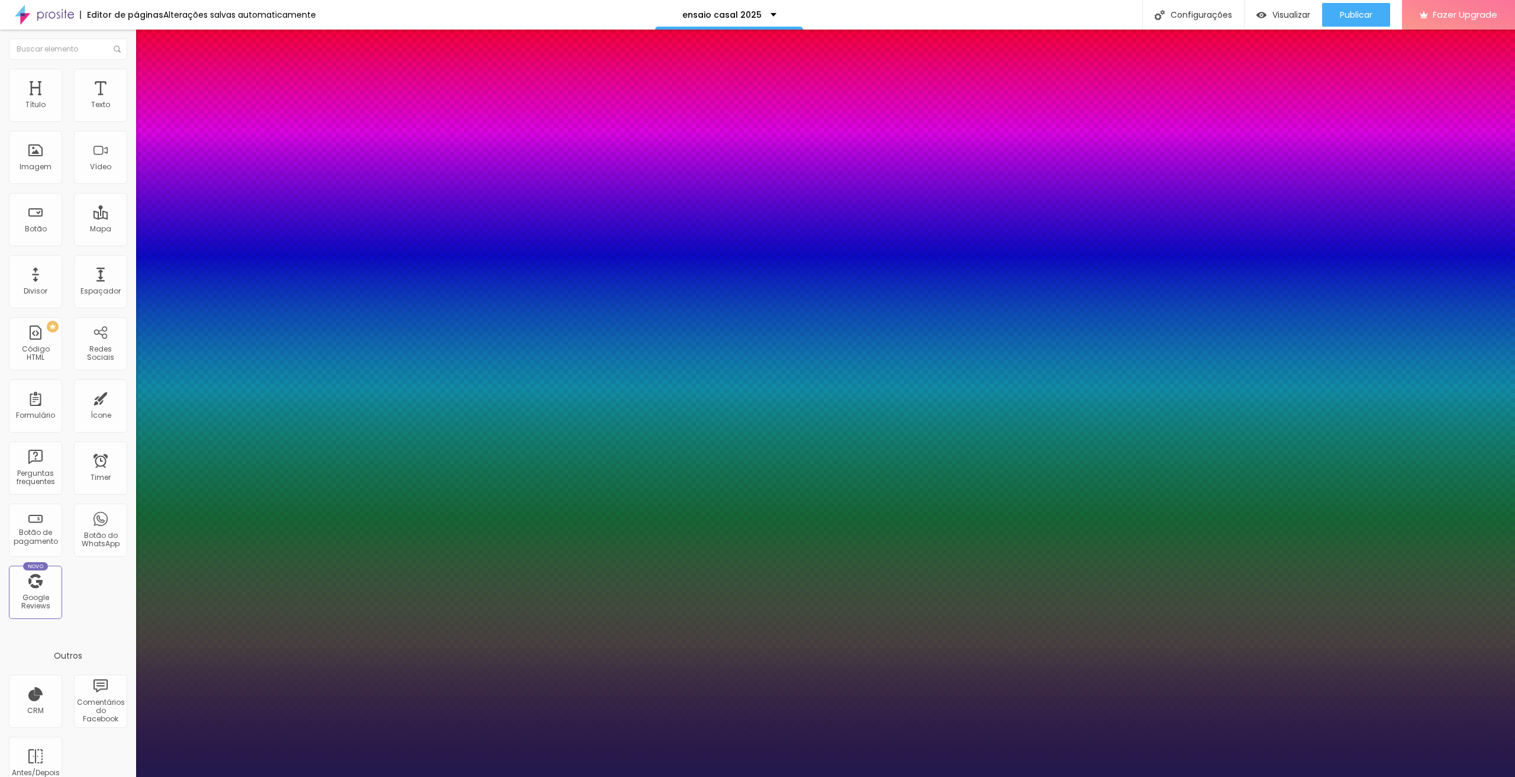
type input "1"
click at [127, 776] on select "AbrilFatface-Regular Actor-Regular Alegreya AlegreyaBlack [PERSON_NAME] [PERSON…" at bounding box center [63, 790] width 127 height 12
click at [126, 776] on select "AbrilFatface-Regular Actor-Regular Alegreya AlegreyaBlack [PERSON_NAME] [PERSON…" at bounding box center [63, 790] width 127 height 12
click at [905, 776] on div at bounding box center [757, 777] width 1515 height 0
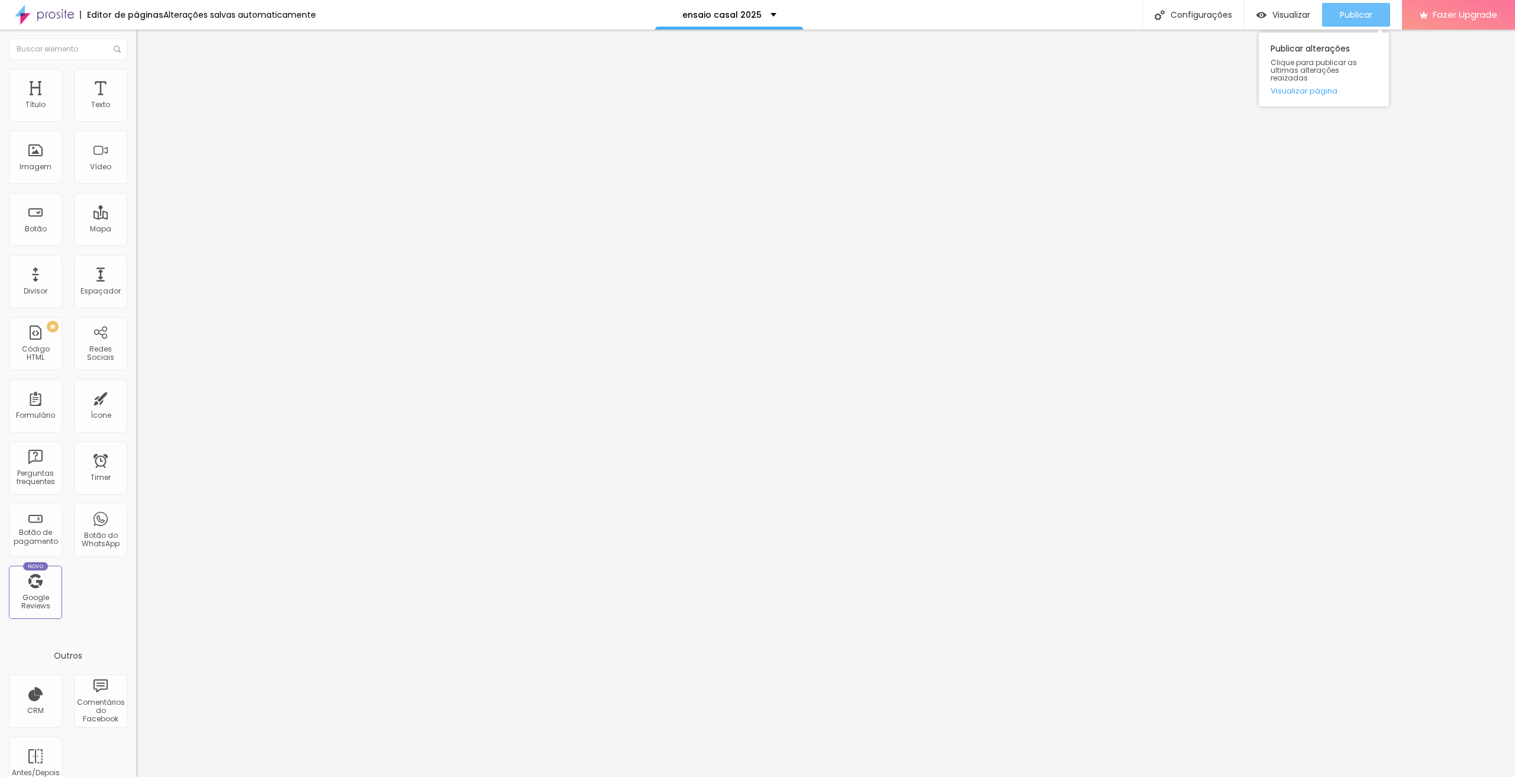
click at [1373, 14] on button "Publicar" at bounding box center [1356, 15] width 68 height 24
click at [136, 175] on div "Tipografia Voltar ao padrão" at bounding box center [204, 158] width 136 height 33
click at [142, 170] on icon "button" at bounding box center [144, 168] width 5 height 5
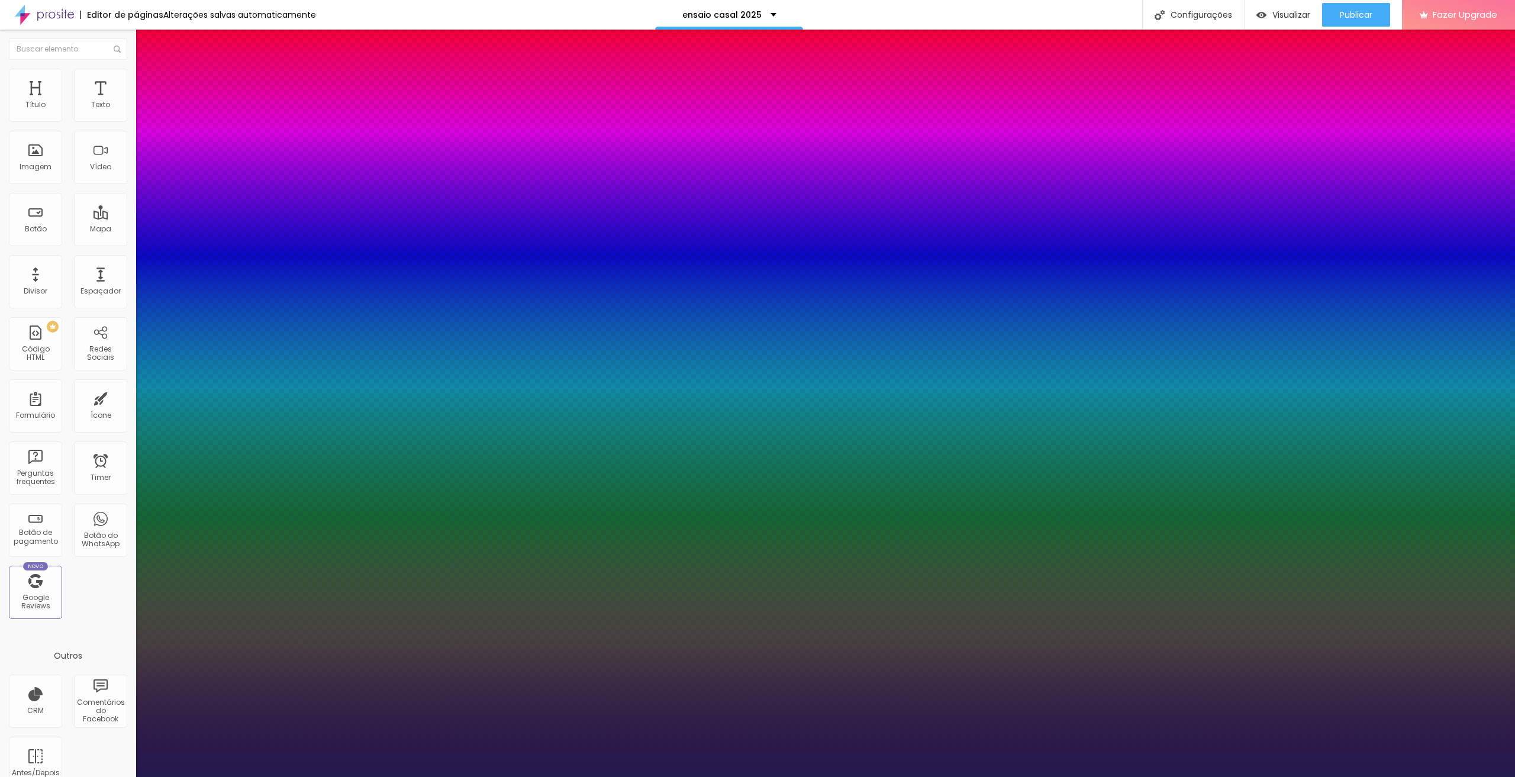
type input "1"
type input "1.6"
type input "1"
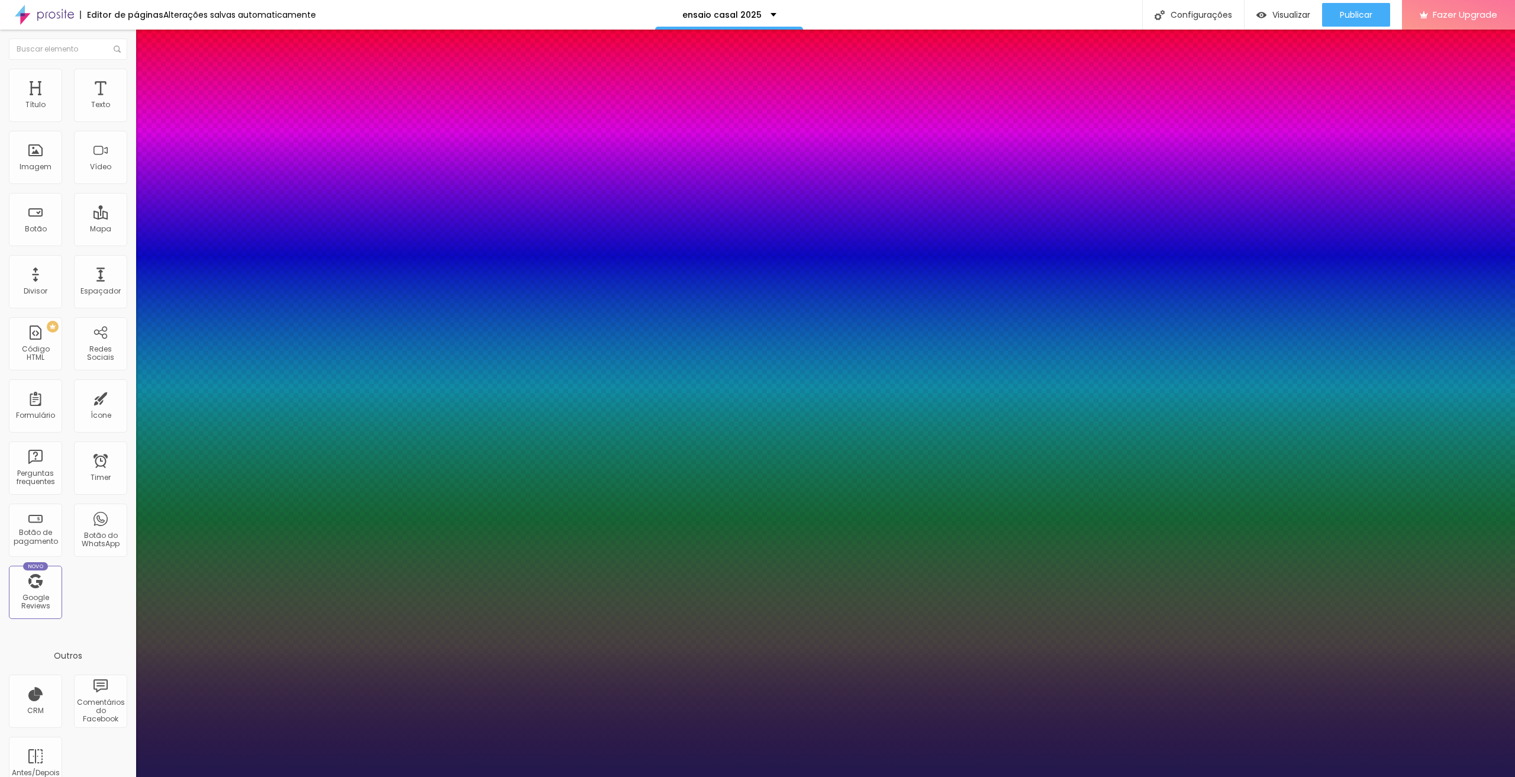
type input "1.5"
type input "1"
type input "1.4"
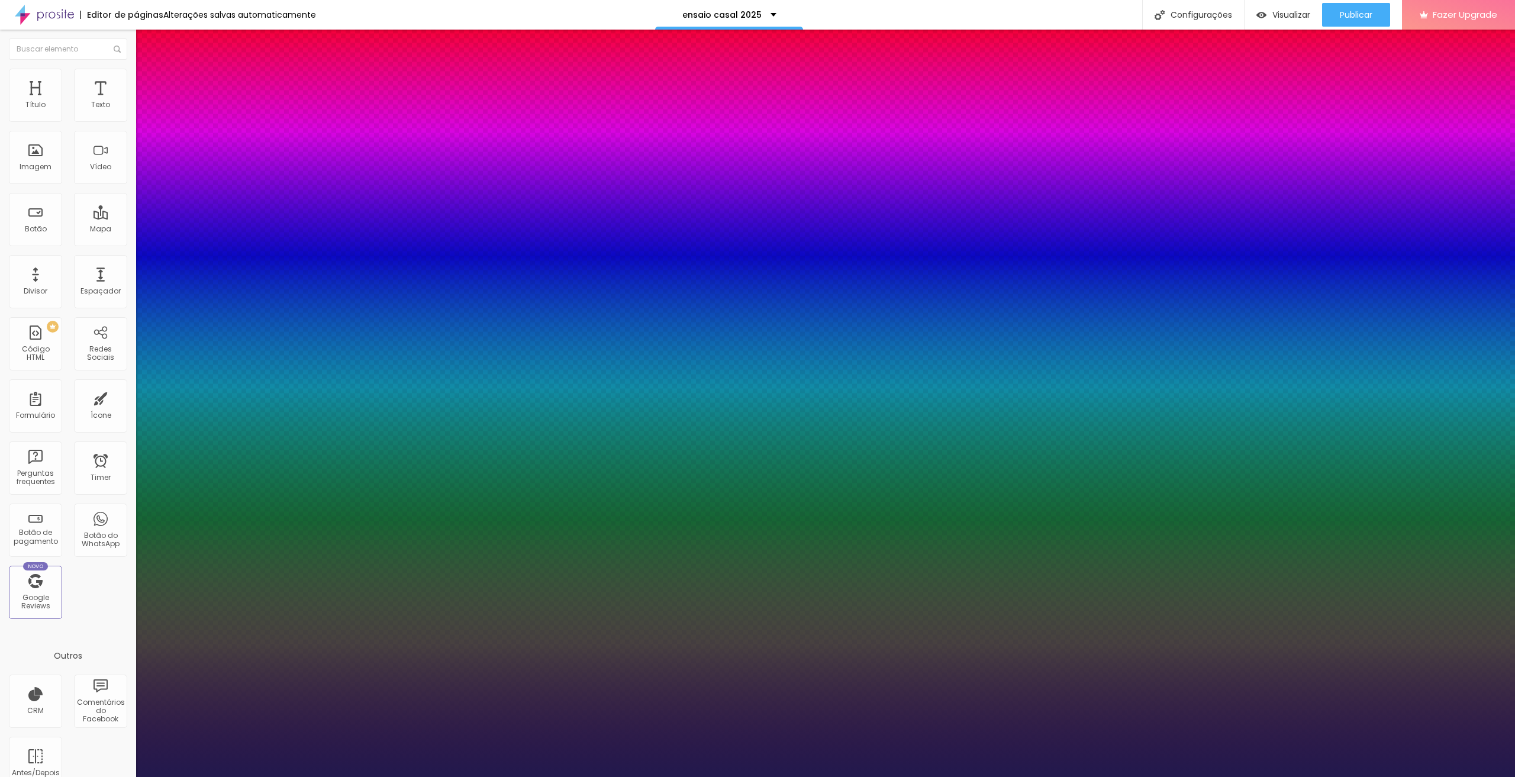
type input "1"
type input "1.3"
type input "1"
type input "1.2"
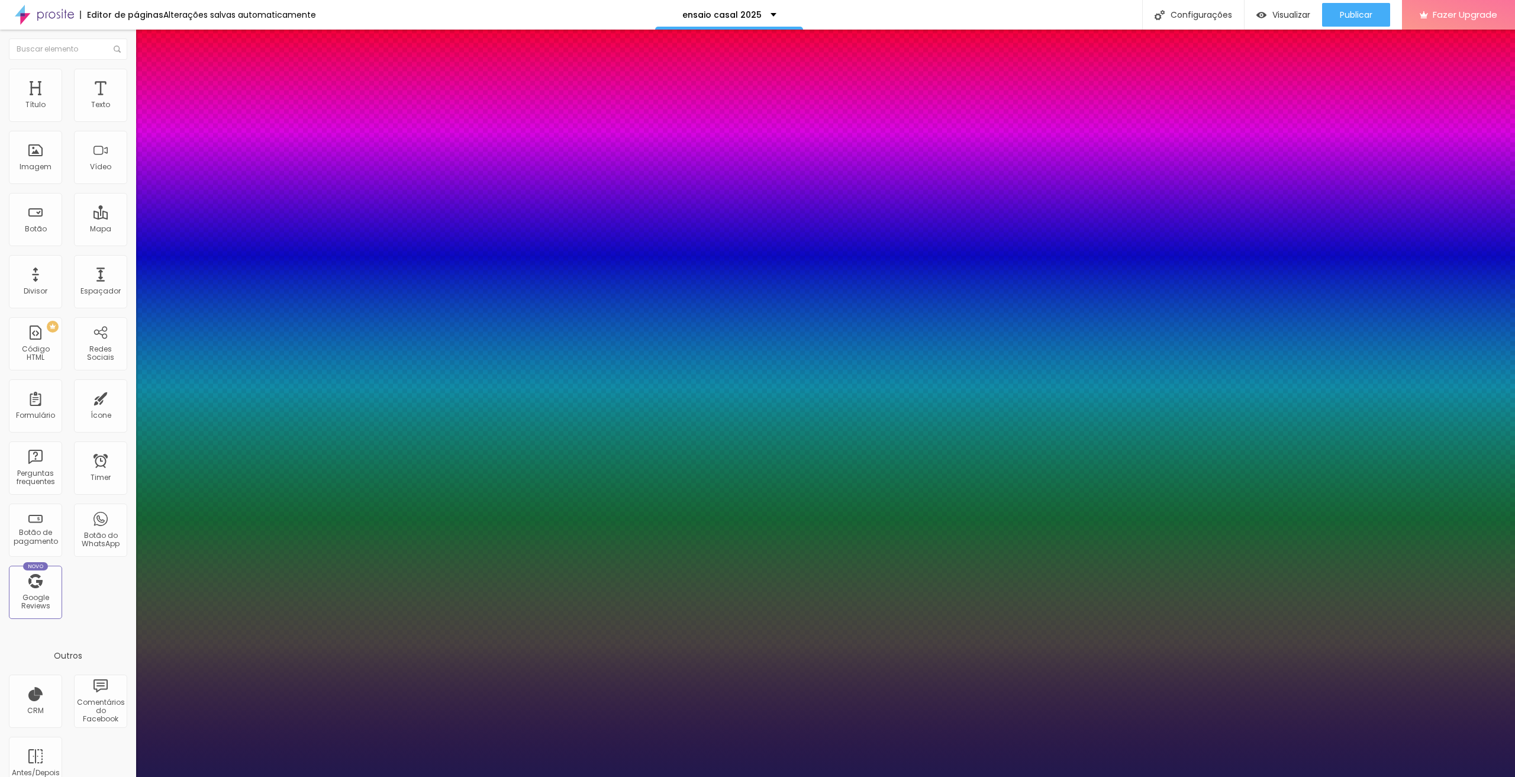
type input "1.2"
type input "1"
type input "1.1"
type input "1"
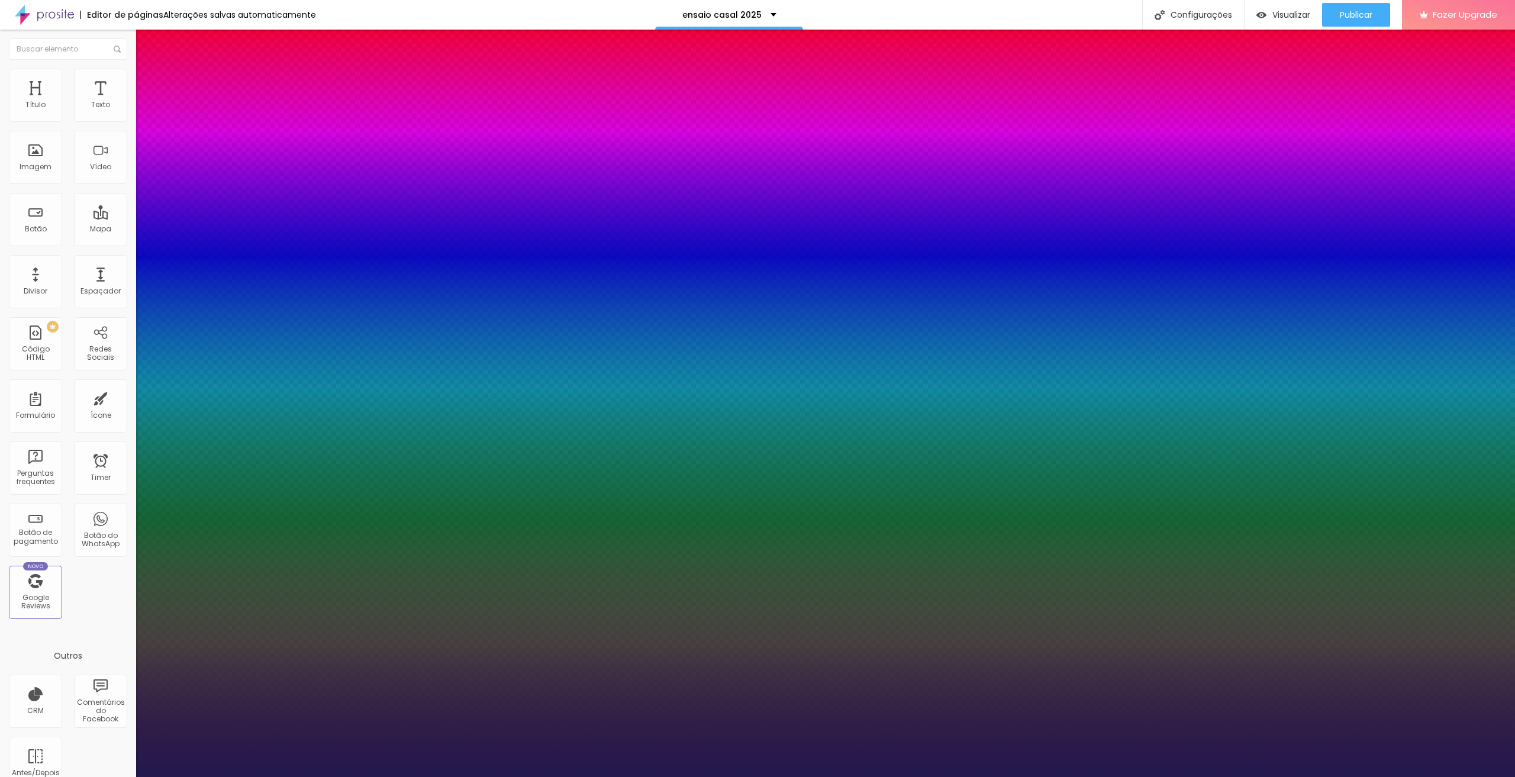
type input "1"
drag, startPoint x: 166, startPoint y: 362, endPoint x: 161, endPoint y: 367, distance: 6.7
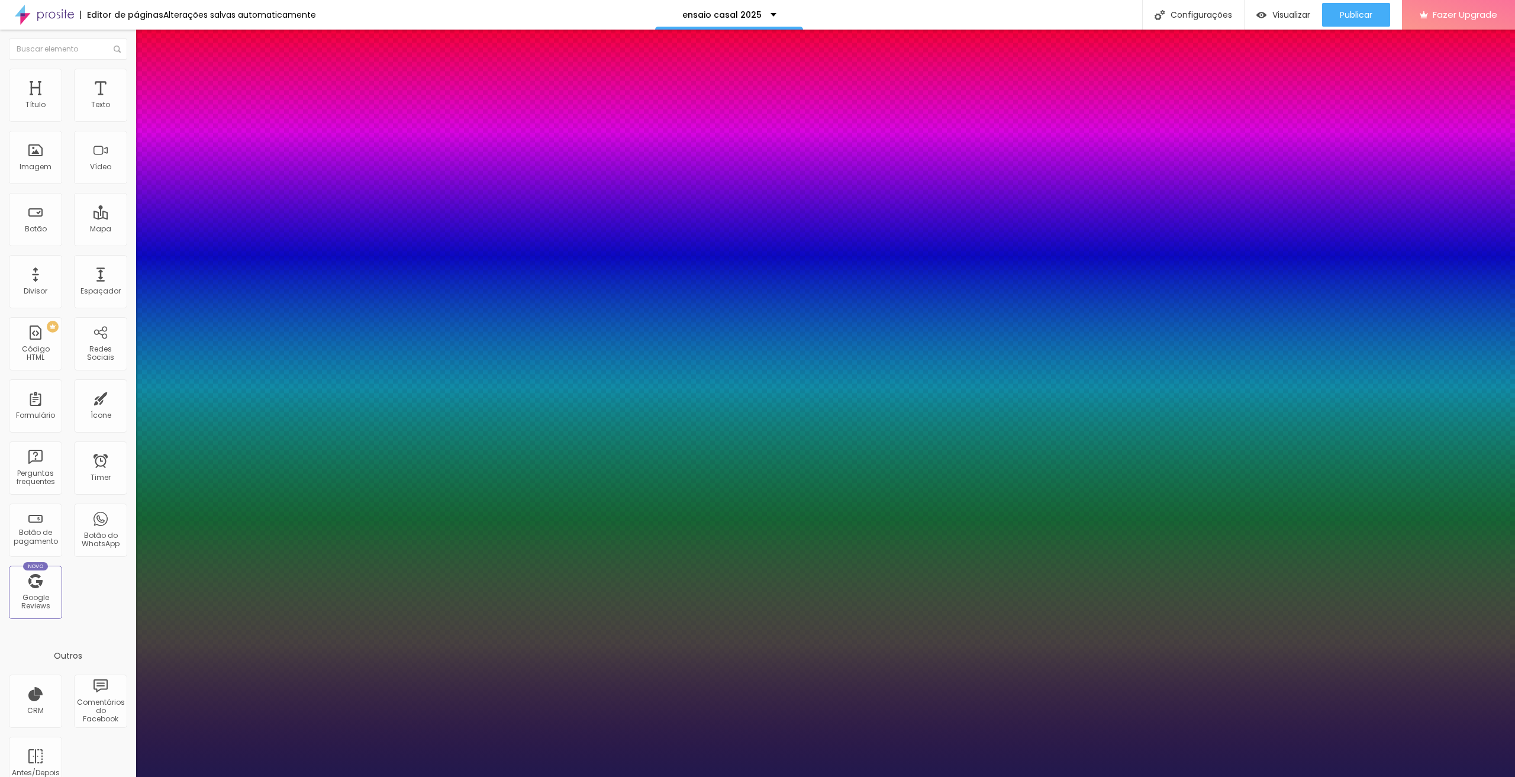
click at [1375, 776] on div at bounding box center [757, 777] width 1515 height 0
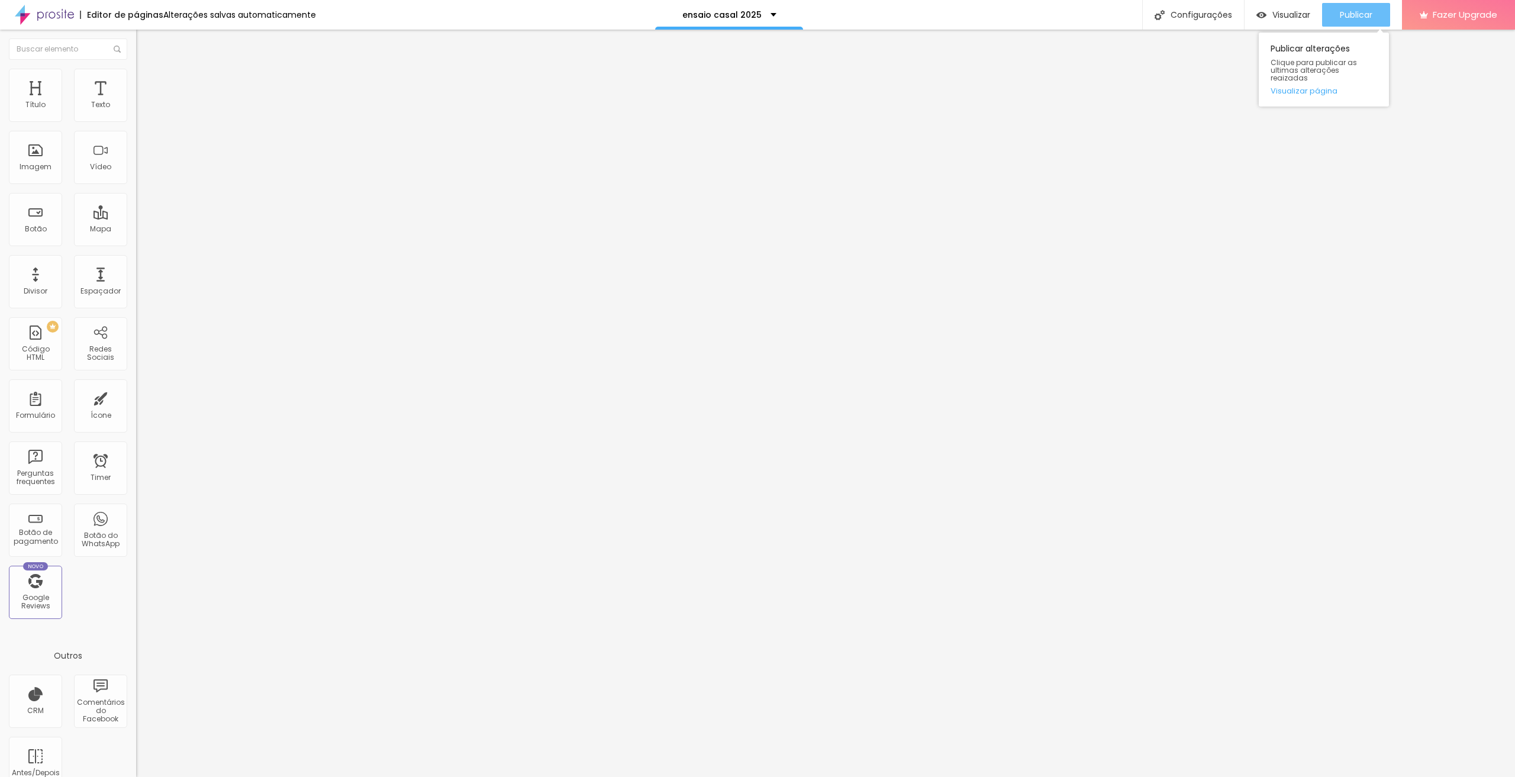
click at [1366, 12] on span "Publicar" at bounding box center [1356, 14] width 33 height 9
click at [1340, 15] on span "Publicar" at bounding box center [1356, 14] width 33 height 9
click at [136, 175] on button "button" at bounding box center [144, 169] width 17 height 12
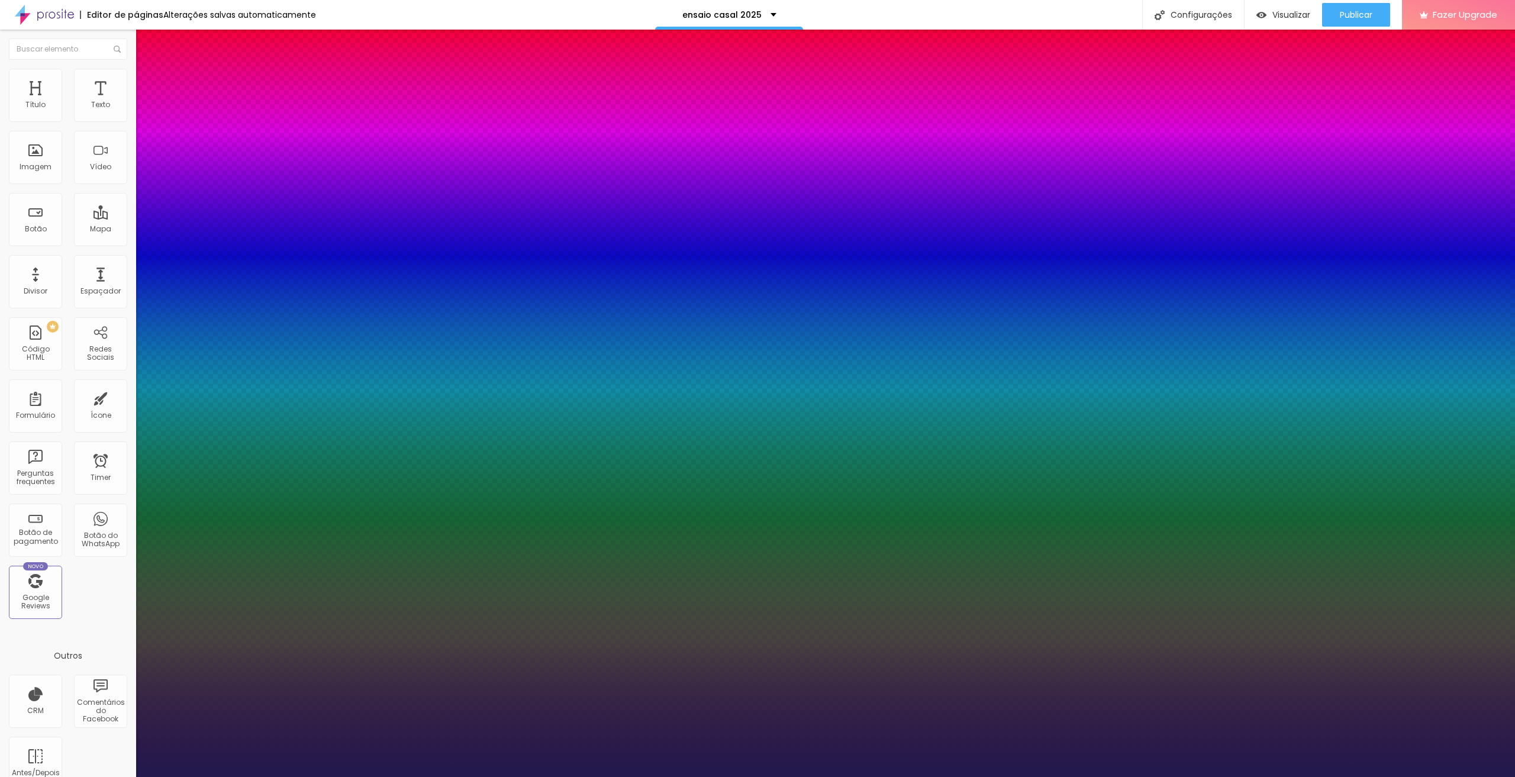
click at [127, 776] on select "AbrilFatface-Regular Actor-Regular Alegreya AlegreyaBlack [PERSON_NAME] [PERSON…" at bounding box center [63, 790] width 127 height 12
click at [126, 776] on select "AbrilFatface-Regular Actor-Regular Alegreya AlegreyaBlack [PERSON_NAME] [PERSON…" at bounding box center [63, 790] width 127 height 12
click at [1343, 776] on div at bounding box center [757, 777] width 1515 height 0
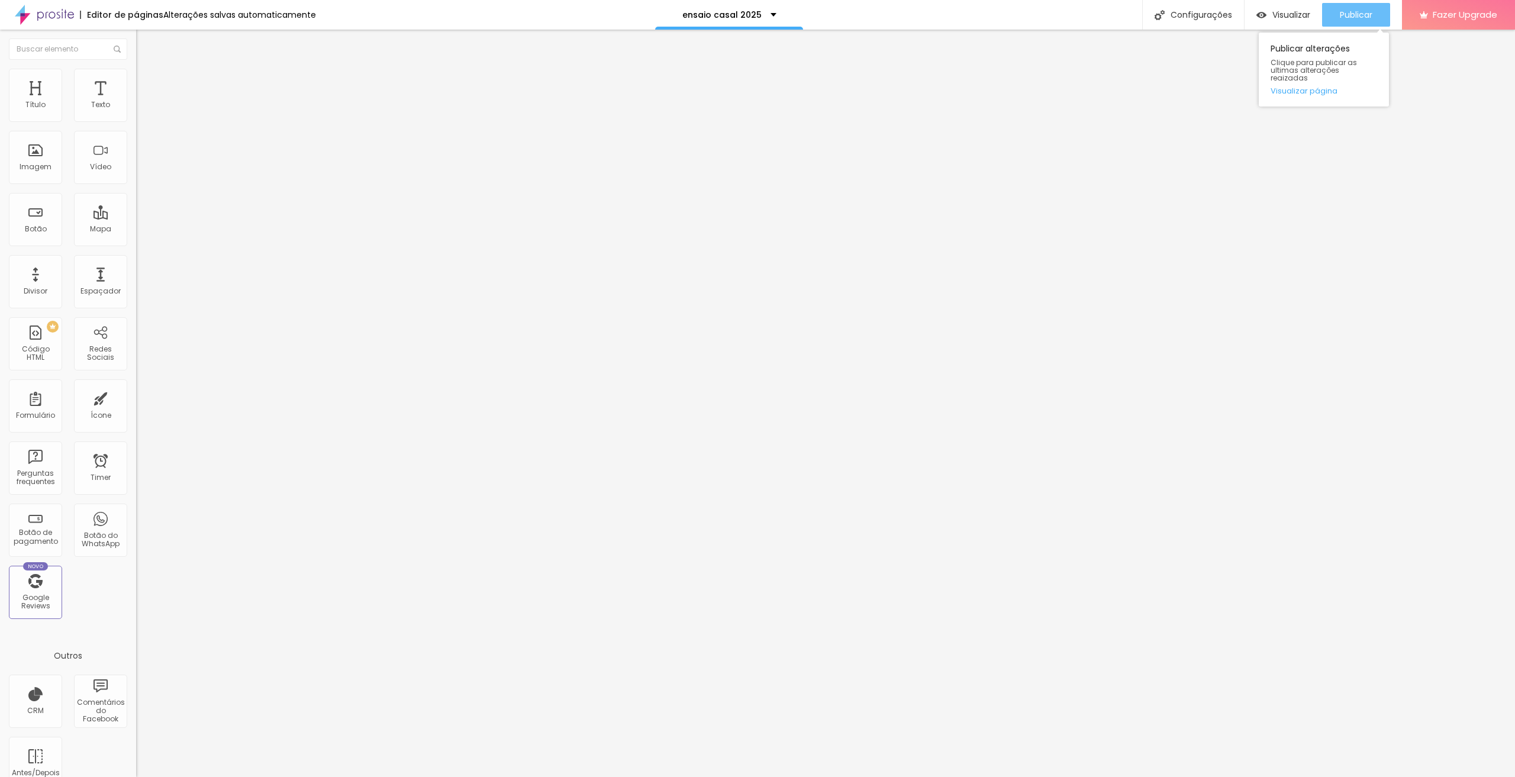
click at [1351, 11] on span "Publicar" at bounding box center [1356, 14] width 33 height 9
click at [136, 175] on button "button" at bounding box center [144, 169] width 17 height 12
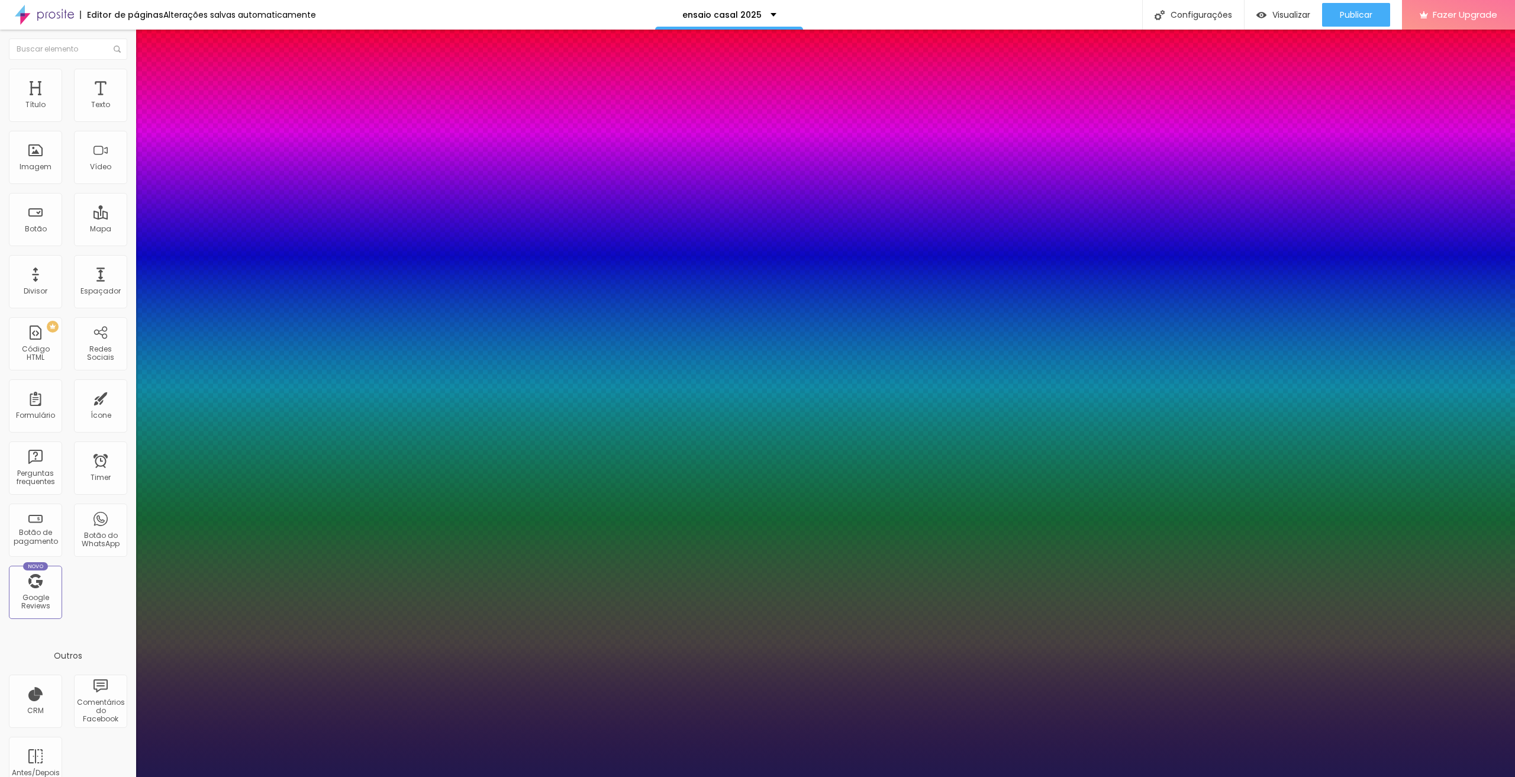
click at [127, 776] on select "AbrilFatface-Regular Actor-Regular Alegreya AlegreyaBlack [PERSON_NAME] [PERSON…" at bounding box center [63, 790] width 127 height 12
click at [126, 776] on select "AbrilFatface-Regular Actor-Regular Alegreya AlegreyaBlack [PERSON_NAME] [PERSON…" at bounding box center [63, 790] width 127 height 12
click at [1355, 776] on div at bounding box center [757, 777] width 1515 height 0
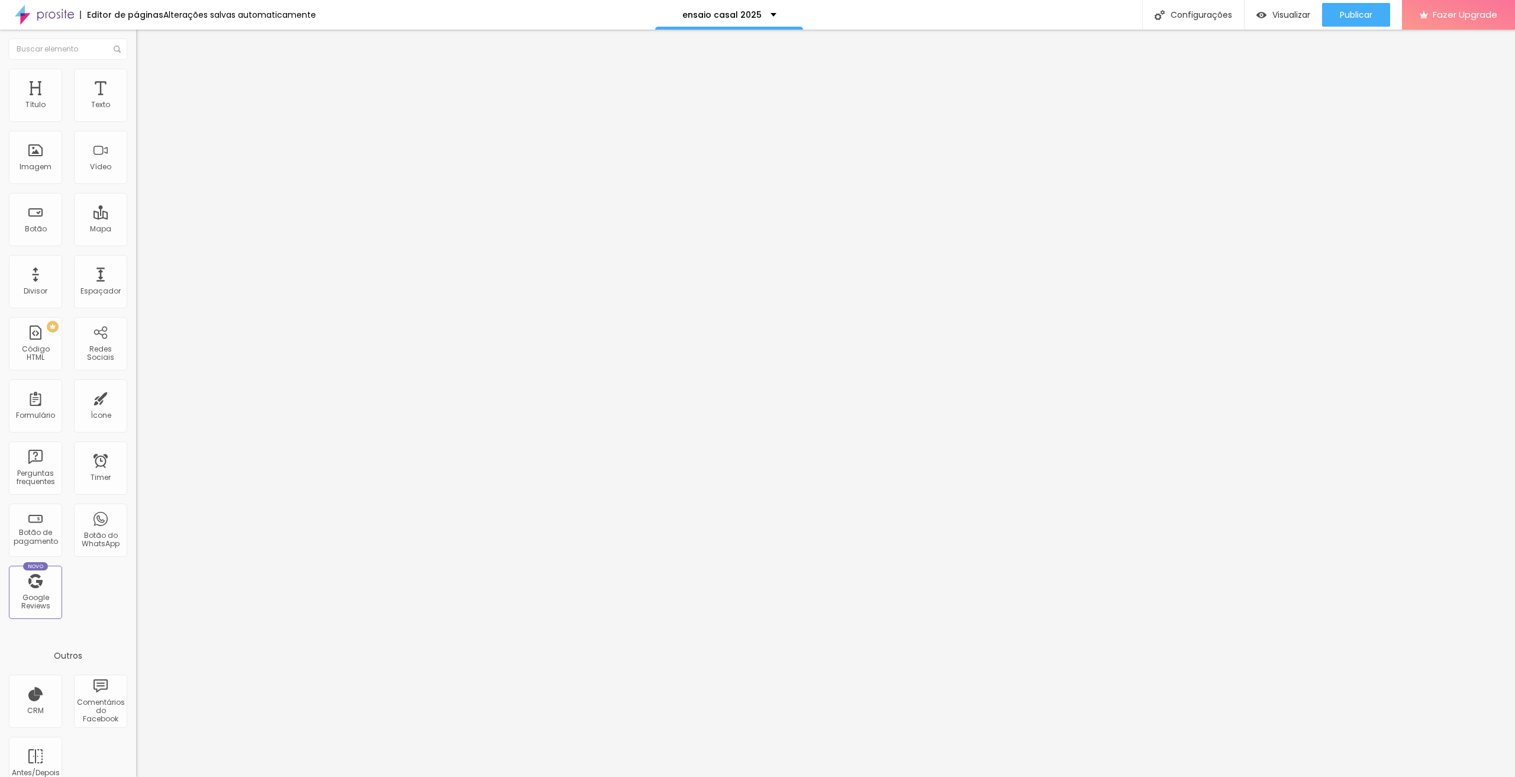
click at [1355, 12] on span "Publicar" at bounding box center [1356, 14] width 33 height 9
click at [136, 175] on button "button" at bounding box center [144, 169] width 17 height 12
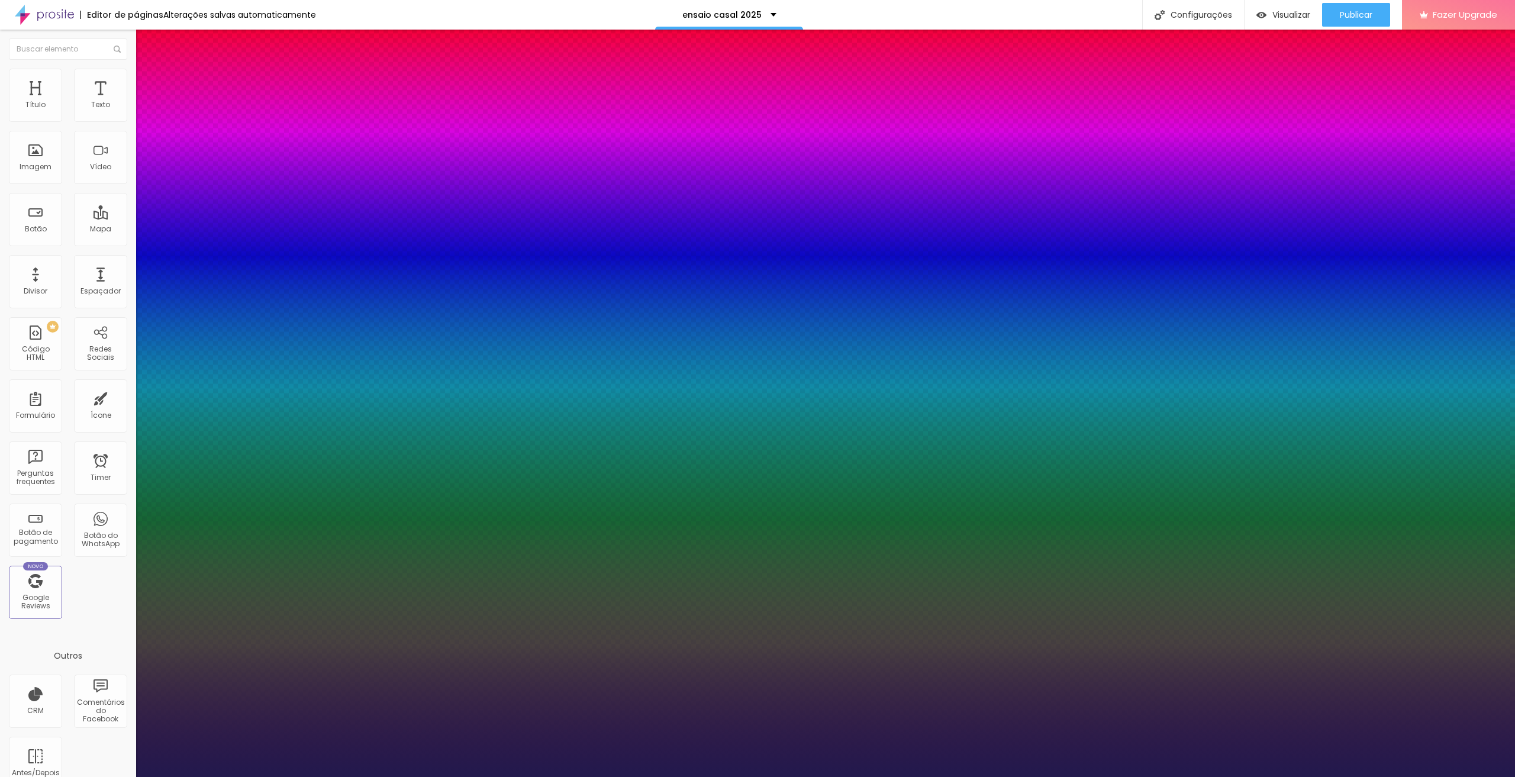
click at [98, 776] on div at bounding box center [757, 777] width 1515 height 0
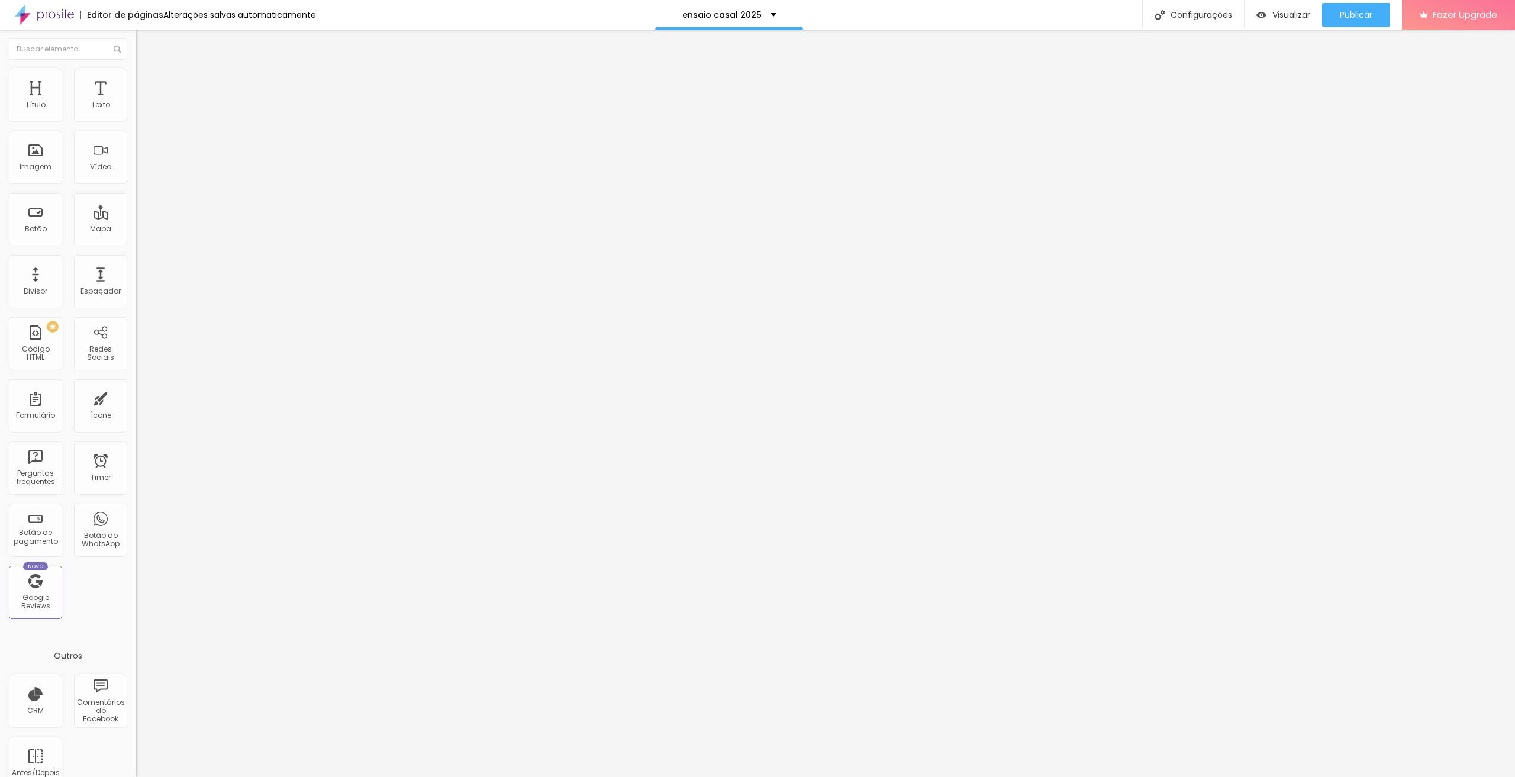
click at [146, 100] on span "Titulo 1" at bounding box center [165, 95] width 38 height 10
click at [146, 167] on icon "button" at bounding box center [147, 166] width 2 height 2
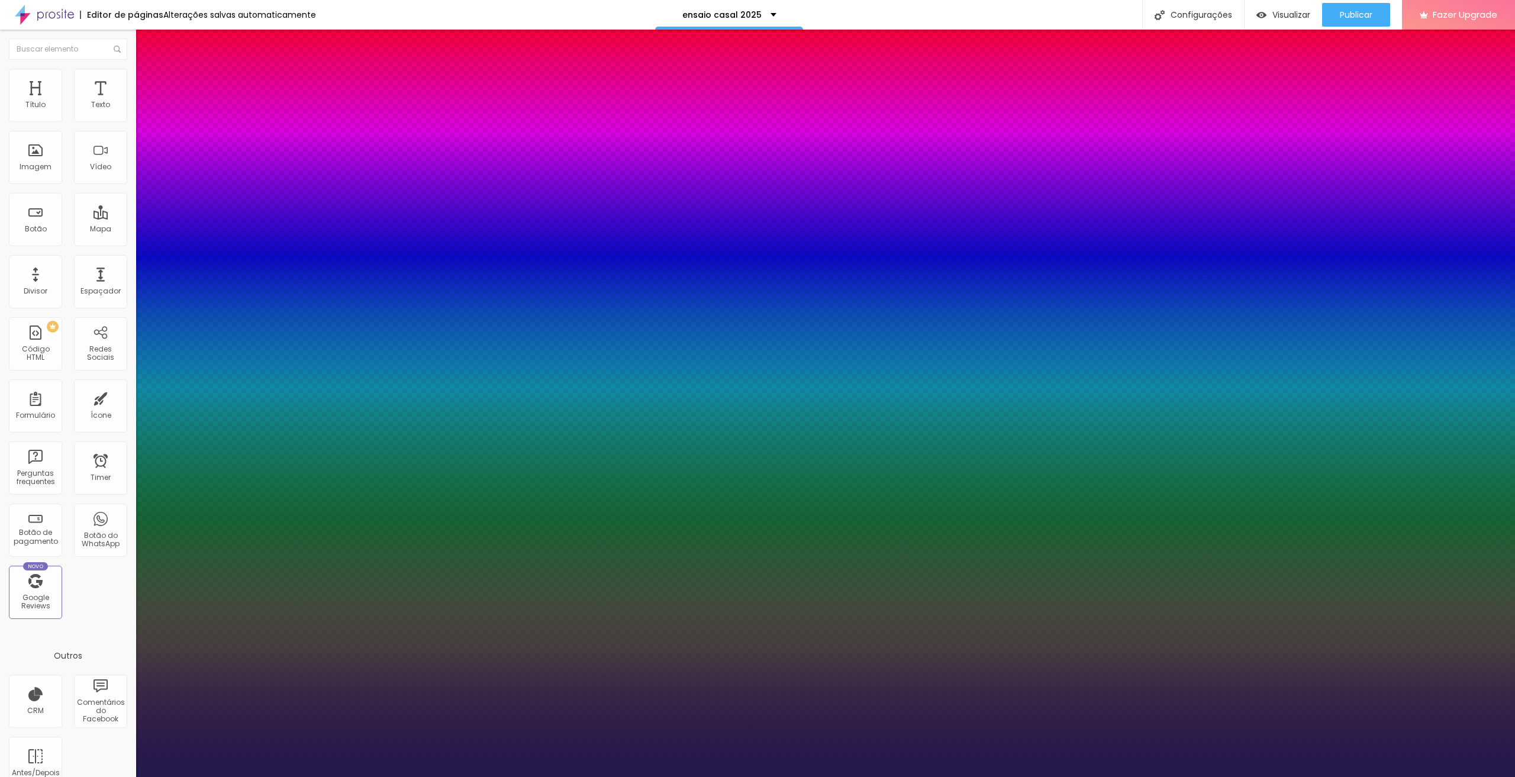
click at [74, 776] on div at bounding box center [757, 777] width 1515 height 0
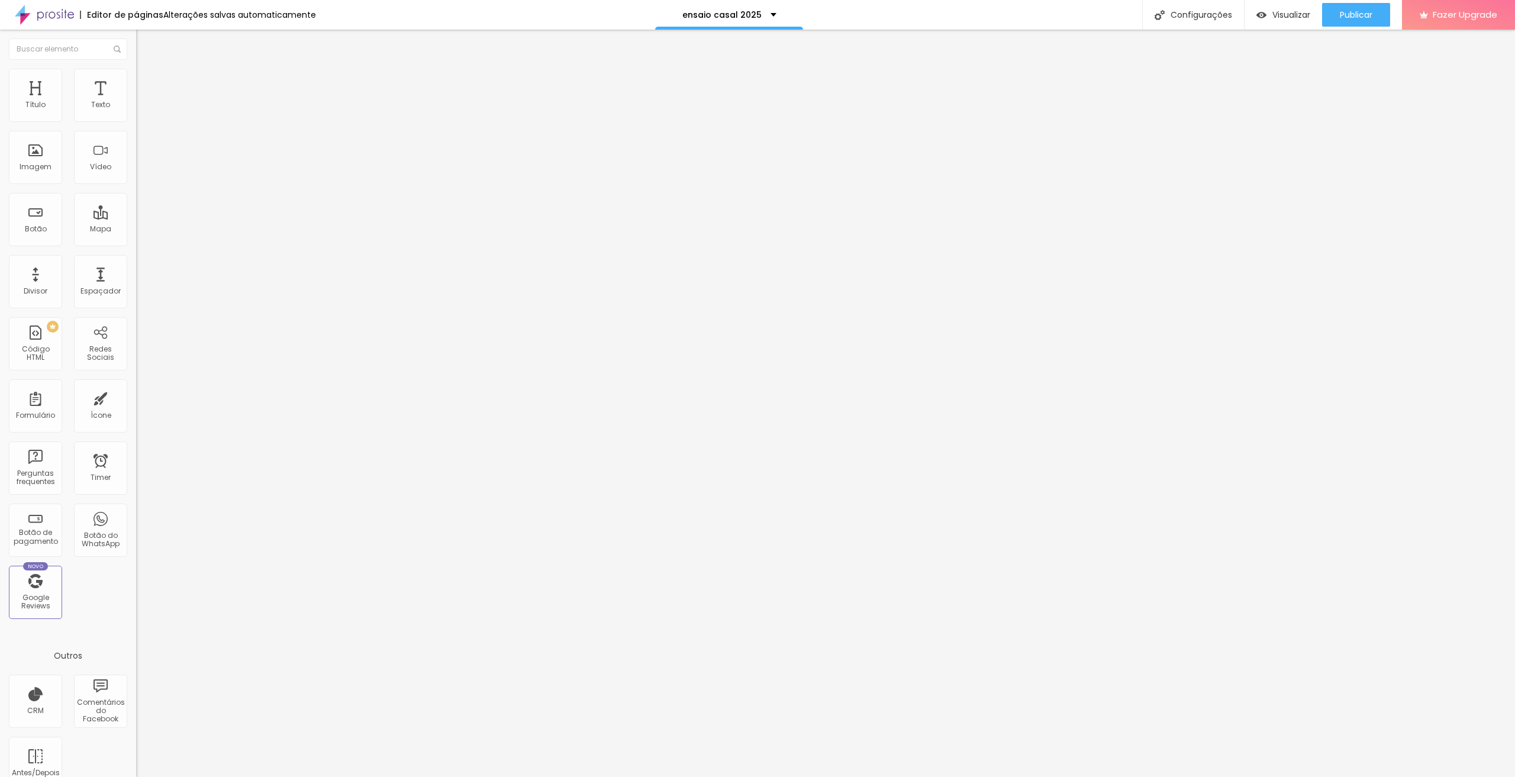
click at [136, 112] on span "Titulo 2" at bounding box center [155, 104] width 38 height 15
click at [136, 176] on button "button" at bounding box center [144, 170] width 17 height 12
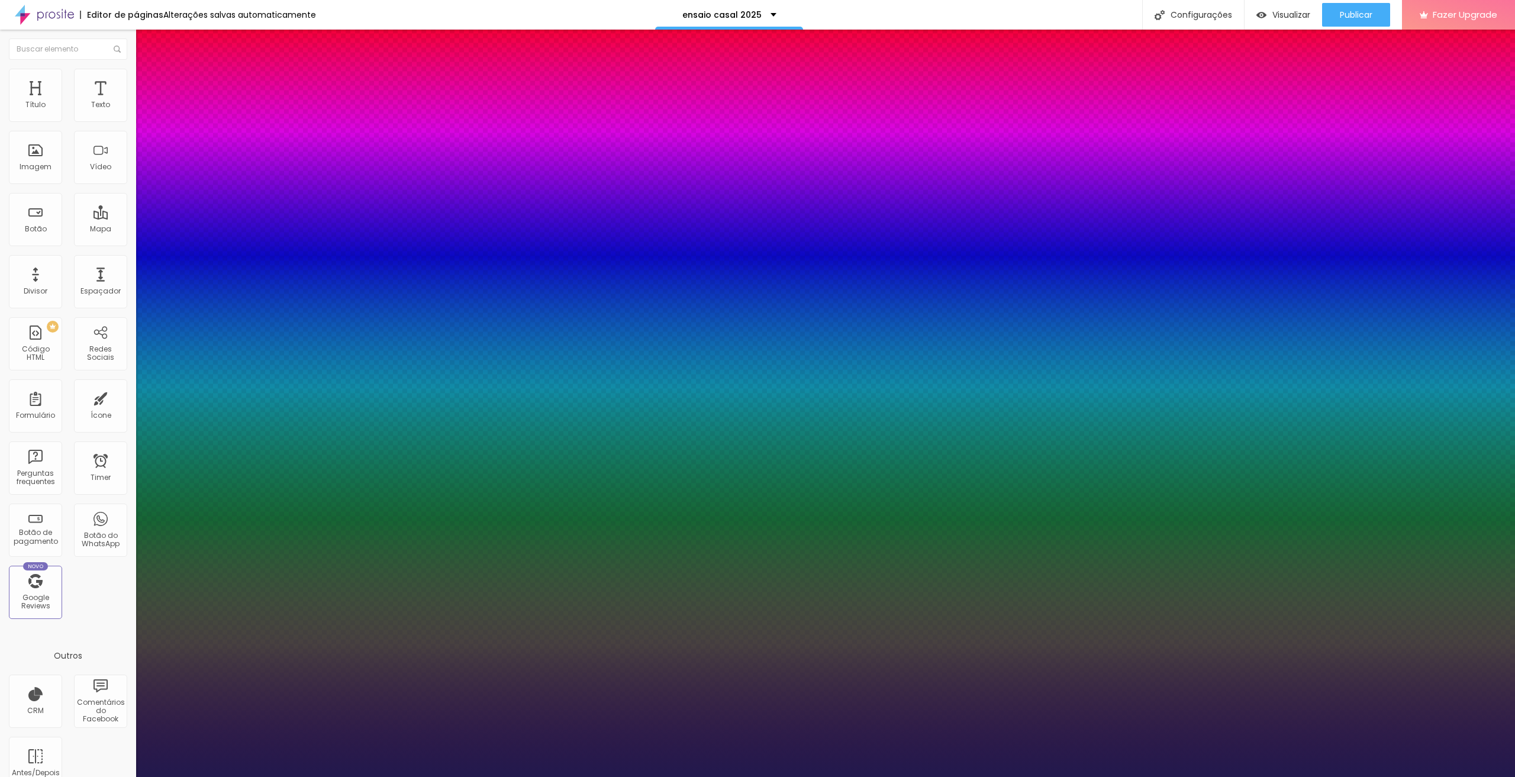
click at [1372, 776] on div at bounding box center [757, 777] width 1515 height 0
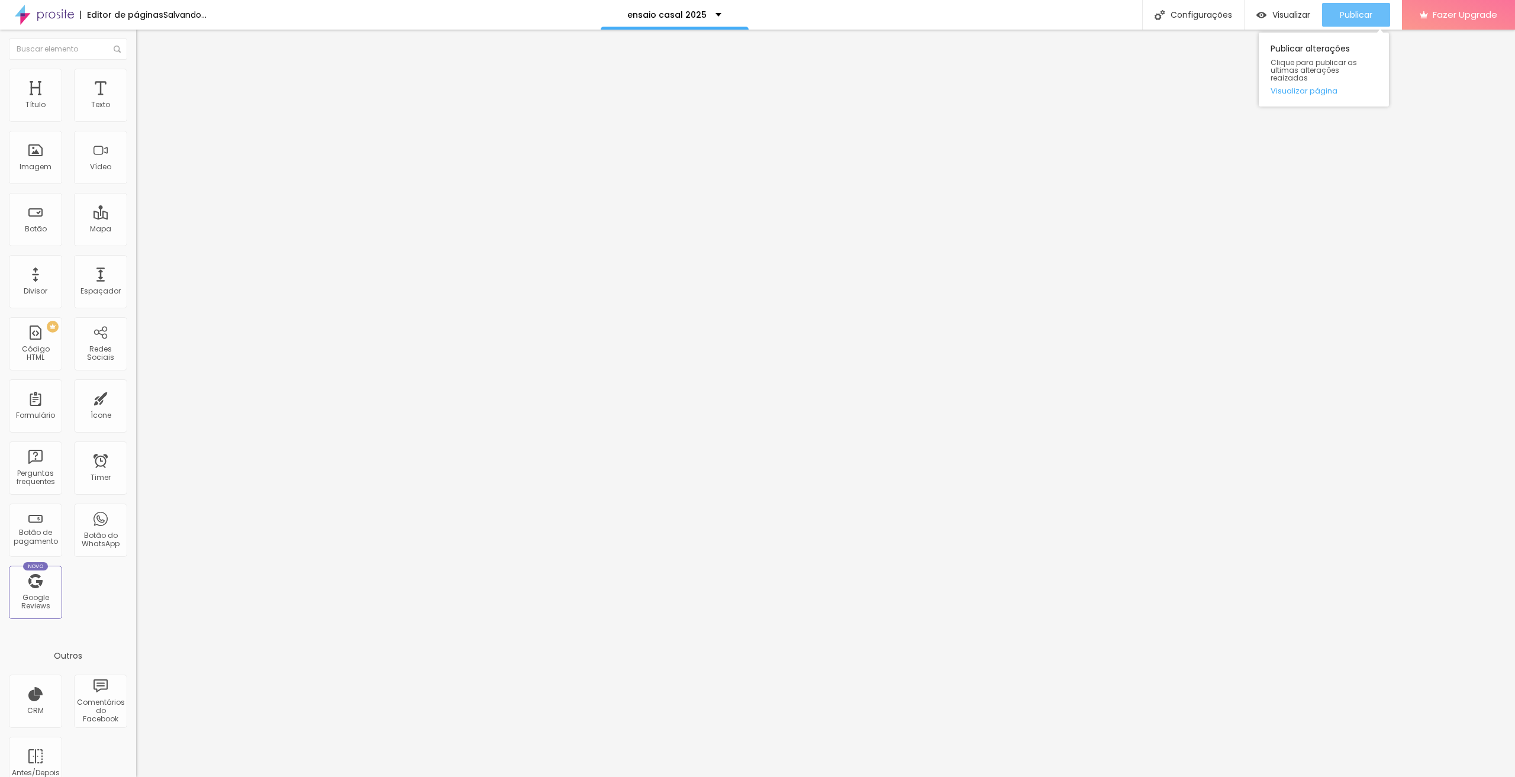
click at [1364, 11] on span "Publicar" at bounding box center [1356, 14] width 33 height 9
click at [1355, 13] on span "Publicar" at bounding box center [1356, 14] width 33 height 9
click at [1334, 14] on button "Publicar" at bounding box center [1356, 15] width 68 height 24
click at [1352, 13] on span "Publicar" at bounding box center [1356, 14] width 33 height 9
click at [1365, 10] on span "Publicar" at bounding box center [1356, 14] width 33 height 9
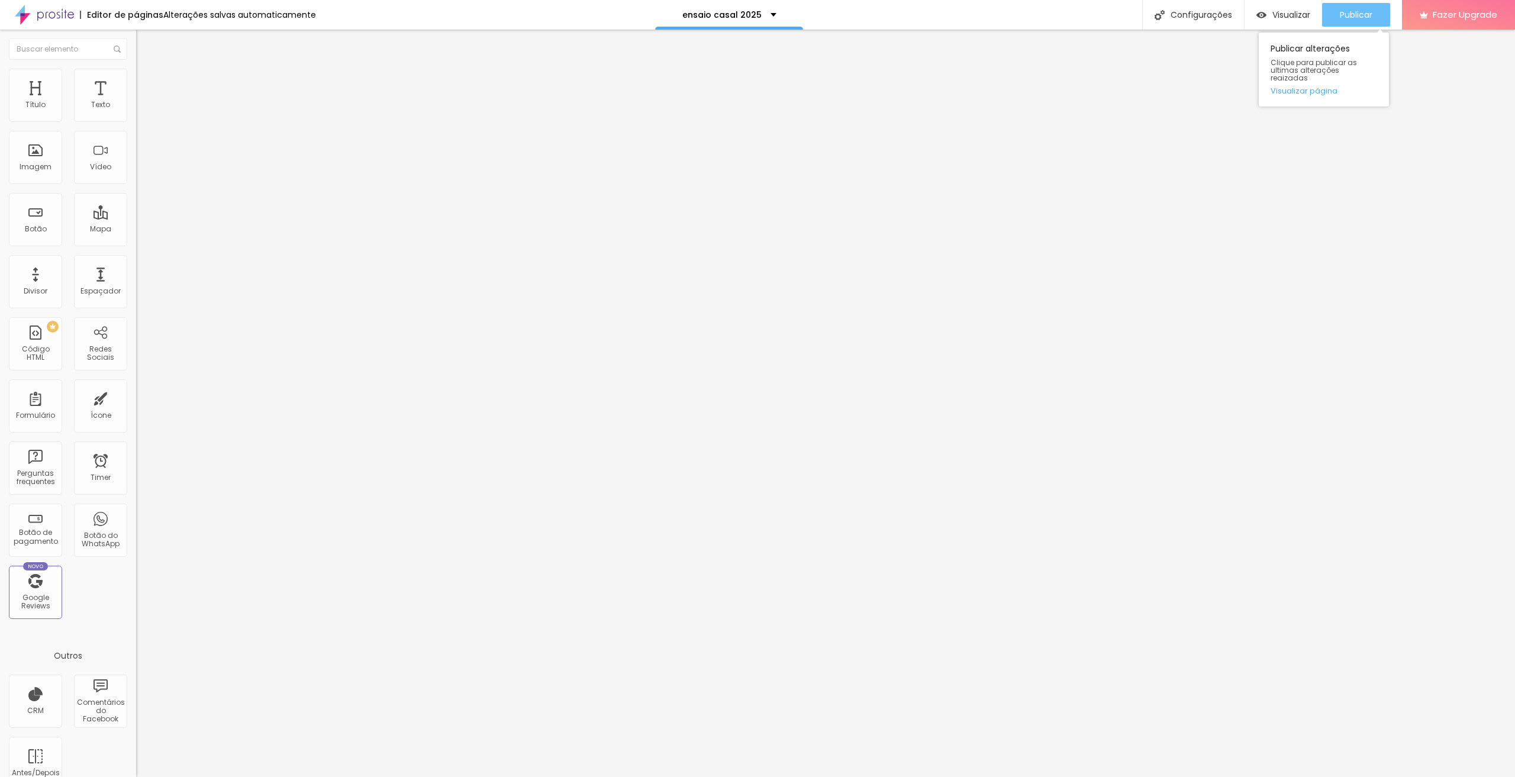
click at [1365, 17] on span "Publicar" at bounding box center [1356, 14] width 33 height 9
click at [1351, 14] on span "Publicar" at bounding box center [1356, 14] width 33 height 9
click at [1268, 12] on div "Visualizar" at bounding box center [1273, 15] width 54 height 10
click at [147, 82] on font "Estilo" at bounding box center [156, 77] width 18 height 10
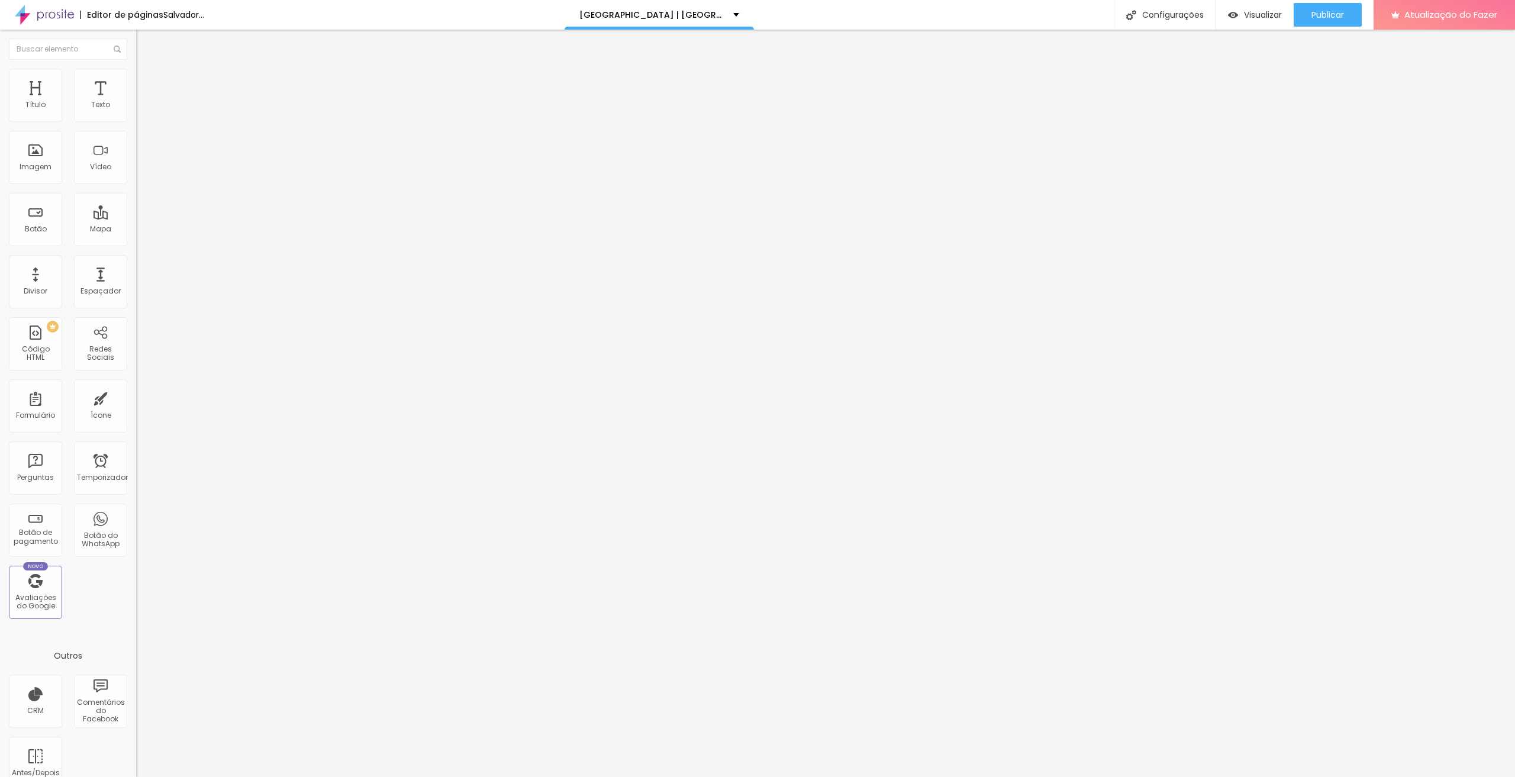
click at [136, 69] on li "Conteúdo" at bounding box center [204, 63] width 136 height 12
click at [136, 78] on li "Avançado" at bounding box center [204, 75] width 136 height 12
click at [136, 67] on img at bounding box center [141, 62] width 11 height 11
click at [136, 89] on font "Tipografia" at bounding box center [155, 84] width 38 height 10
click at [147, 82] on font "Avançado" at bounding box center [166, 77] width 39 height 10
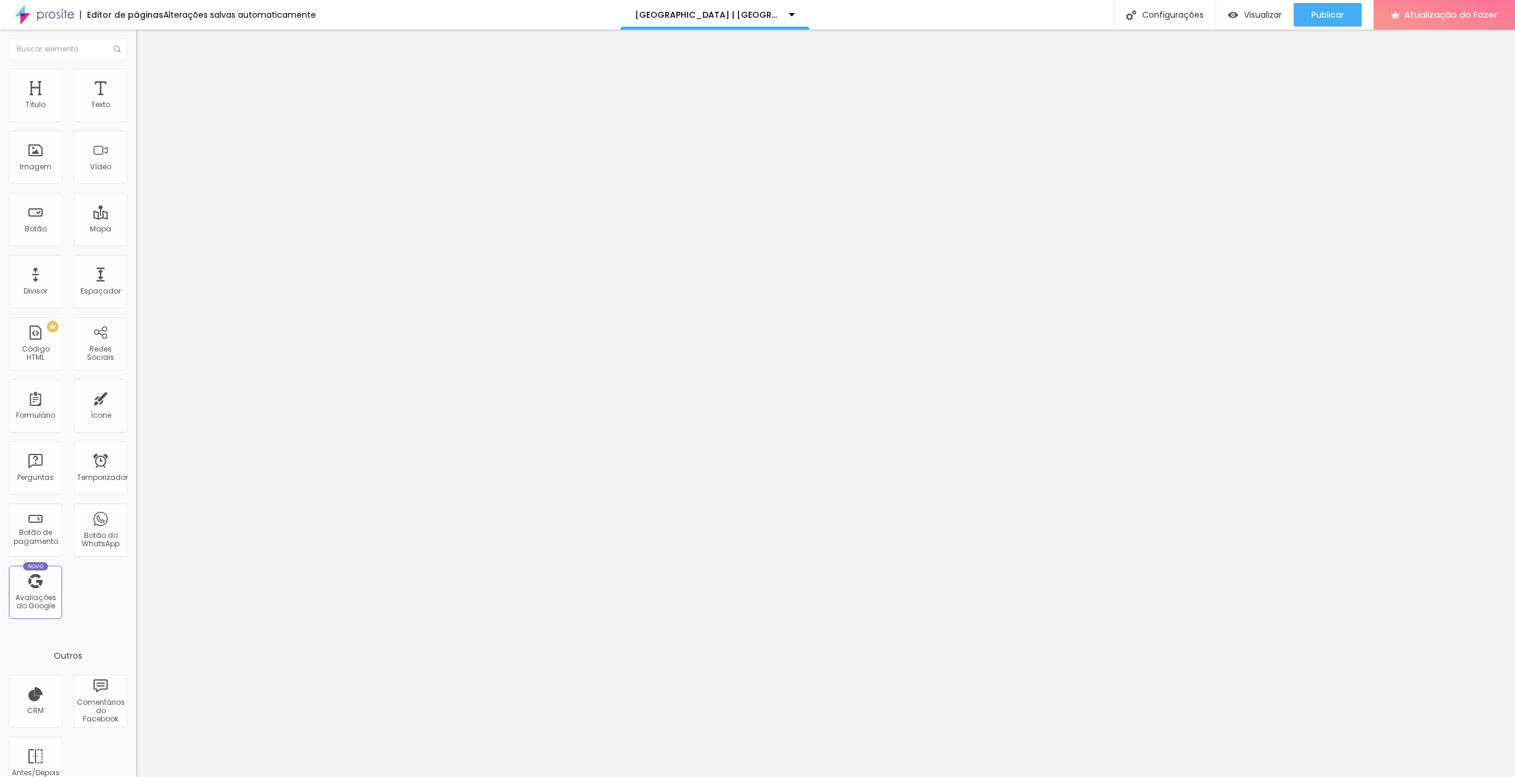
click at [136, 69] on li "Estilo" at bounding box center [204, 63] width 136 height 12
click at [145, 46] on img "button" at bounding box center [149, 42] width 9 height 9
click at [141, 110] on icon "button" at bounding box center [144, 106] width 7 height 7
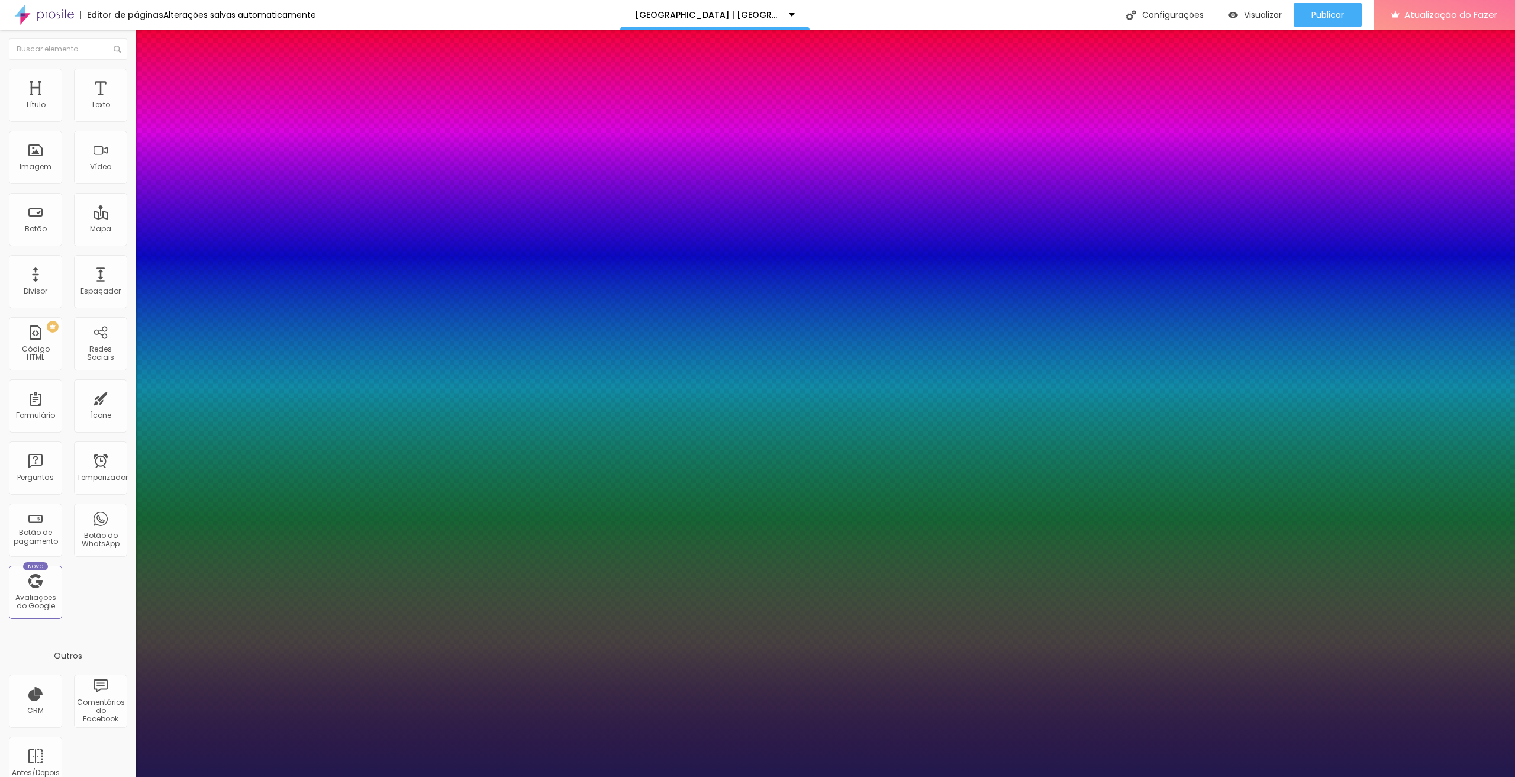
click at [949, 776] on div at bounding box center [757, 777] width 1515 height 0
